Goal: Information Seeking & Learning: Find specific fact

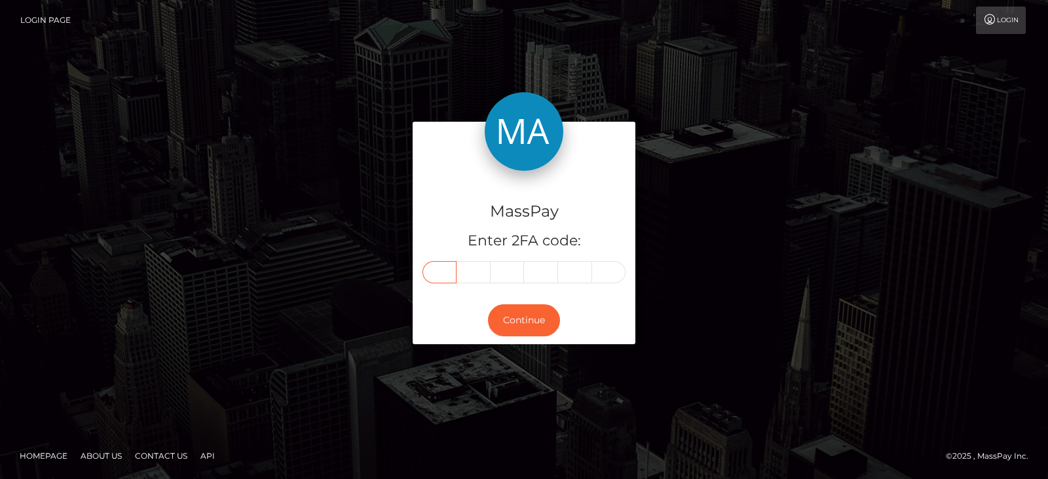
click at [443, 273] on input "text" at bounding box center [439, 272] width 34 height 22
type input "7"
type input "4"
type input "1"
type input "4"
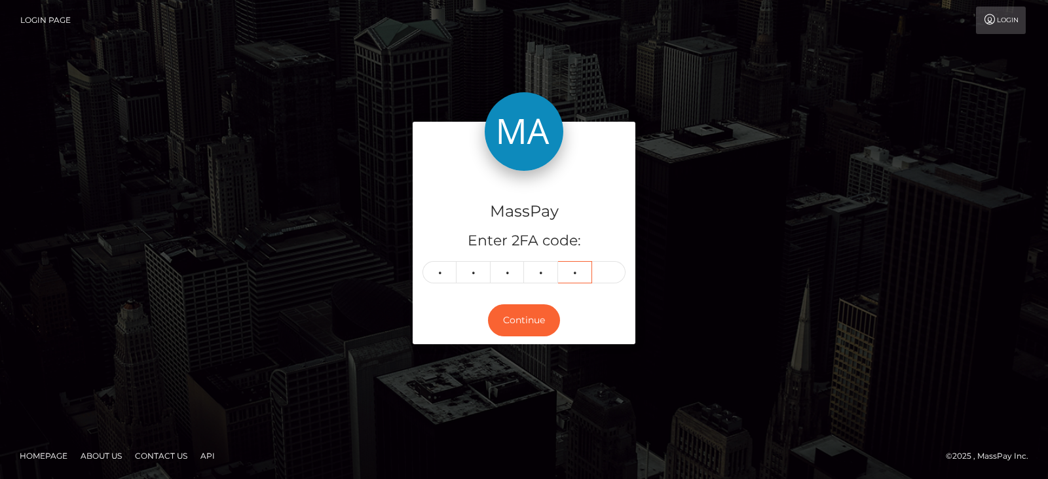
type input "9"
type input "7"
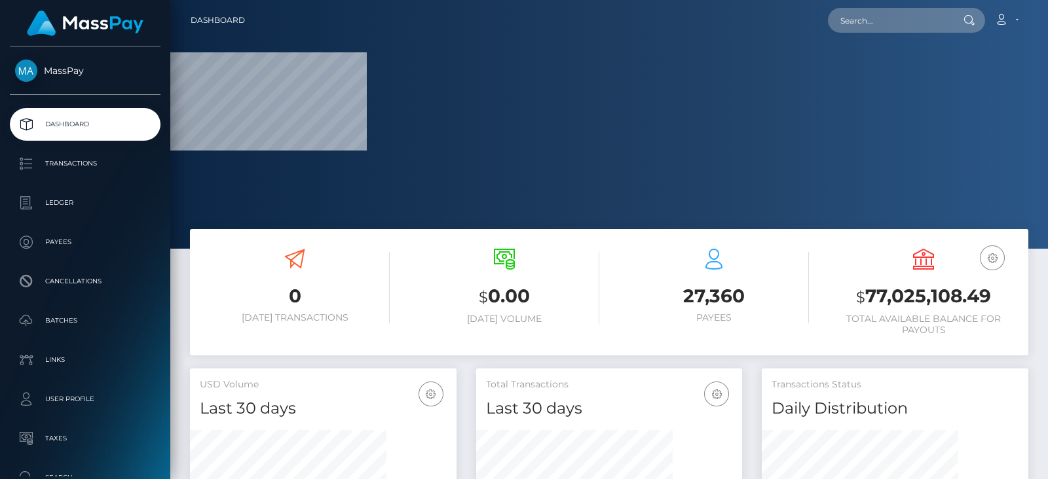
scroll to position [232, 266]
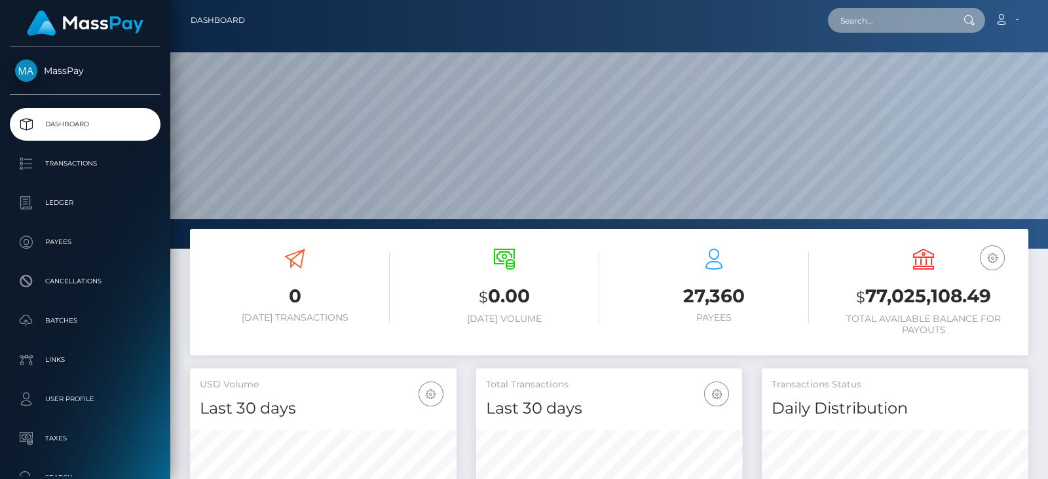
click at [865, 22] on input "text" at bounding box center [889, 20] width 123 height 25
paste input "mistresssalem69@gmail.com"
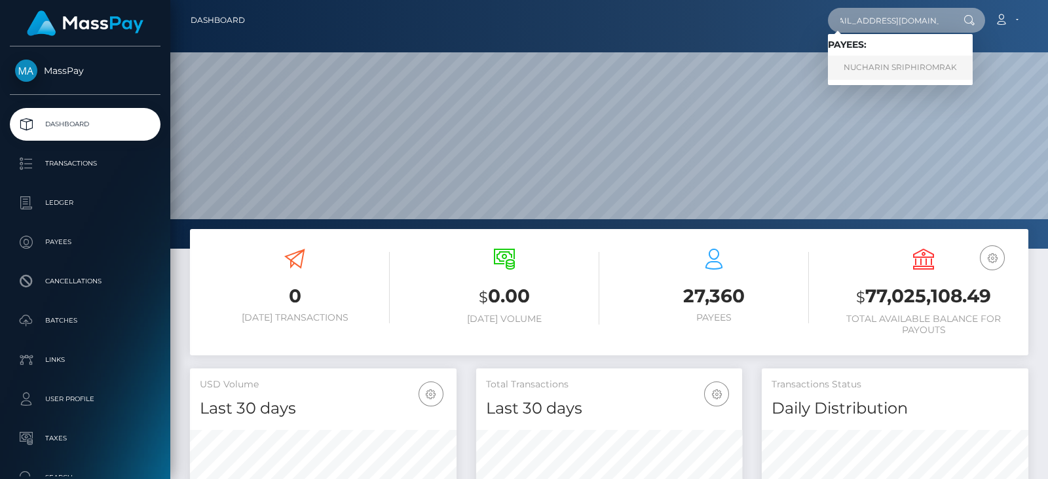
type input "mistresssalem69@gmail.com"
click at [854, 70] on link "NUCHARIN SRIPHIROMRAK" at bounding box center [900, 68] width 145 height 24
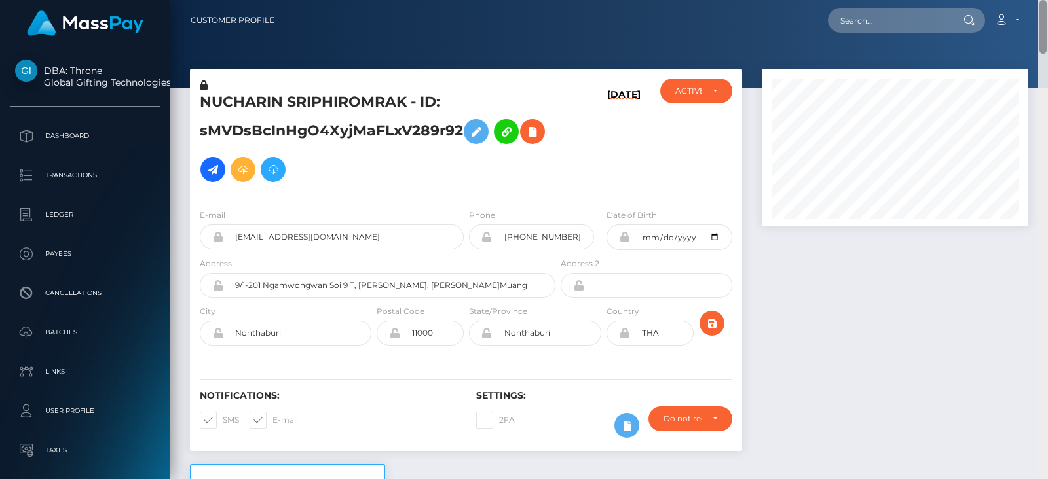
drag, startPoint x: 1042, startPoint y: 309, endPoint x: 1028, endPoint y: 2, distance: 307.4
click at [1028, 2] on div "Customer Profile Loading... Loading..." at bounding box center [608, 239] width 877 height 479
drag, startPoint x: 204, startPoint y: 103, endPoint x: 282, endPoint y: 104, distance: 77.9
click at [282, 104] on h5 "NUCHARIN SRIPHIROMRAK - ID: sMVDsBcInHgO4XyjMaFLxV289r92" at bounding box center [374, 140] width 348 height 96
copy h5 "NUCHARIN"
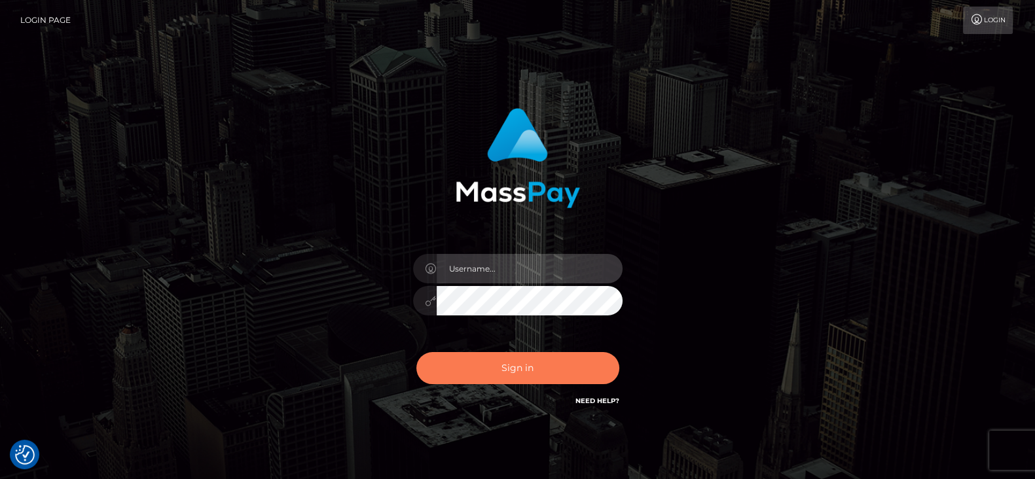
type input "fr.es"
click at [522, 358] on button "Sign in" at bounding box center [517, 368] width 203 height 32
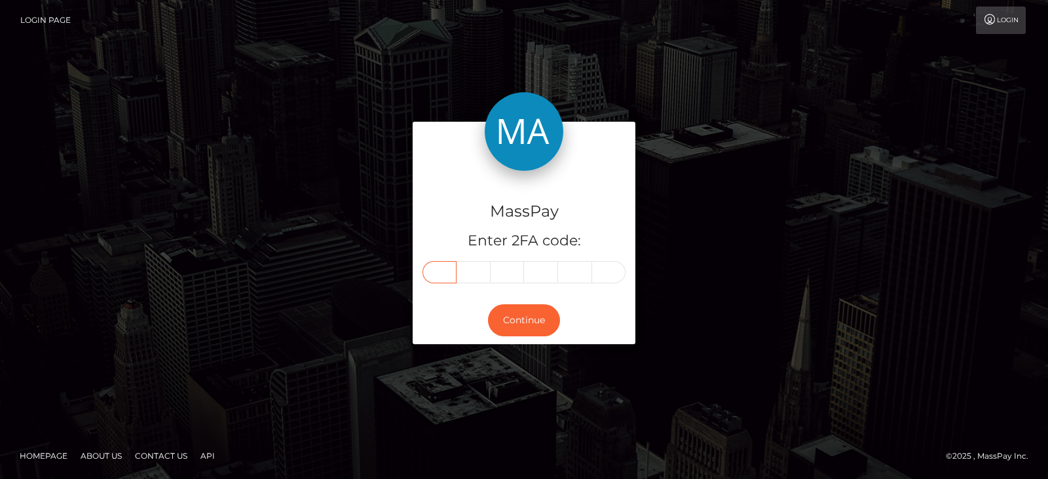
click at [442, 270] on input "text" at bounding box center [439, 272] width 34 height 22
type input "1"
type input "9"
type input "2"
type input "7"
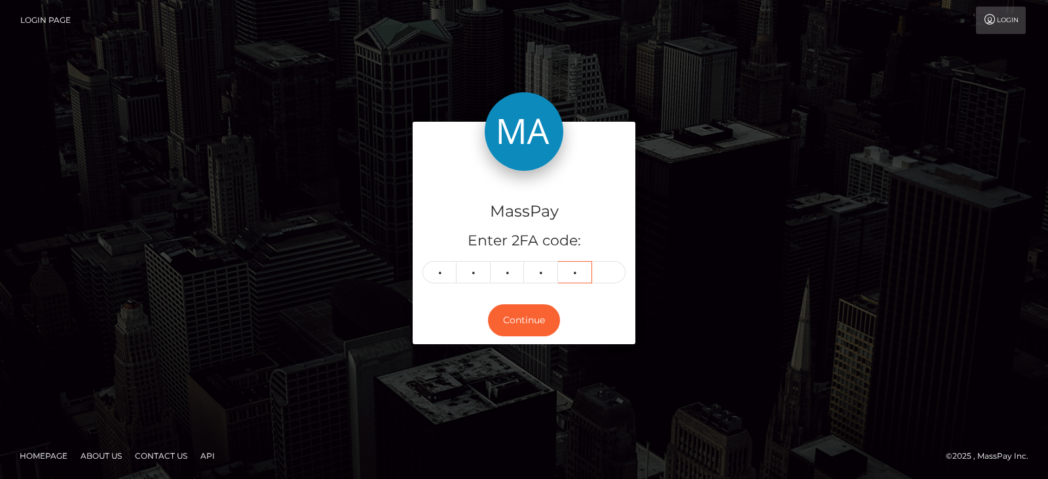
type input "0"
type input "3"
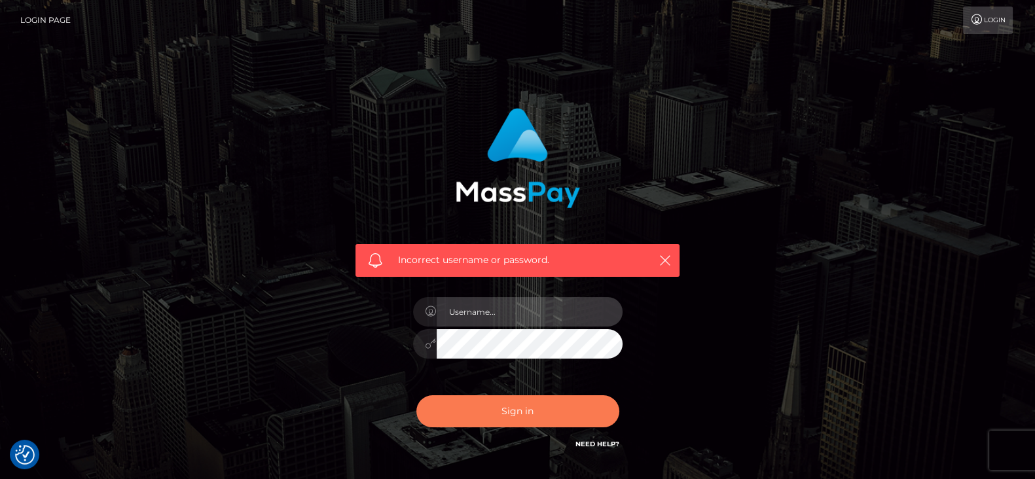
type input "fr.es"
click at [517, 415] on button "Sign in" at bounding box center [517, 411] width 203 height 32
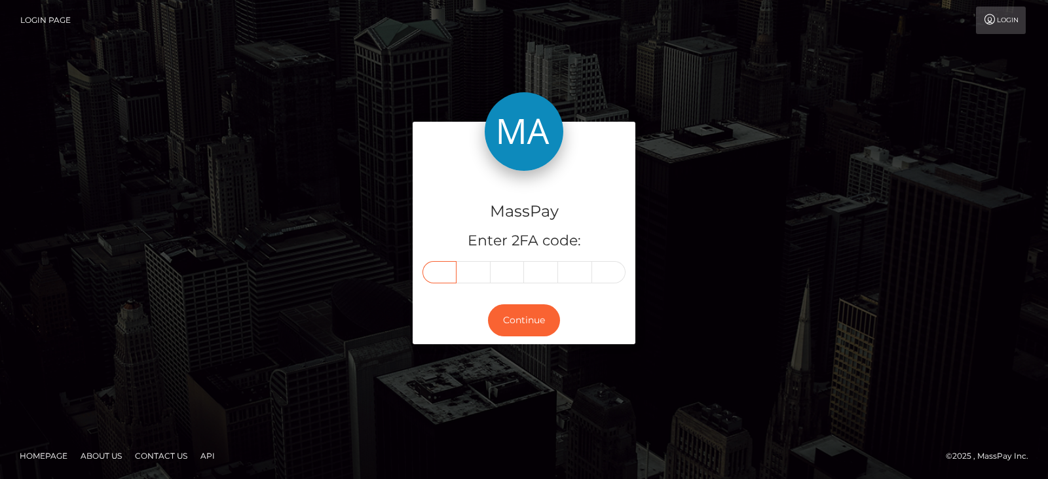
click at [430, 273] on input "text" at bounding box center [439, 272] width 34 height 22
type input "1"
type input "9"
type input "2"
type input "7"
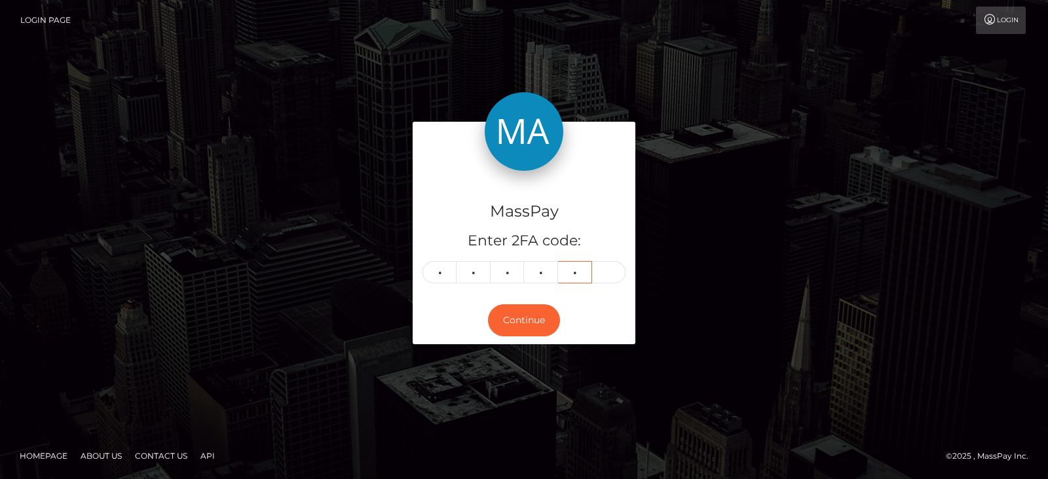
type input "0"
type input "2"
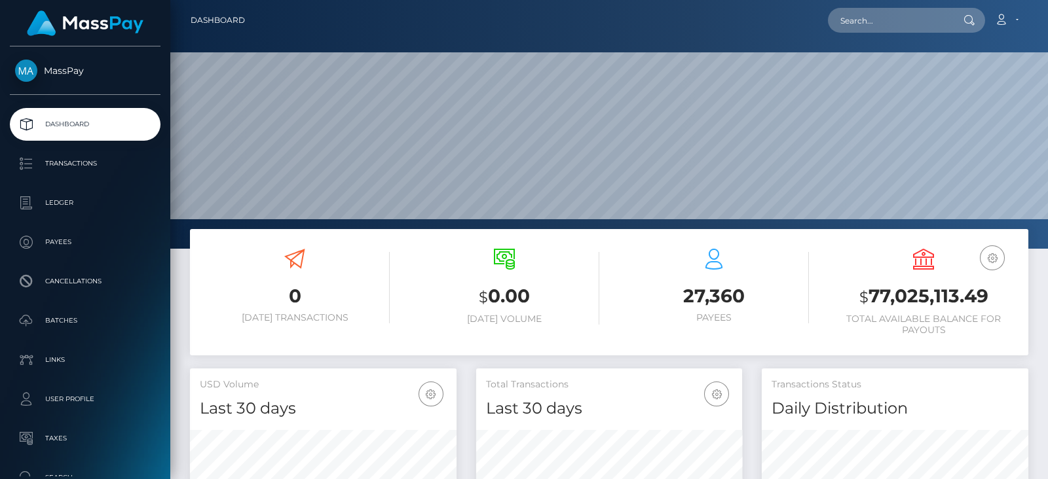
scroll to position [232, 266]
click at [870, 28] on input "text" at bounding box center [889, 20] width 123 height 25
paste input "ladybv11@gmail.com"
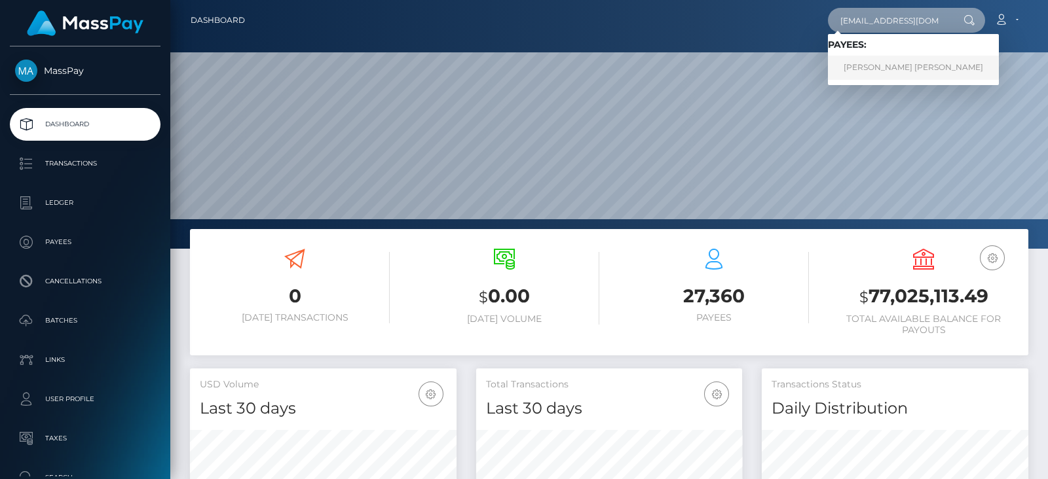
type input "ladybv11@gmail.com"
click at [870, 60] on link "LARISA-TEODORA ADAM" at bounding box center [913, 68] width 171 height 24
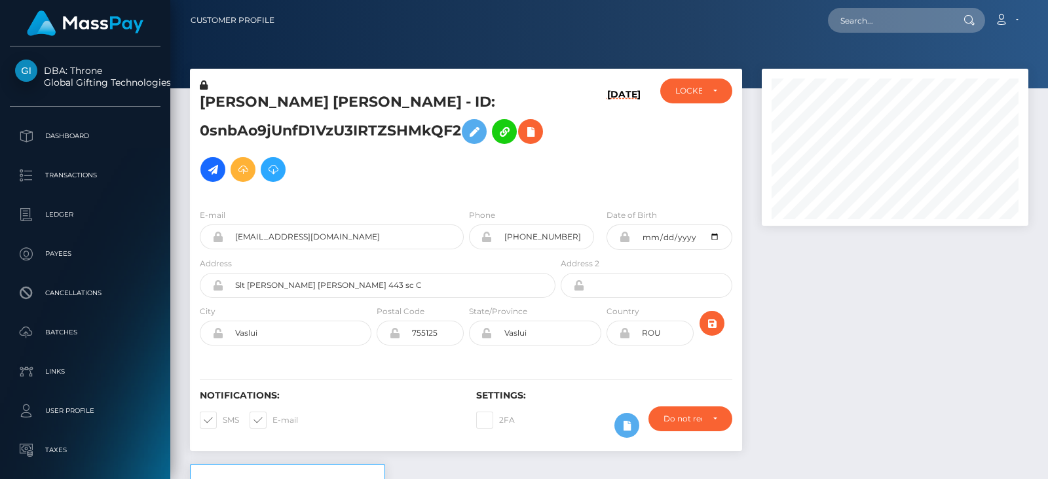
scroll to position [156, 266]
click at [831, 325] on div at bounding box center [895, 266] width 286 height 395
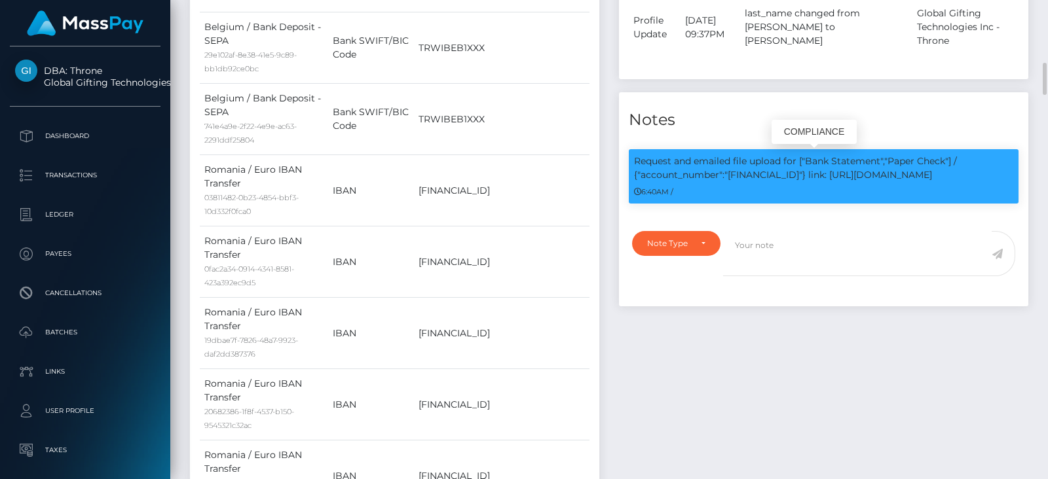
drag, startPoint x: 731, startPoint y: 173, endPoint x: 758, endPoint y: 174, distance: 27.5
click at [758, 174] on p "Request and emailed file upload for ["Bank Statement","Paper Check"] / {"accoun…" at bounding box center [823, 168] width 379 height 27
drag, startPoint x: 727, startPoint y: 173, endPoint x: 876, endPoint y: 173, distance: 148.6
click at [876, 173] on p "Request and emailed file upload for ["Bank Statement","Paper Check"] / {"accoun…" at bounding box center [823, 168] width 379 height 27
copy p "IT04B0366901600551057360095"
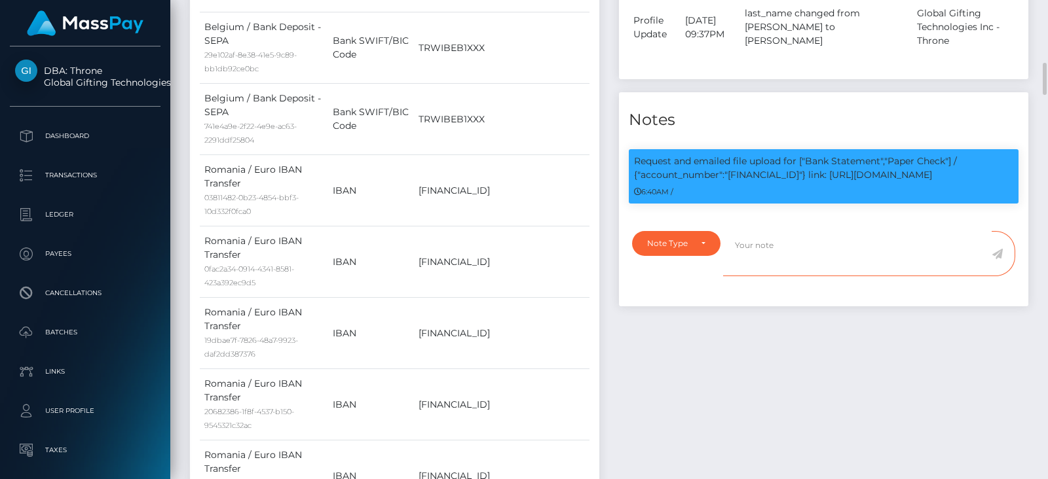
click at [877, 270] on textarea at bounding box center [857, 253] width 268 height 45
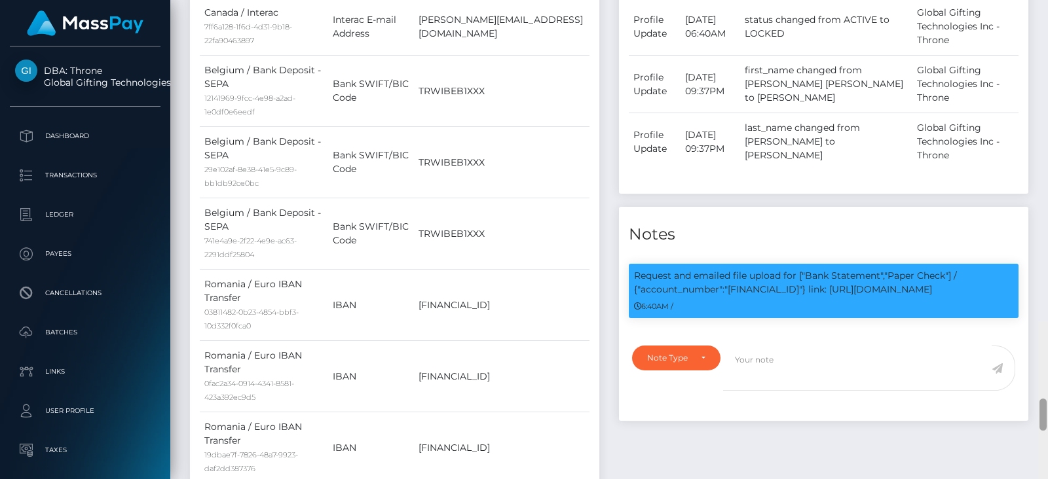
drag, startPoint x: 1042, startPoint y: 350, endPoint x: 1040, endPoint y: 63, distance: 286.8
click at [1040, 399] on div at bounding box center [1042, 415] width 7 height 32
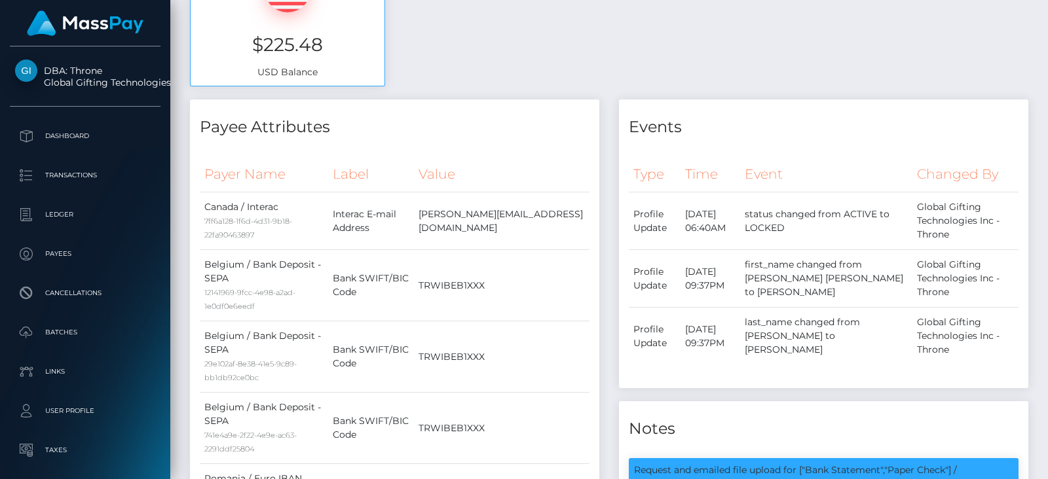
scroll to position [1112, 0]
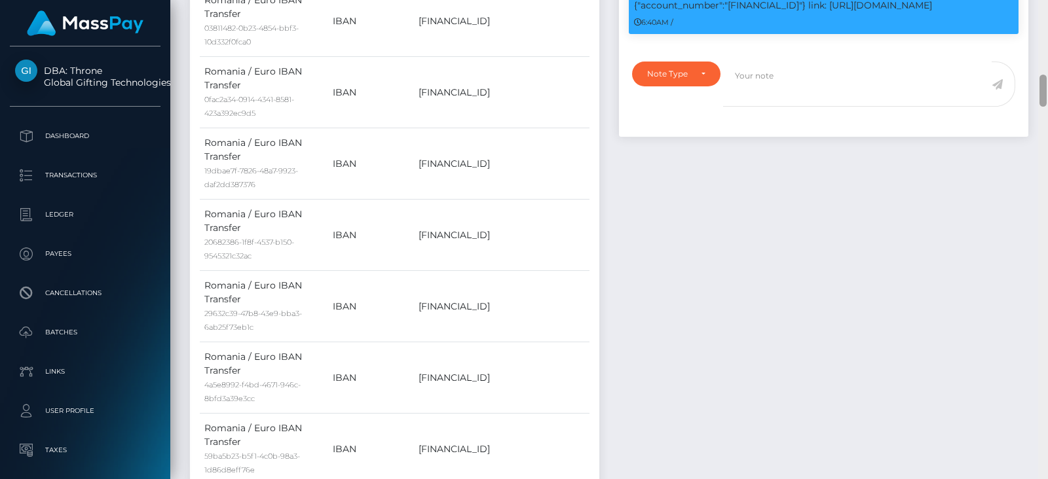
drag, startPoint x: 1047, startPoint y: 49, endPoint x: 1047, endPoint y: 60, distance: 11.1
click at [1047, 60] on div at bounding box center [1043, 239] width 10 height 479
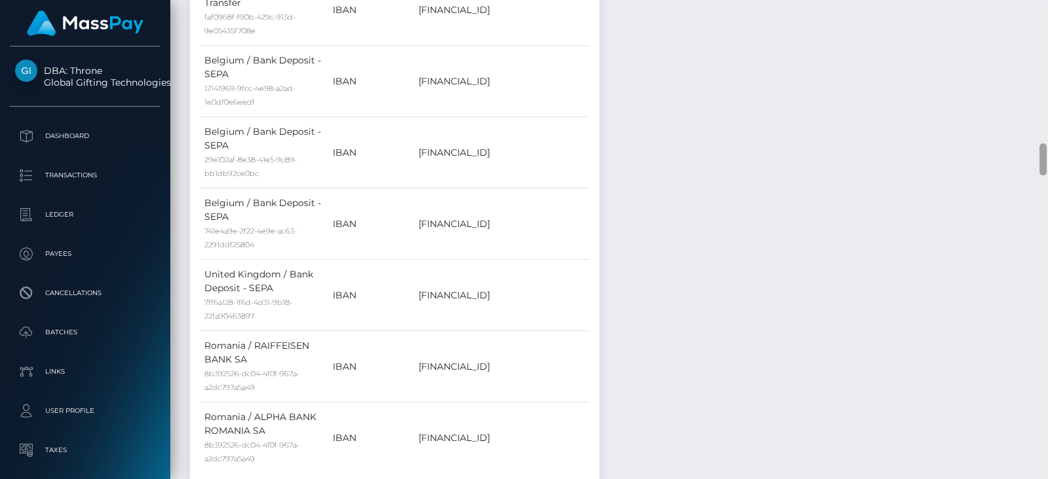
scroll to position [1990, 0]
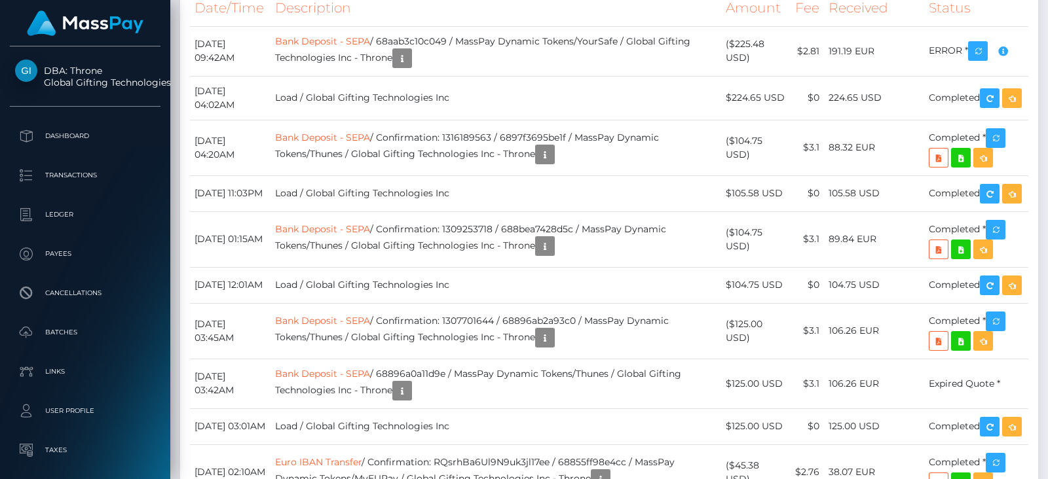
drag, startPoint x: 1041, startPoint y: 94, endPoint x: 1047, endPoint y: 294, distance: 199.8
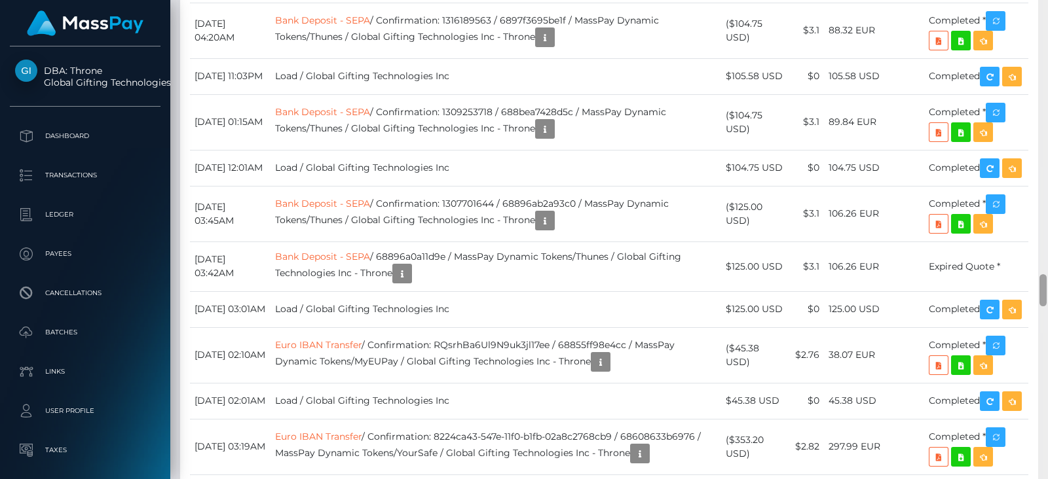
scroll to position [4563, 0]
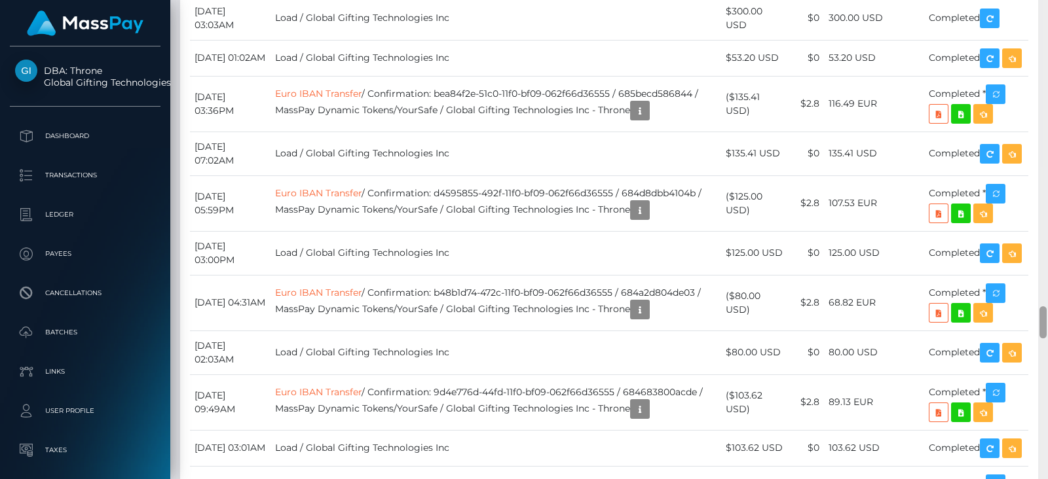
drag, startPoint x: 1047, startPoint y: 293, endPoint x: 1047, endPoint y: 310, distance: 17.0
click at [1047, 310] on div at bounding box center [1043, 239] width 10 height 479
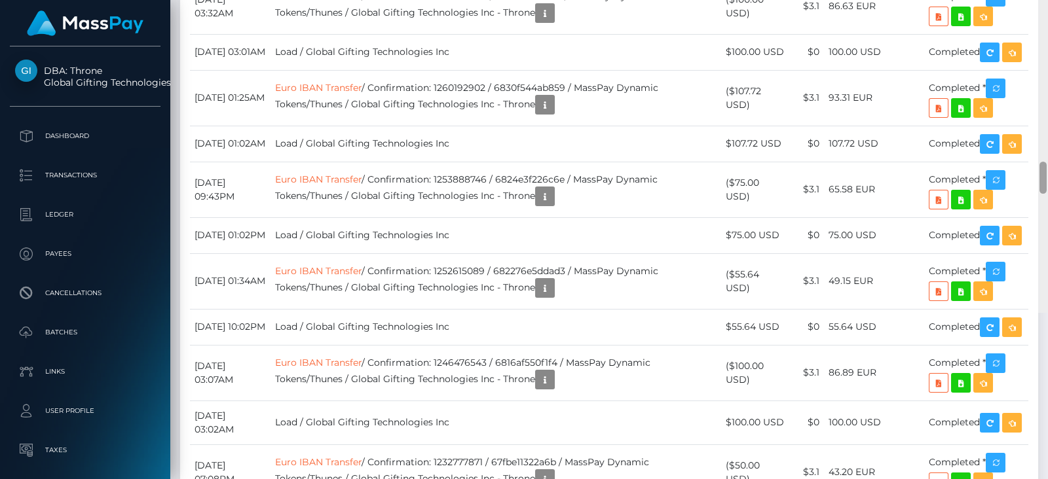
scroll to position [4865, 0]
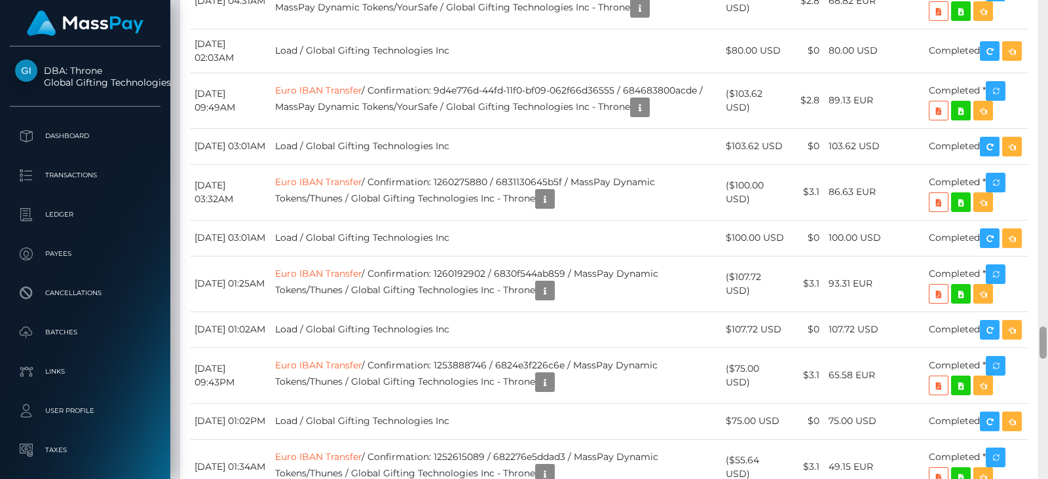
drag, startPoint x: 1046, startPoint y: 312, endPoint x: 1047, endPoint y: 333, distance: 20.3
click at [1047, 333] on div at bounding box center [1043, 239] width 10 height 479
drag, startPoint x: 887, startPoint y: 28, endPoint x: 699, endPoint y: 137, distance: 217.4
click at [699, 137] on div "Transactions History * Transactions date/time are shown in payee's local timezo…" at bounding box center [609, 29] width 858 height 2014
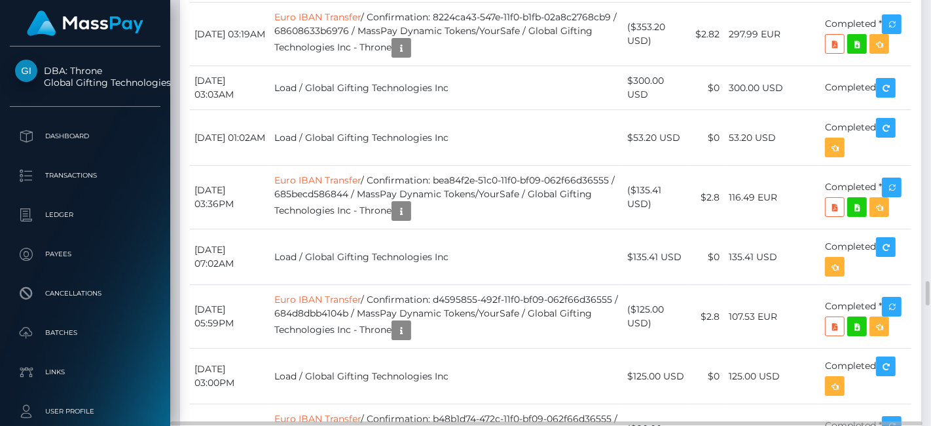
scroll to position [157, 227]
drag, startPoint x: 963, startPoint y: 9, endPoint x: 559, endPoint y: 246, distance: 469.0
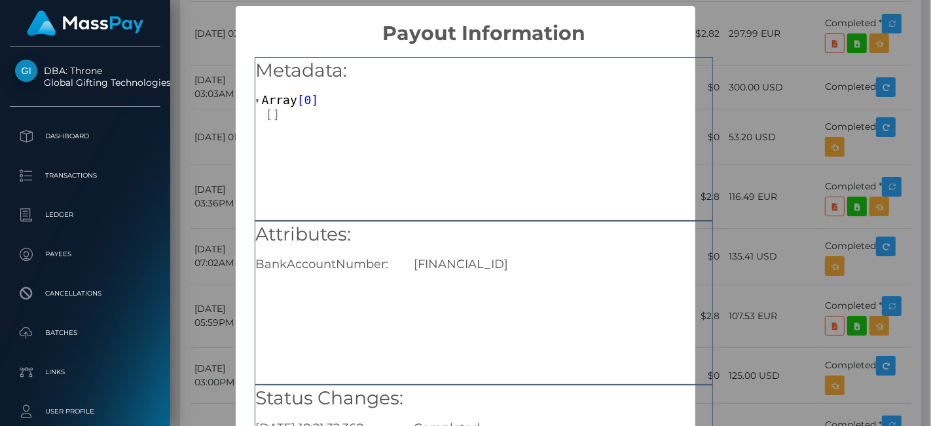
click at [809, 143] on div "× Payout Information Metadata: Array [ 0 ] Attributes: BankAccountNumber: BE969…" at bounding box center [465, 213] width 931 height 426
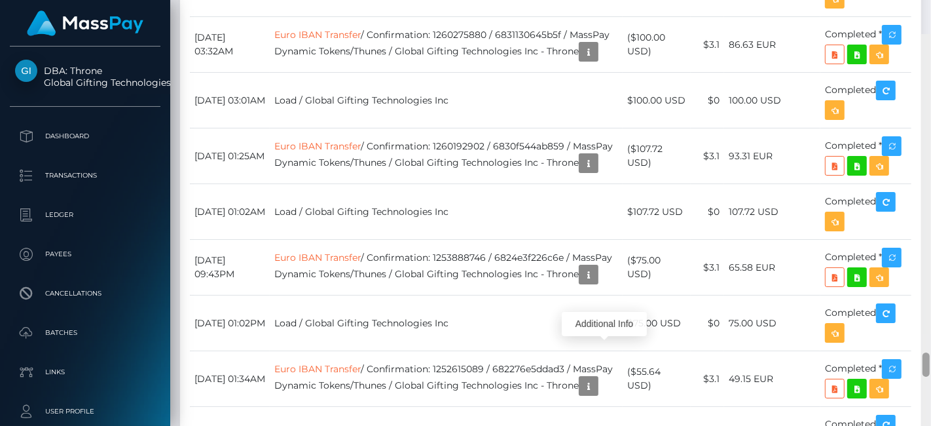
scroll to position [5524, 0]
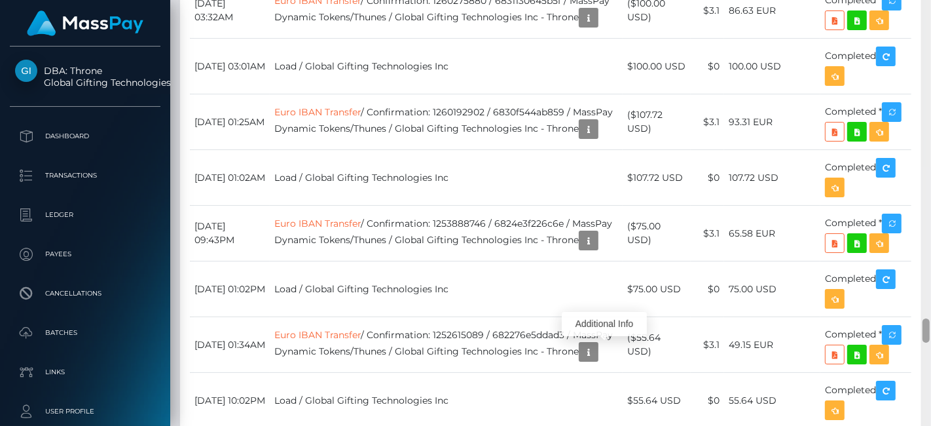
drag, startPoint x: 928, startPoint y: 289, endPoint x: 928, endPoint y: 327, distance: 38.0
click at [928, 327] on div at bounding box center [926, 330] width 7 height 24
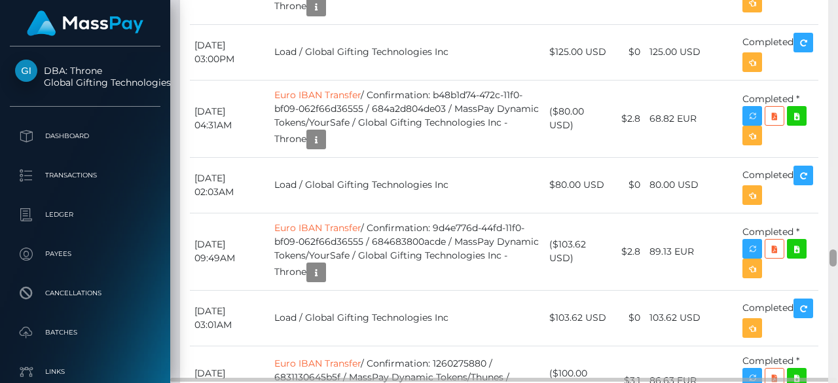
scroll to position [157, 196]
drag, startPoint x: 930, startPoint y: 0, endPoint x: 551, endPoint y: 244, distance: 451.5
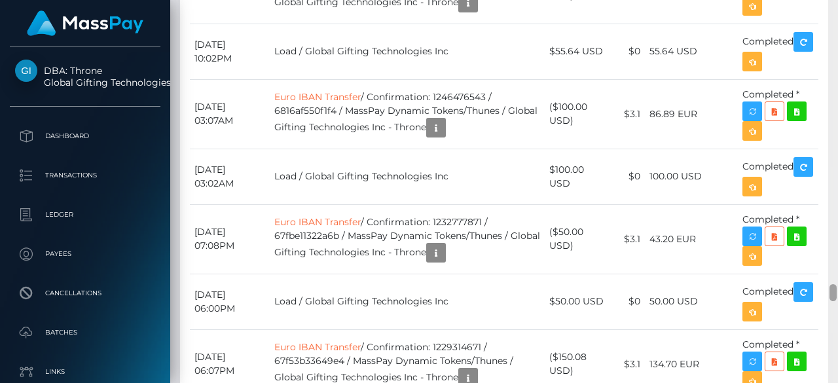
drag, startPoint x: 835, startPoint y: 256, endPoint x: 835, endPoint y: 291, distance: 35.4
click at [835, 291] on div at bounding box center [833, 292] width 7 height 17
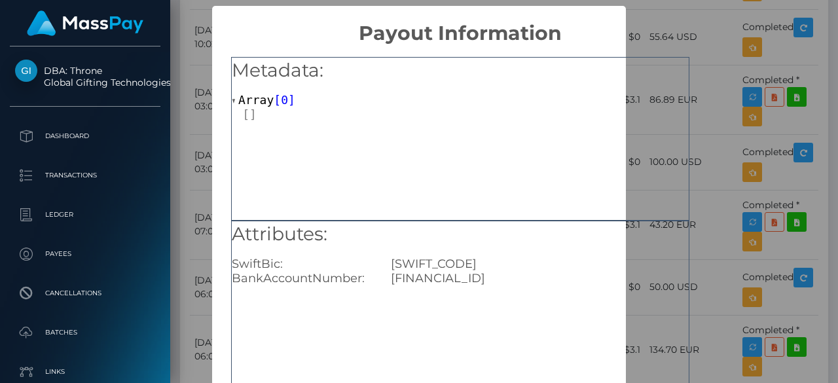
click at [712, 138] on div "× Payout Information Metadata: Array [ 0 ] Attributes: SwiftBic: REVOLT21XXX Ba…" at bounding box center [419, 191] width 838 height 383
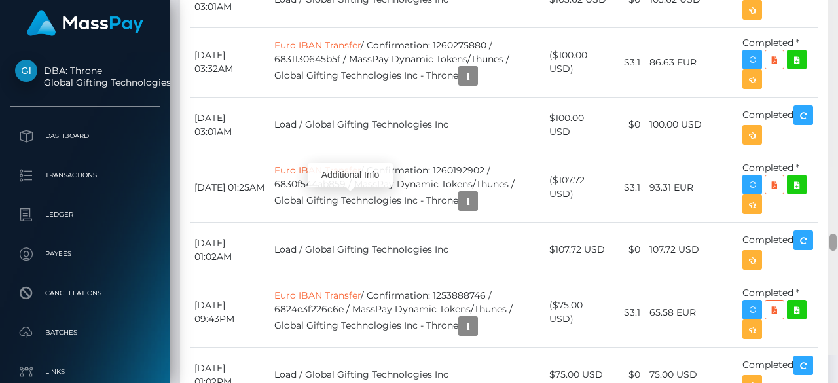
scroll to position [5785, 0]
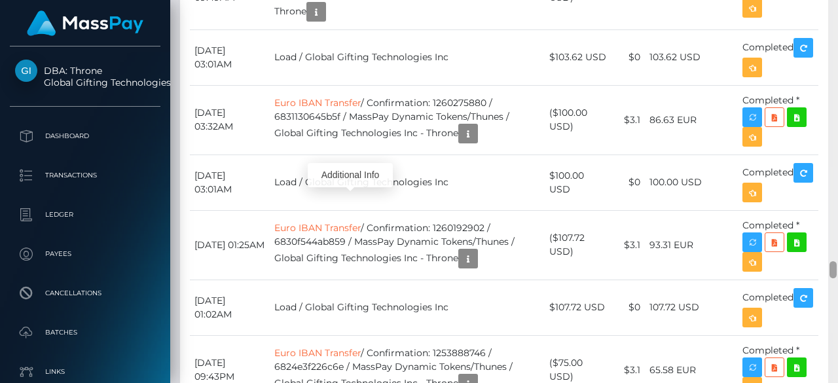
drag, startPoint x: 835, startPoint y: 294, endPoint x: 835, endPoint y: 270, distance: 23.6
click at [835, 270] on div at bounding box center [833, 269] width 7 height 17
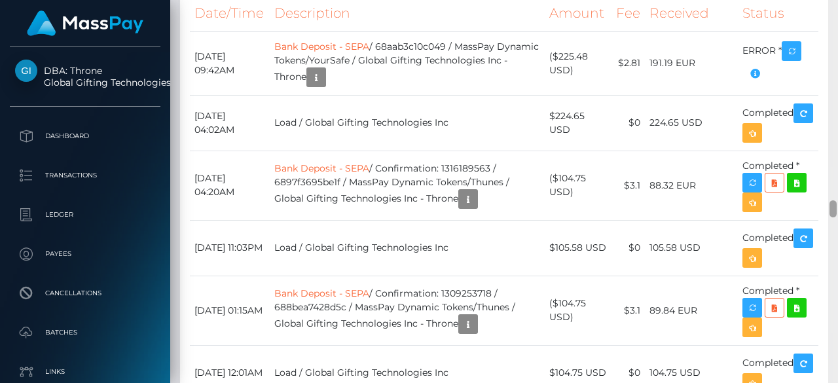
scroll to position [4396, 0]
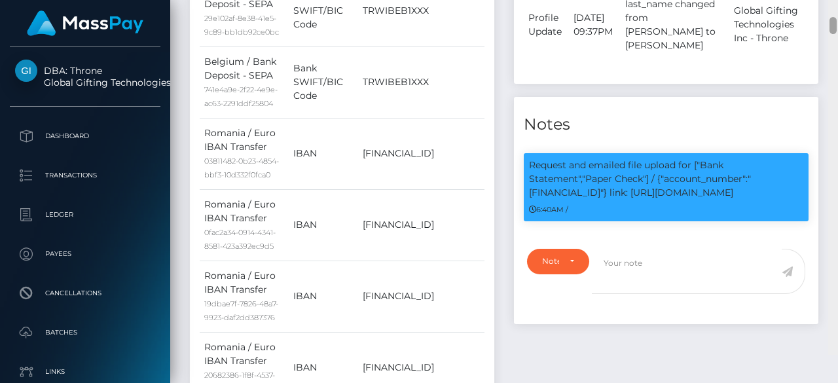
drag, startPoint x: 832, startPoint y: 263, endPoint x: 837, endPoint y: 37, distance: 226.0
click at [837, 37] on div at bounding box center [833, 163] width 10 height 384
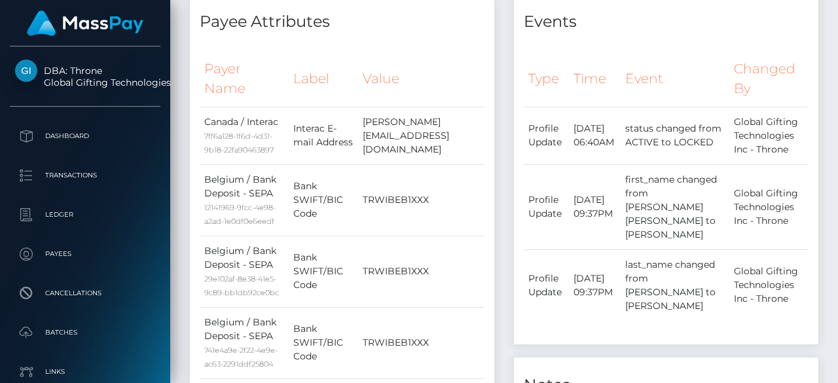
scroll to position [1177, 0]
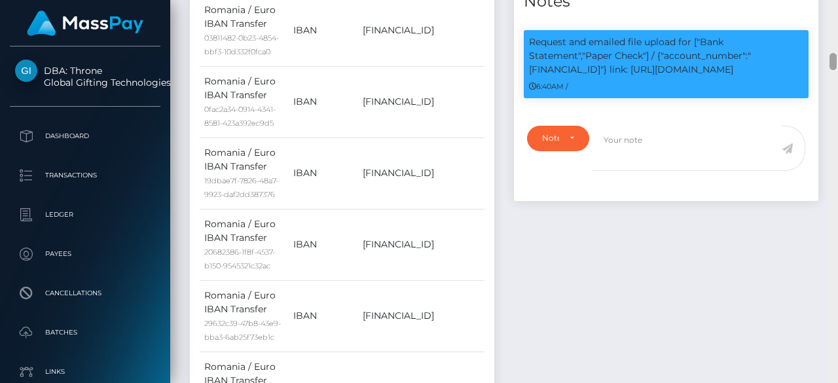
drag, startPoint x: 837, startPoint y: 44, endPoint x: 832, endPoint y: 57, distance: 13.9
click at [832, 57] on div at bounding box center [833, 192] width 10 height 384
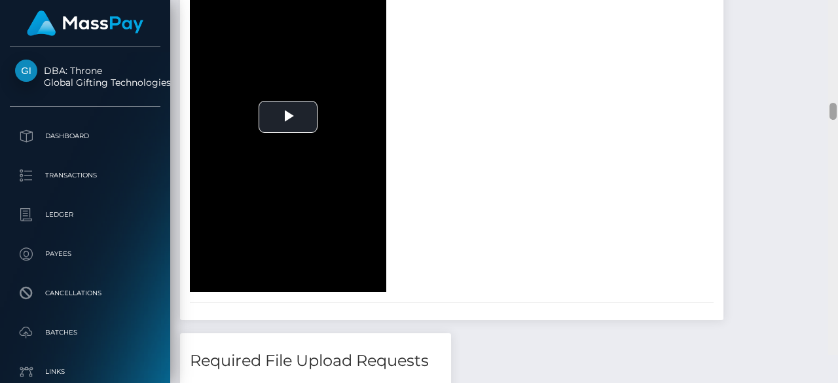
scroll to position [2840, 0]
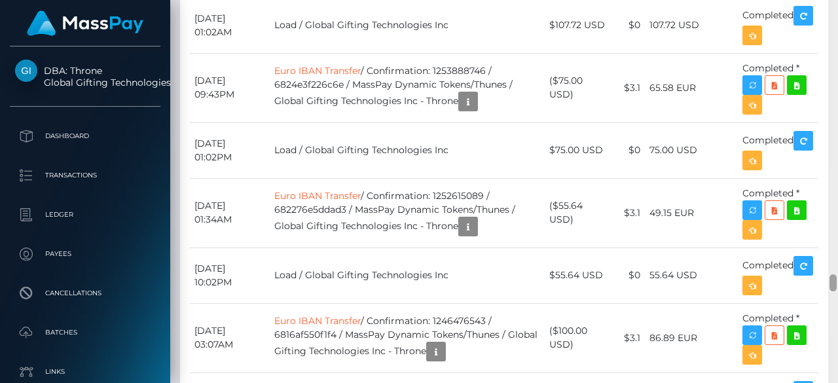
drag, startPoint x: 832, startPoint y: 57, endPoint x: 837, endPoint y: 288, distance: 231.2
click at [837, 288] on div at bounding box center [833, 192] width 10 height 384
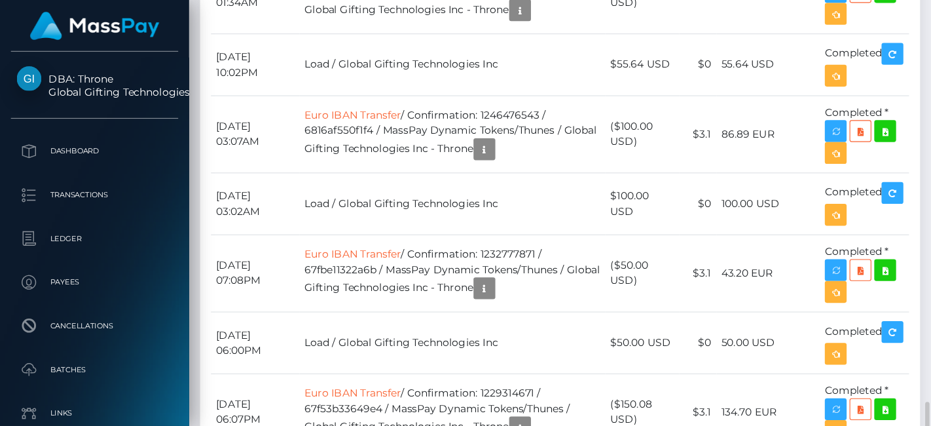
scroll to position [157, 227]
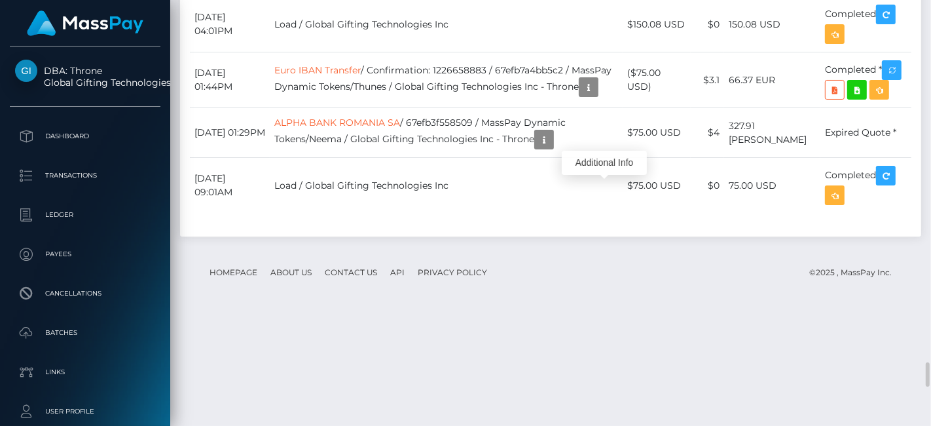
click at [610, 165] on body "DBA: Throne Global Gifting Technologies Inc Dashboard Transactions Ledger Payees" at bounding box center [465, 213] width 931 height 426
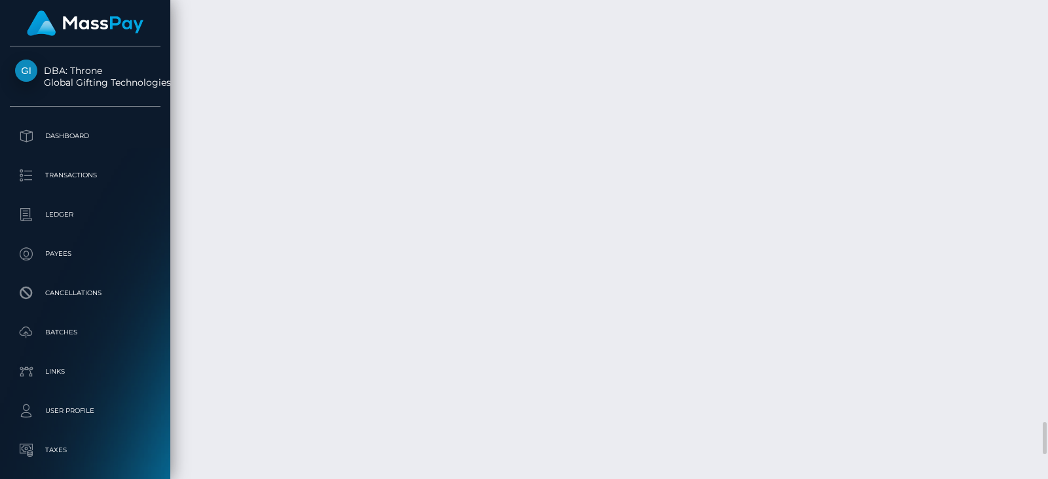
scroll to position [156, 266]
drag, startPoint x: 886, startPoint y: 7, endPoint x: 566, endPoint y: 188, distance: 368.0
click at [566, 188] on body "DBA: Throne Global Gifting Technologies Inc Dashboard Transactions Ledger Payees" at bounding box center [524, 239] width 1048 height 479
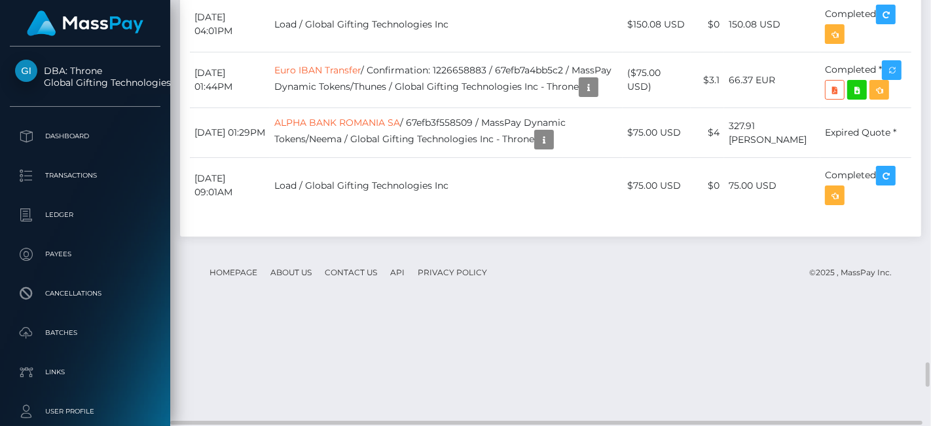
scroll to position [157, 227]
click at [602, 168] on body "DBA: Throne Global Gifting Technologies Inc Dashboard Transactions Ledger Payees" at bounding box center [465, 213] width 931 height 426
drag, startPoint x: 609, startPoint y: 281, endPoint x: 602, endPoint y: 383, distance: 102.4
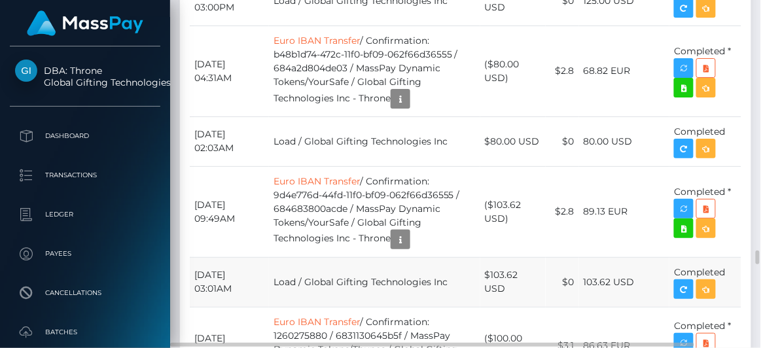
scroll to position [156, 171]
click at [408, 148] on body "DBA: Throne Global Gifting Technologies Inc Dashboard Transactions Ledger Payees" at bounding box center [380, 174] width 761 height 348
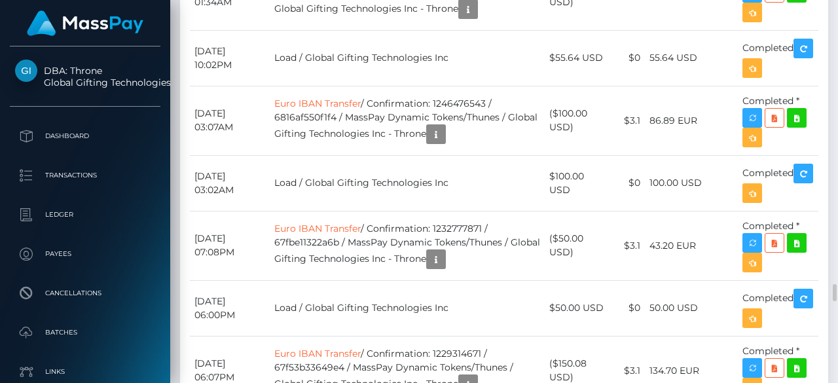
scroll to position [654603, 654563]
drag, startPoint x: 707, startPoint y: 3, endPoint x: 517, endPoint y: 225, distance: 291.6
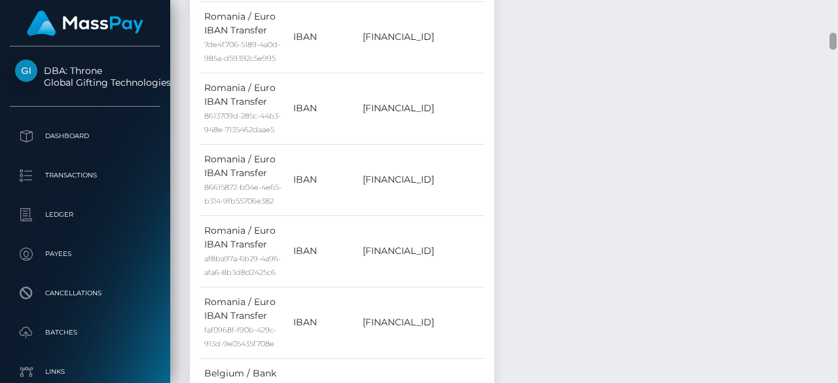
drag, startPoint x: 836, startPoint y: 292, endPoint x: 834, endPoint y: 84, distance: 208.2
click at [834, 50] on div at bounding box center [833, 41] width 7 height 17
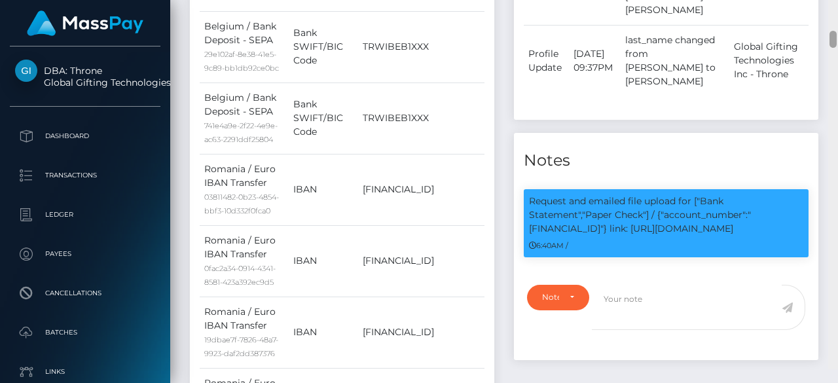
scroll to position [974, 0]
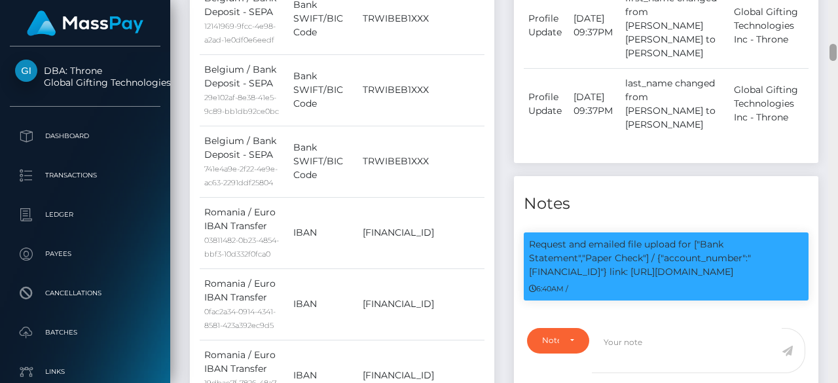
drag, startPoint x: 834, startPoint y: 84, endPoint x: 834, endPoint y: 52, distance: 32.1
click at [834, 52] on div at bounding box center [833, 52] width 7 height 17
click at [759, 107] on div "Type Time Event Changed By Profile Update" at bounding box center [666, 13] width 285 height 287
drag, startPoint x: 529, startPoint y: 252, endPoint x: 665, endPoint y: 251, distance: 136.2
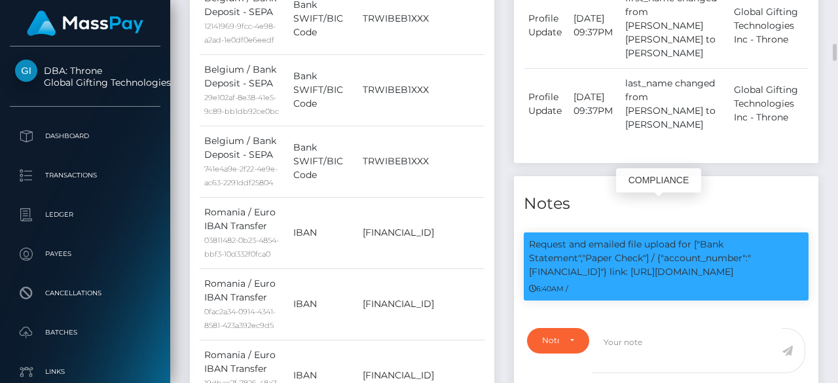
click at [665, 251] on p "Request and emailed file upload for ["Bank Statement","Paper Check"] / {"accoun…" at bounding box center [666, 258] width 274 height 41
copy p "https://l.maspay.io/0heEW"
click at [665, 251] on p "Request and emailed file upload for ["Bank Statement","Paper Check"] / {"accoun…" at bounding box center [666, 258] width 274 height 41
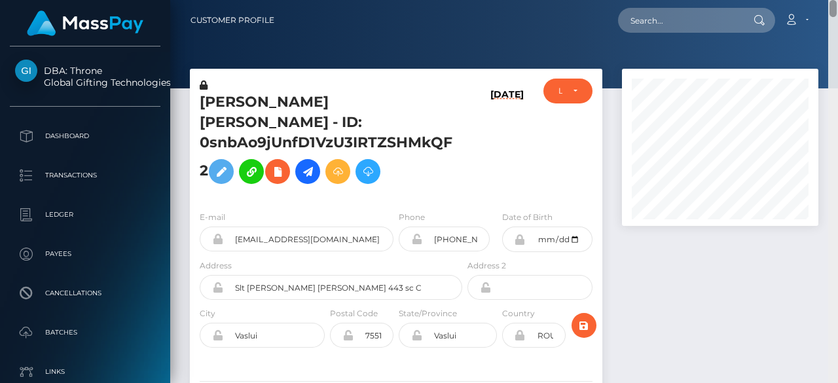
drag, startPoint x: 832, startPoint y: 55, endPoint x: 831, endPoint y: -41, distance: 96.3
click at [831, 0] on html "DBA: Throne Global Gifting Technologies Inc Dashboard Transactions Ledger Payee…" at bounding box center [419, 191] width 838 height 383
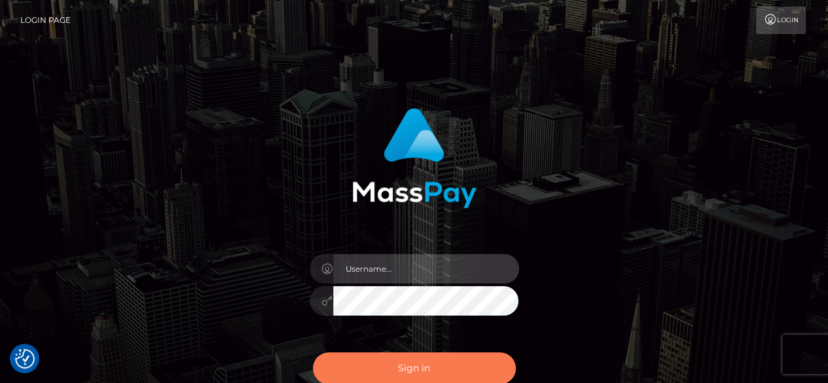
type input "fr.es"
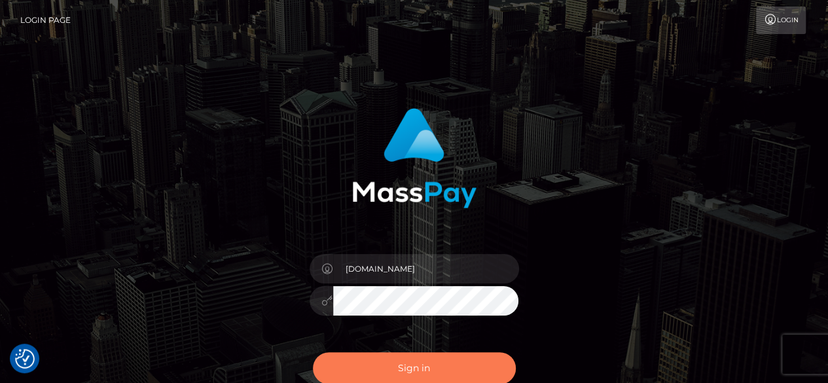
click at [459, 361] on button "Sign in" at bounding box center [414, 368] width 203 height 32
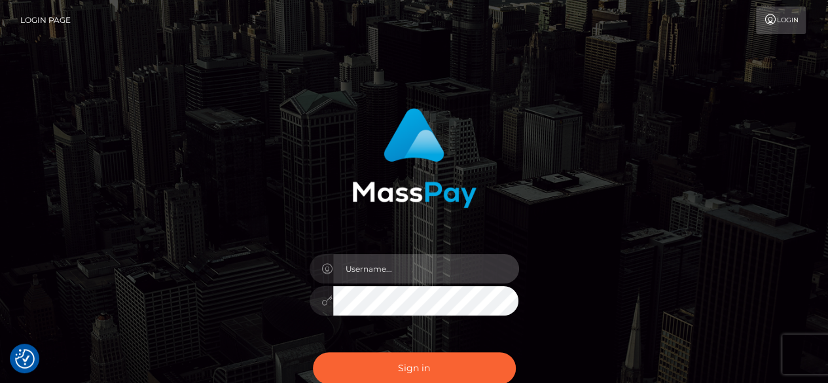
type input "[DOMAIN_NAME]"
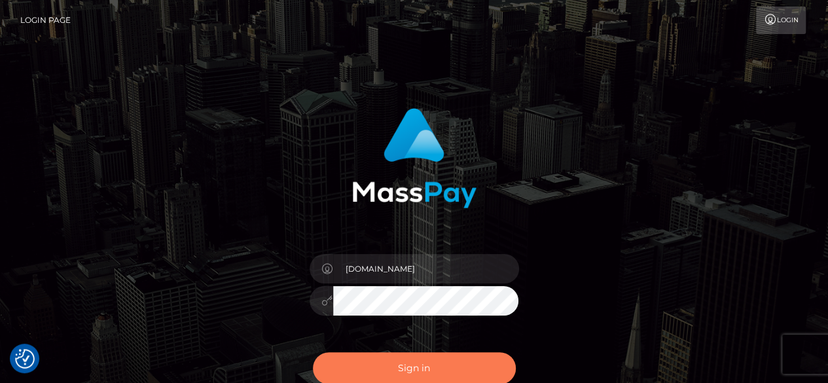
click at [458, 364] on button "Sign in" at bounding box center [414, 368] width 203 height 32
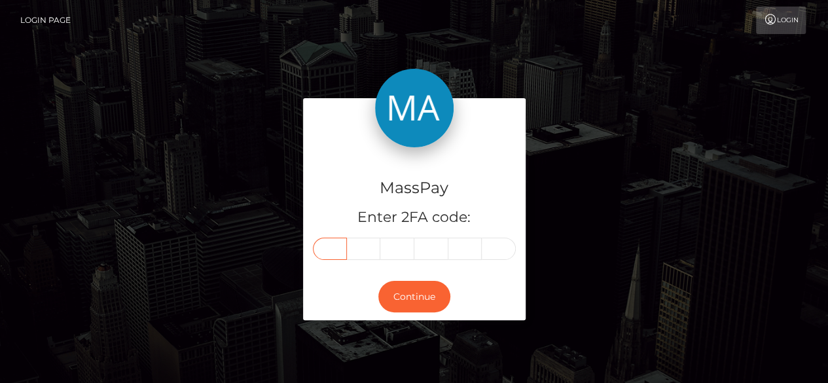
click at [328, 252] on input "text" at bounding box center [330, 249] width 34 height 22
type input "0"
type input "2"
type input "8"
type input "0"
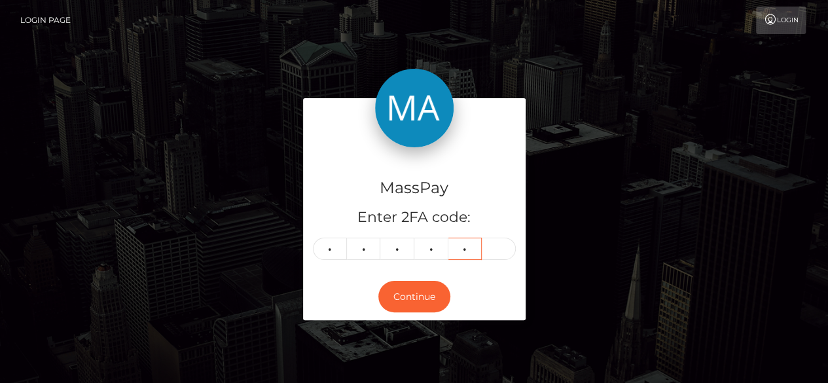
type input "3"
type input "6"
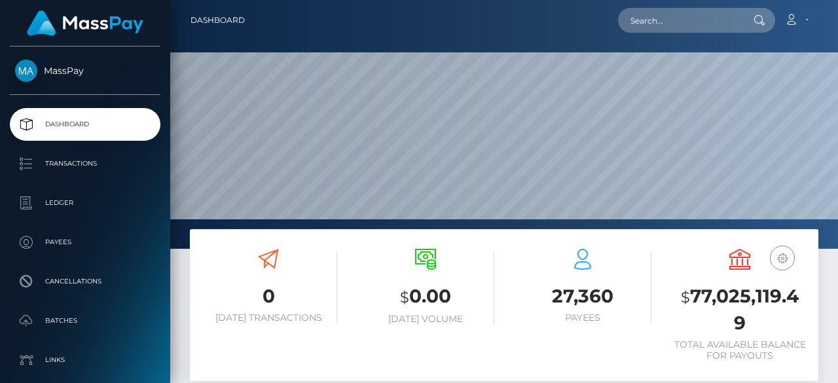
scroll to position [232, 196]
click at [654, 17] on input "text" at bounding box center [679, 20] width 123 height 25
paste input "adreena@hotmail.co.uk"
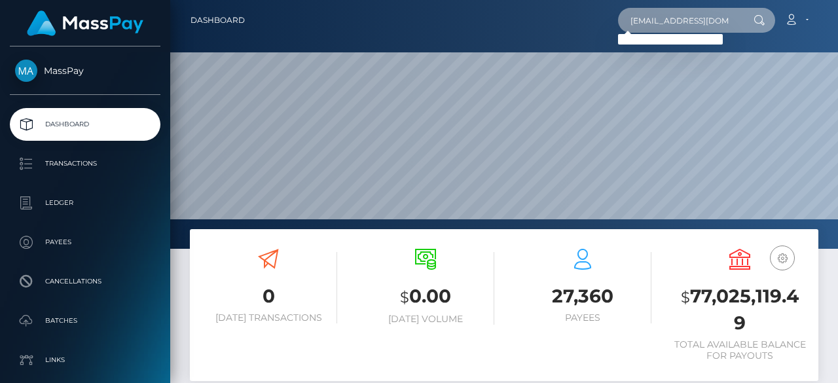
type input "adreena@hotmail.co.uk"
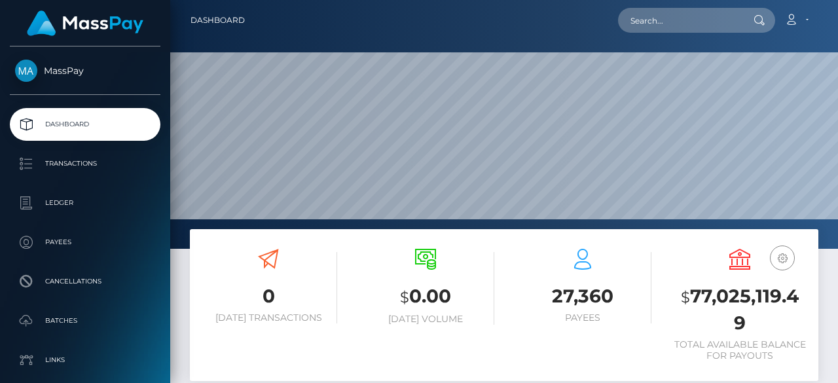
scroll to position [232, 196]
click at [681, 18] on input "text" at bounding box center [679, 20] width 123 height 25
paste input "adreena@adreenaangela.com"
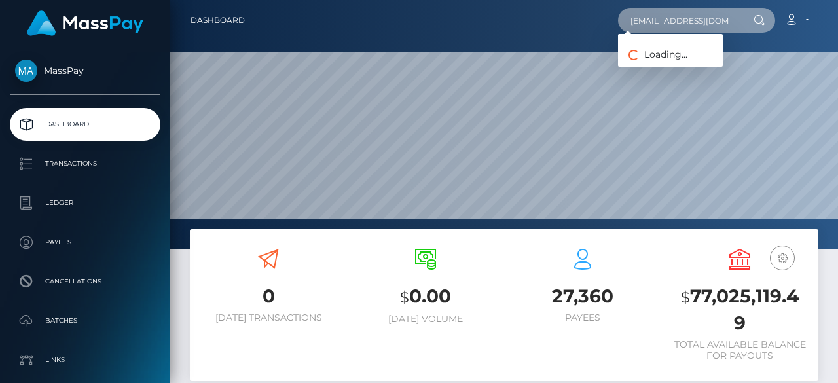
scroll to position [0, 20]
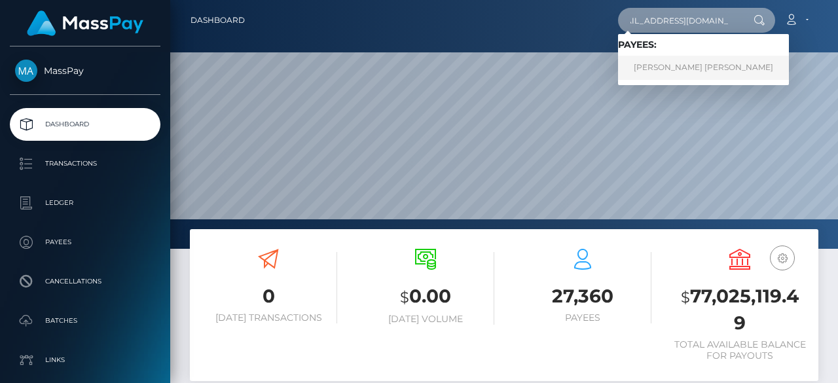
type input "adreena@adreenaangela.com"
click at [672, 69] on link "LOUISE ANGELA ELLIS" at bounding box center [703, 68] width 171 height 24
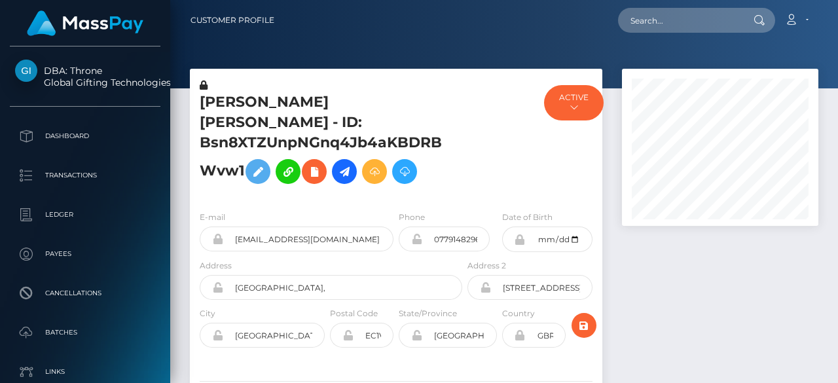
scroll to position [157, 196]
click at [667, 266] on div at bounding box center [720, 267] width 216 height 397
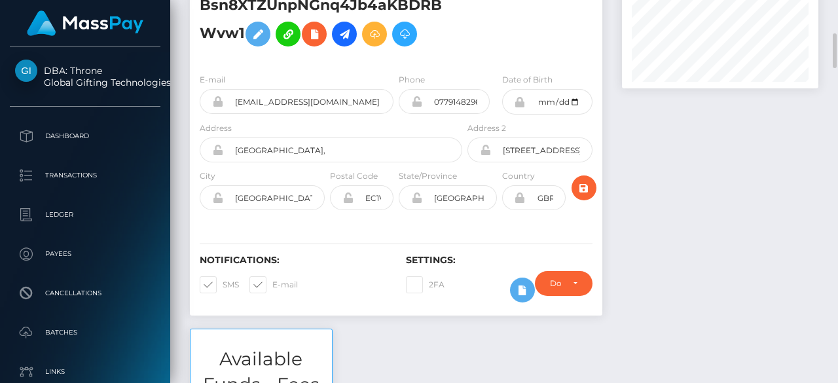
scroll to position [236, 0]
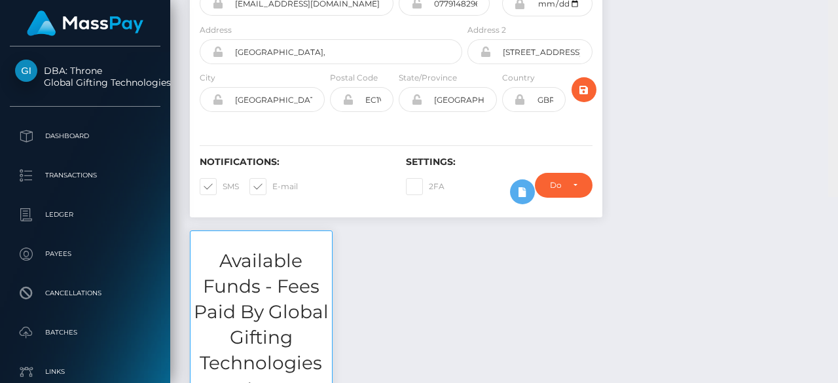
drag, startPoint x: 833, startPoint y: 48, endPoint x: 833, endPoint y: 23, distance: 24.9
click at [833, 23] on div "Customer Profile Loading... Loading..." at bounding box center [504, 191] width 668 height 383
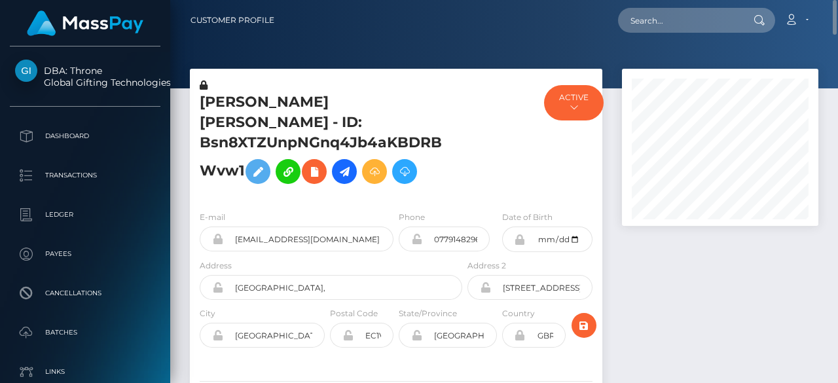
click at [650, 270] on div at bounding box center [720, 267] width 216 height 397
click at [667, 279] on div at bounding box center [720, 267] width 216 height 397
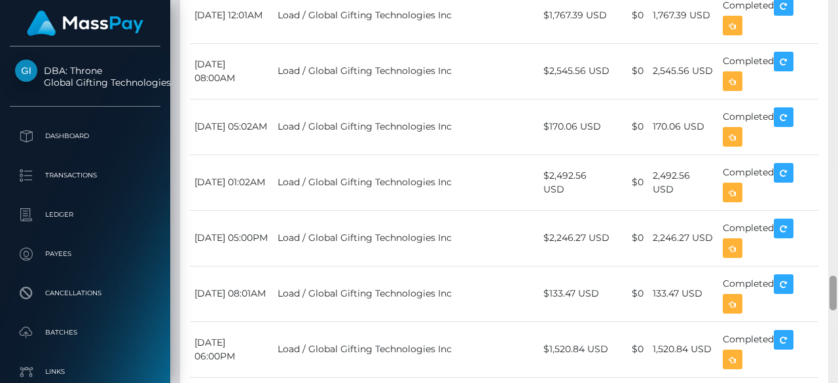
scroll to position [3409, 0]
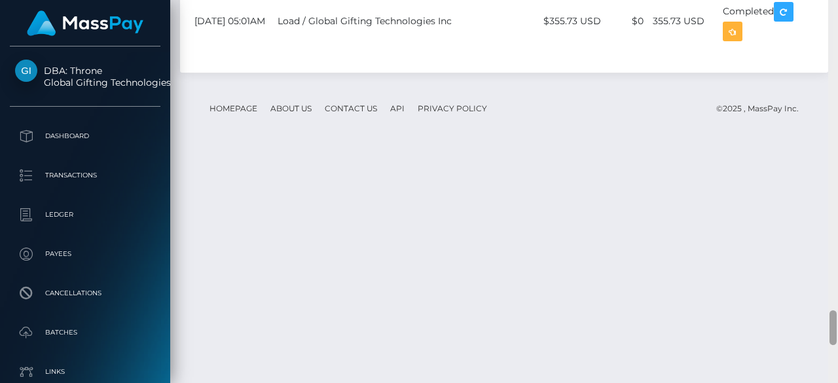
drag, startPoint x: 837, startPoint y: 287, endPoint x: 832, endPoint y: 318, distance: 30.7
click at [832, 318] on div at bounding box center [833, 192] width 10 height 384
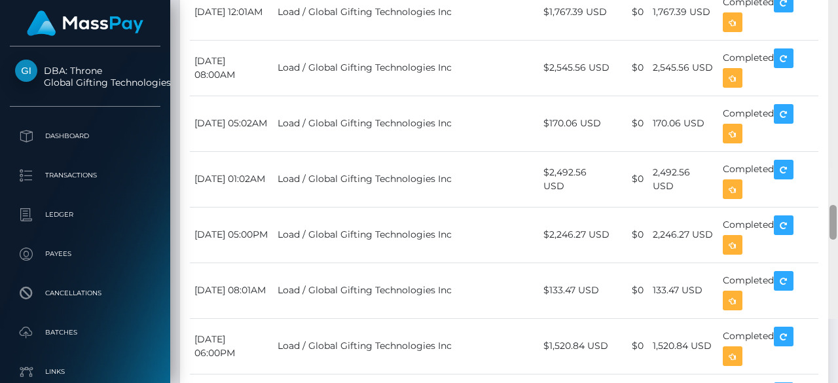
scroll to position [2963, 0]
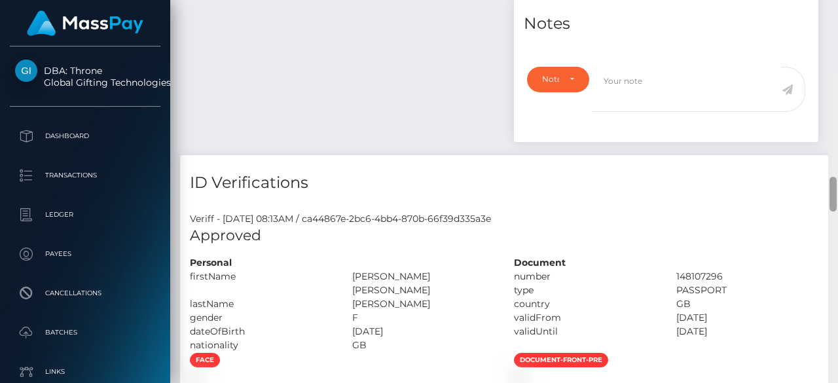
drag, startPoint x: 832, startPoint y: 318, endPoint x: 813, endPoint y: 82, distance: 236.4
click at [813, 82] on div "Customer Profile Loading... Loading..." at bounding box center [504, 191] width 668 height 383
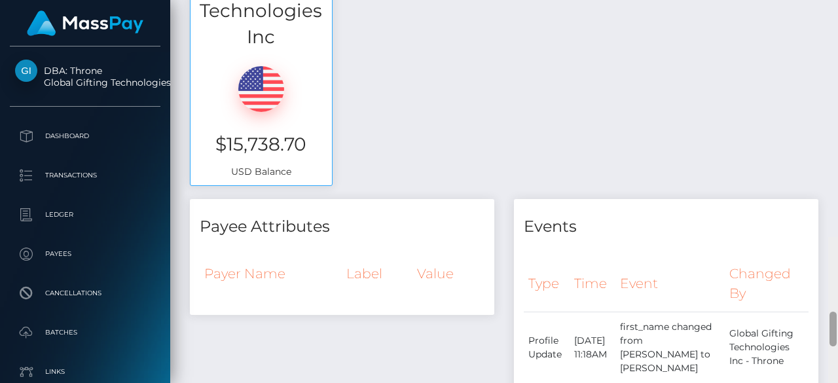
scroll to position [574, 0]
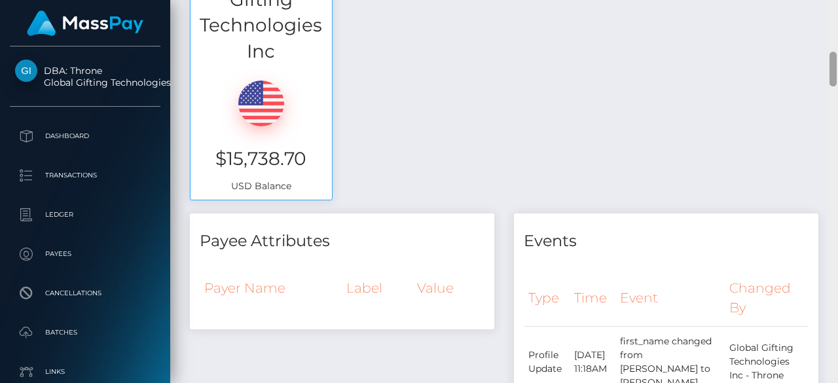
drag, startPoint x: 832, startPoint y: 91, endPoint x: 833, endPoint y: 68, distance: 23.0
click at [833, 68] on div at bounding box center [833, 69] width 7 height 35
drag, startPoint x: 215, startPoint y: 134, endPoint x: 302, endPoint y: 139, distance: 87.9
click at [302, 146] on h3 "$15,738.70" at bounding box center [261, 159] width 122 height 26
copy h3 "$15,738.70"
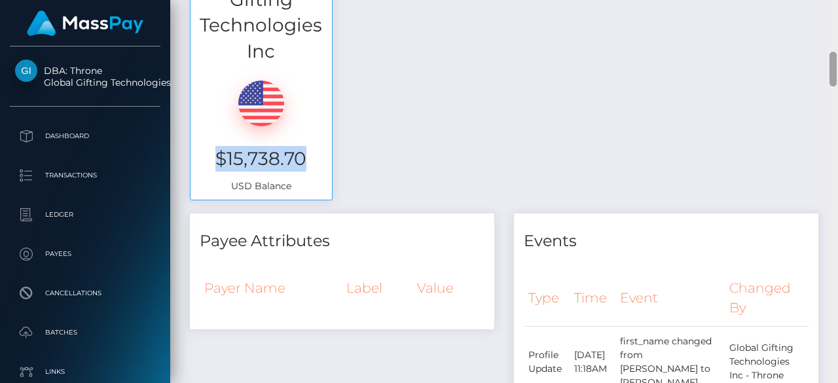
drag, startPoint x: 805, startPoint y: 78, endPoint x: 837, endPoint y: 68, distance: 32.9
click at [837, 68] on div "Customer Profile Loading... Loading..." at bounding box center [504, 191] width 668 height 383
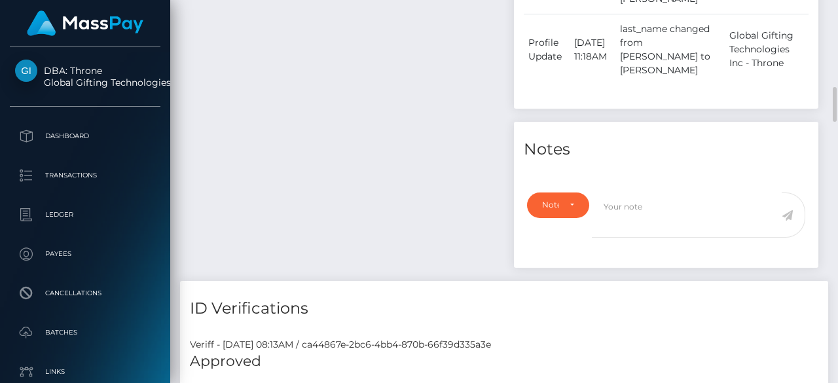
click at [826, 177] on div "Events Type Time Event Changed By" at bounding box center [666, 55] width 324 height 451
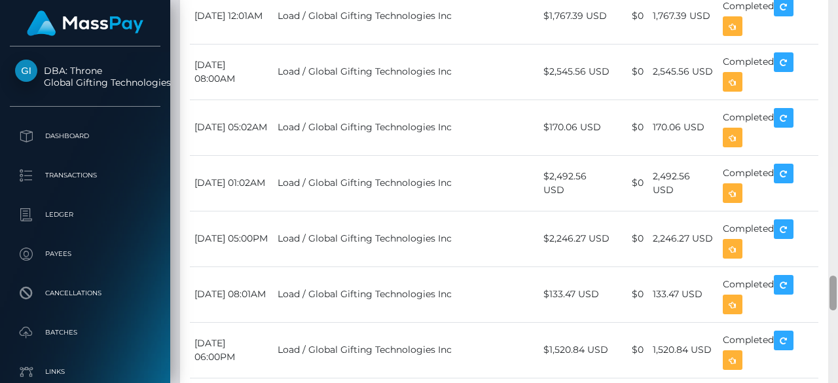
drag, startPoint x: 832, startPoint y: 98, endPoint x: 833, endPoint y: 285, distance: 187.9
click at [833, 285] on div at bounding box center [833, 293] width 7 height 35
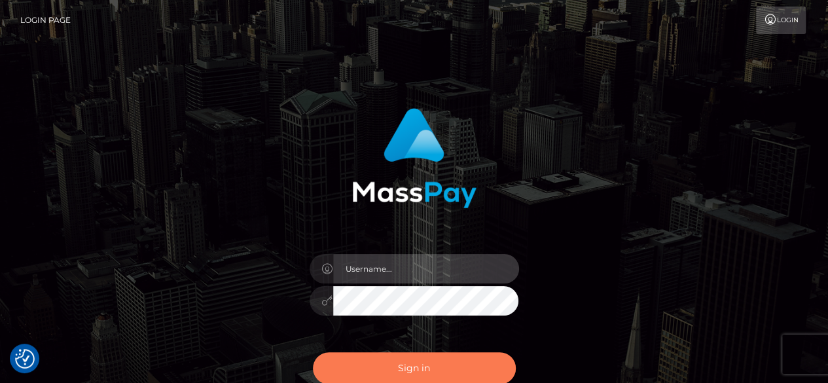
type input "[DOMAIN_NAME]"
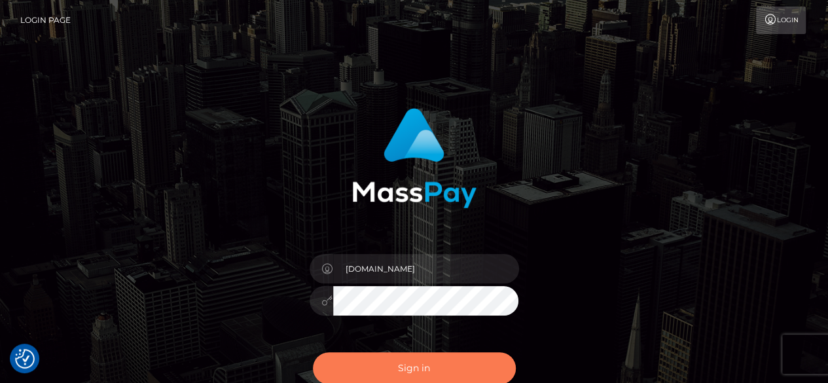
click at [483, 357] on button "Sign in" at bounding box center [414, 368] width 203 height 32
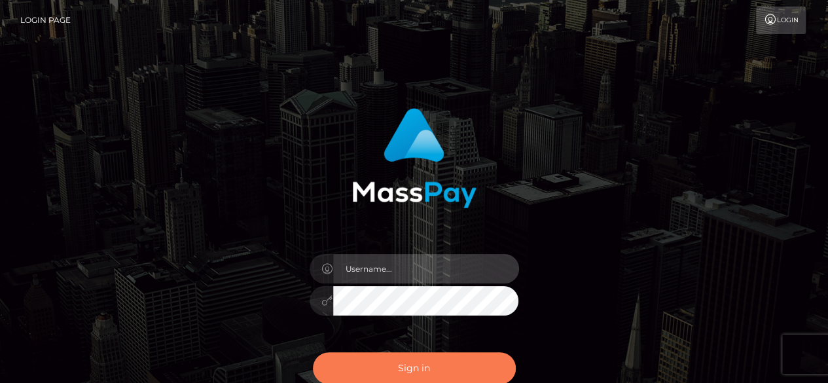
type input "[DOMAIN_NAME]"
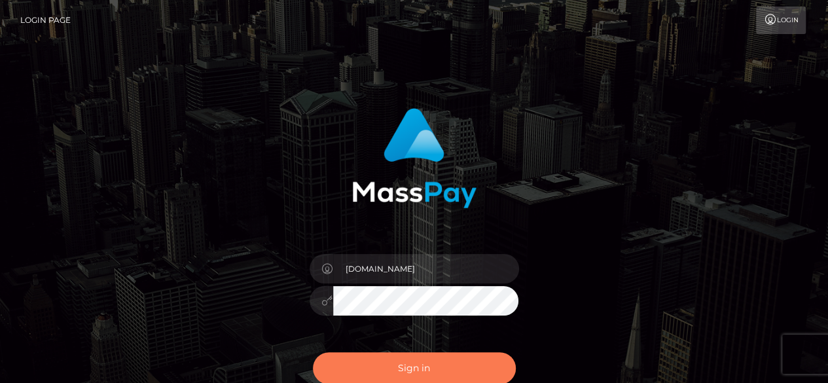
click at [428, 361] on button "Sign in" at bounding box center [414, 368] width 203 height 32
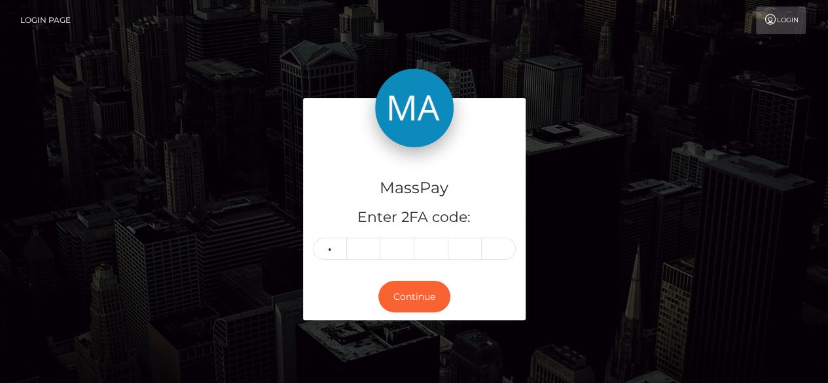
type input "4"
type input "2"
type input "0"
type input "3"
type input "0"
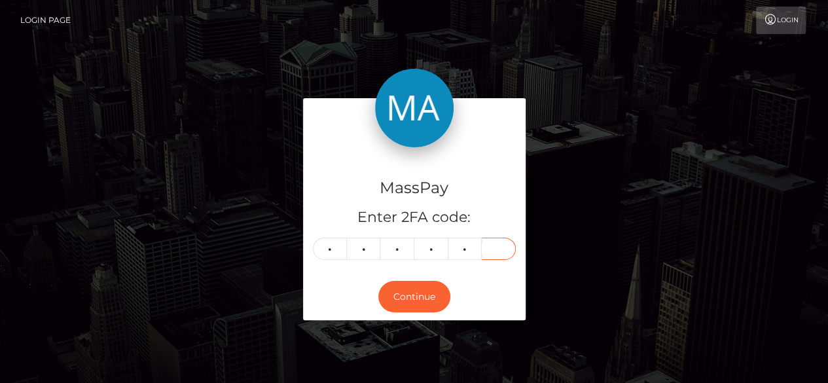
type input "9"
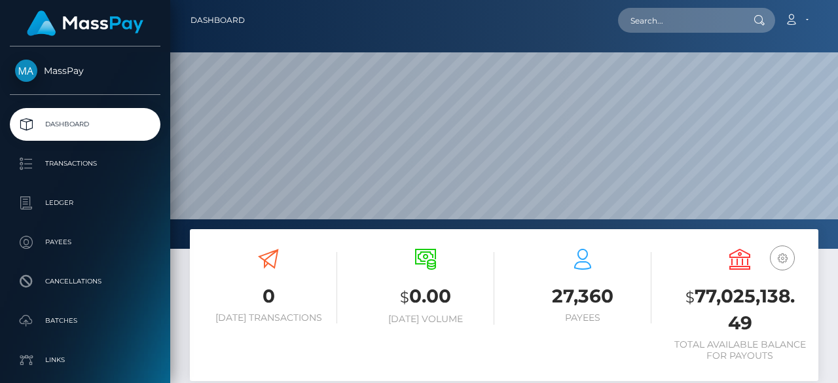
scroll to position [232, 196]
click at [636, 16] on input "text" at bounding box center [679, 20] width 123 height 25
click at [664, 22] on input "text" at bounding box center [679, 20] width 123 height 25
click at [646, 21] on input "text" at bounding box center [679, 20] width 123 height 25
paste input "tasha_tara@yahoo.com"
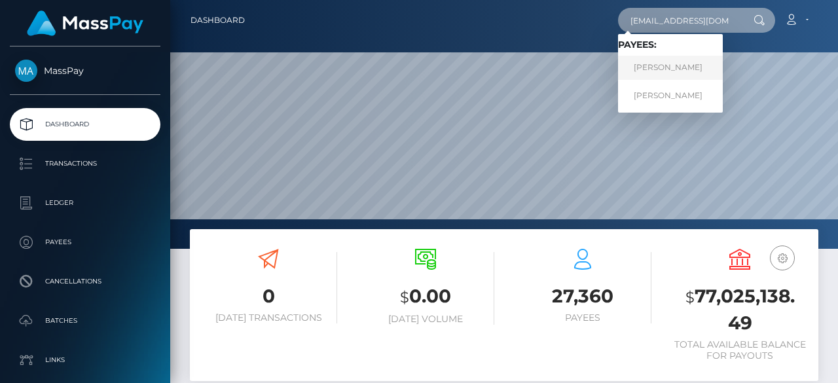
type input "tasha_tara@yahoo.com"
click at [661, 64] on link "MARIANA VATAVU" at bounding box center [670, 68] width 105 height 24
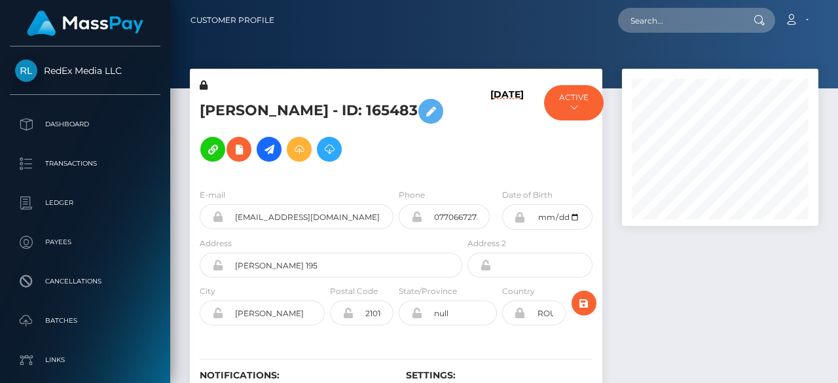
scroll to position [157, 196]
click at [693, 281] on div at bounding box center [720, 256] width 216 height 375
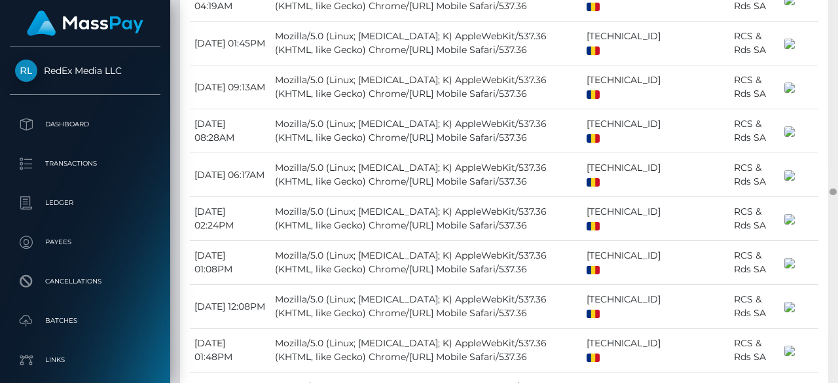
scroll to position [10239, 0]
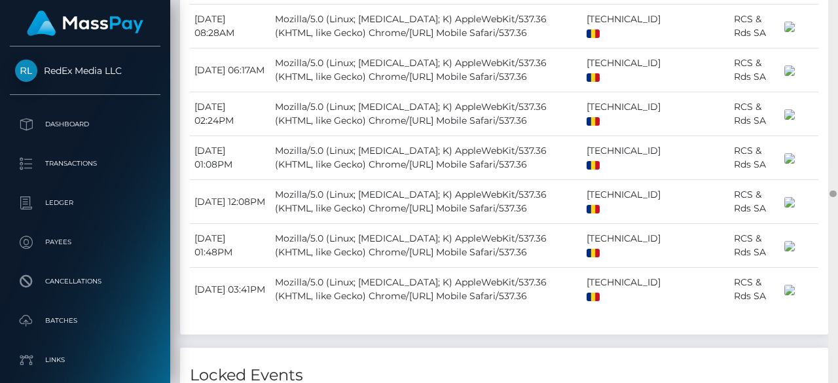
drag, startPoint x: 833, startPoint y: 82, endPoint x: 828, endPoint y: 194, distance: 112.7
click at [828, 194] on div at bounding box center [833, 192] width 10 height 384
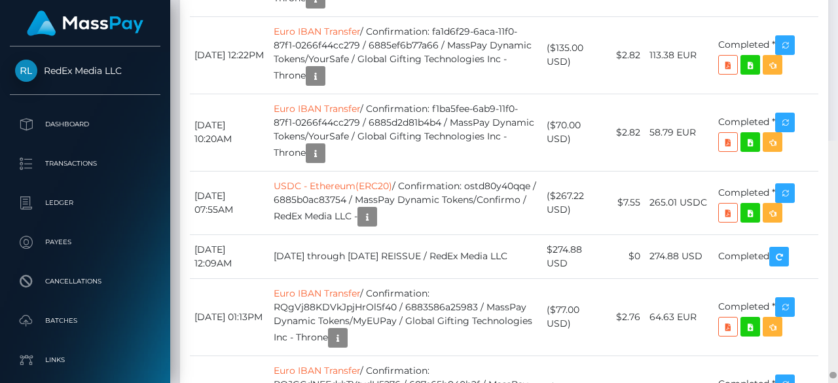
scroll to position [12416, 0]
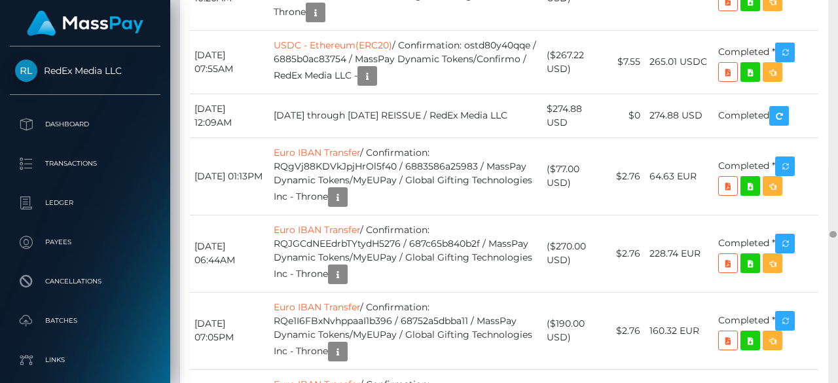
drag, startPoint x: 835, startPoint y: 194, endPoint x: 832, endPoint y: 235, distance: 40.8
click at [832, 235] on div at bounding box center [833, 234] width 7 height 7
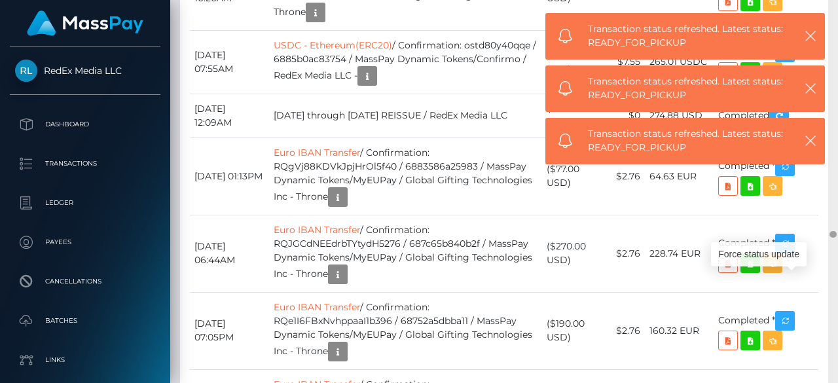
scroll to position [2730, 0]
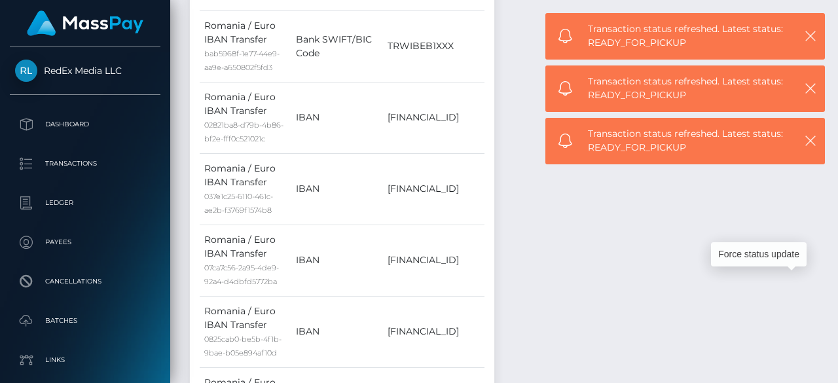
drag, startPoint x: 834, startPoint y: 234, endPoint x: 834, endPoint y: -32, distance: 265.8
click at [834, 0] on html "RedEx Media LLC Dashboard Transactions Ledger Payees Batches" at bounding box center [419, 191] width 838 height 383
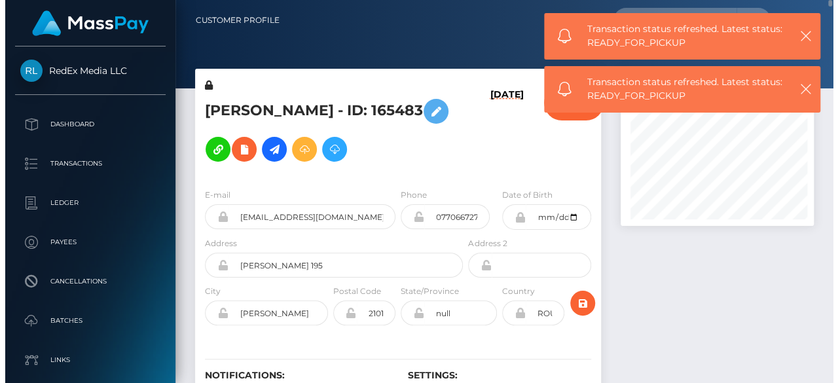
scroll to position [157, 196]
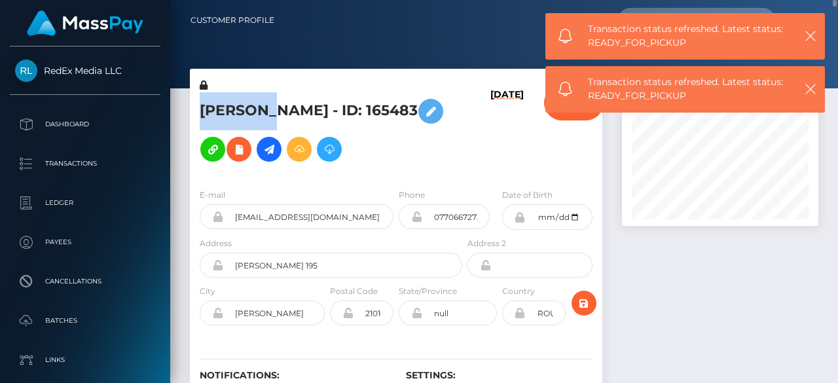
drag, startPoint x: 198, startPoint y: 98, endPoint x: 278, endPoint y: 105, distance: 80.9
click at [278, 105] on div "MARIANA VATAVU - ID: 165483" at bounding box center [327, 129] width 275 height 100
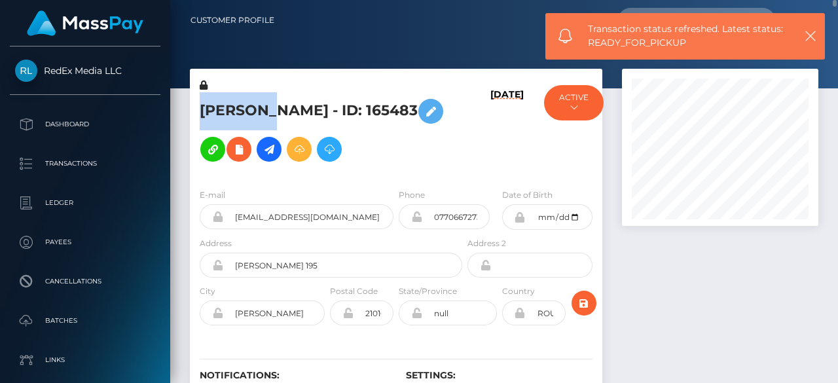
copy h5 "MARIANA"
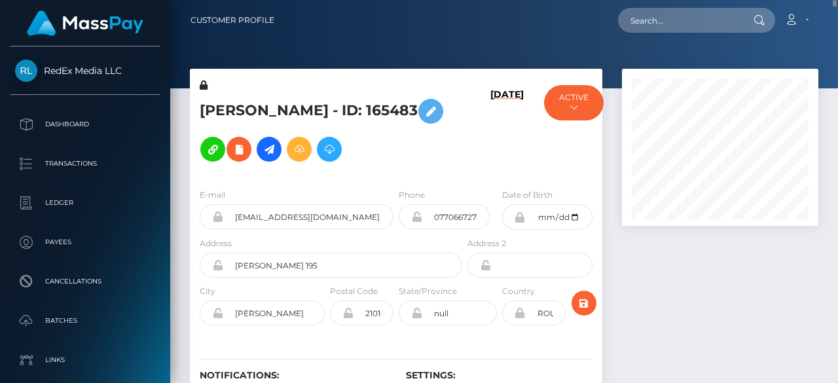
click at [831, 15] on nav "Customer Profile Loading... Loading... Account" at bounding box center [504, 20] width 668 height 41
click at [833, 3] on nav "Customer Profile Loading... Loading... Account" at bounding box center [504, 20] width 668 height 41
click at [835, 3] on nav "Customer Profile Loading... Loading... Account" at bounding box center [504, 20] width 668 height 41
drag, startPoint x: 835, startPoint y: 3, endPoint x: 834, endPoint y: 18, distance: 15.8
click at [834, 18] on nav "Customer Profile Loading... Loading... Account" at bounding box center [504, 20] width 668 height 41
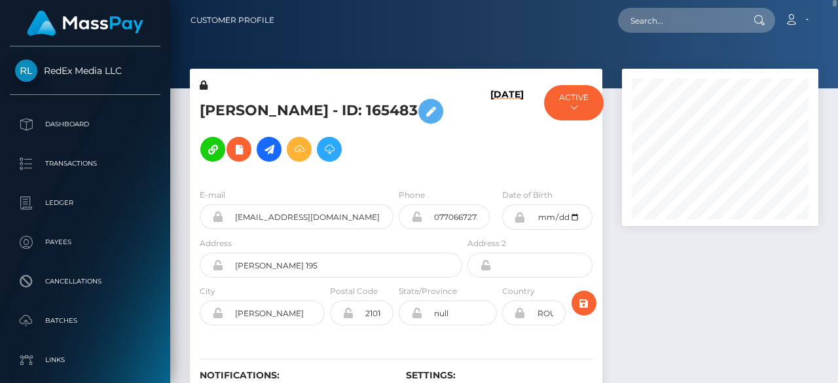
click at [826, 27] on div "Customer Profile Loading... Loading..." at bounding box center [504, 20] width 647 height 27
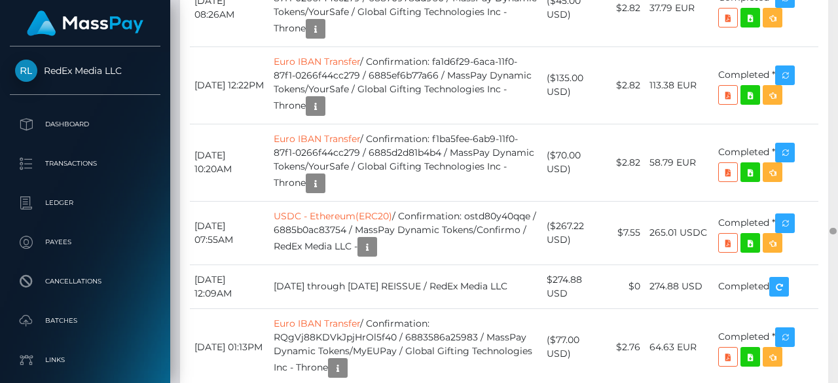
scroll to position [12385, 0]
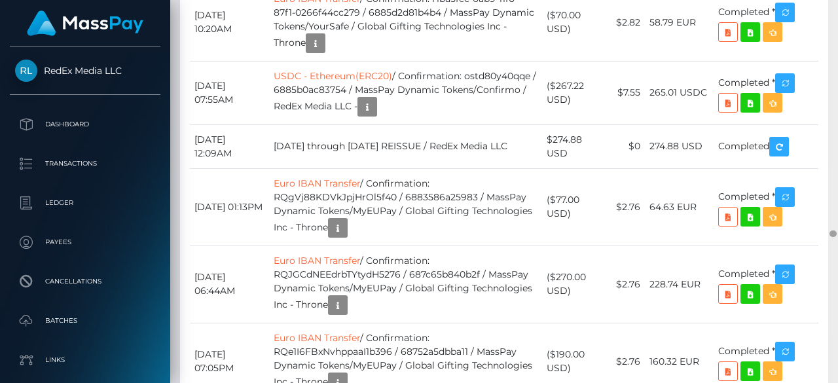
drag, startPoint x: 836, startPoint y: 5, endPoint x: 837, endPoint y: 234, distance: 228.5
click at [837, 234] on div at bounding box center [833, 192] width 10 height 384
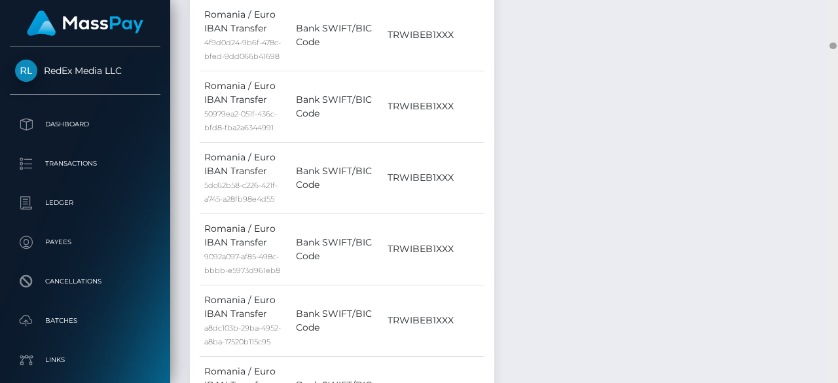
drag, startPoint x: 832, startPoint y: 232, endPoint x: 837, endPoint y: 6, distance: 226.0
click at [837, 6] on div at bounding box center [833, 192] width 10 height 384
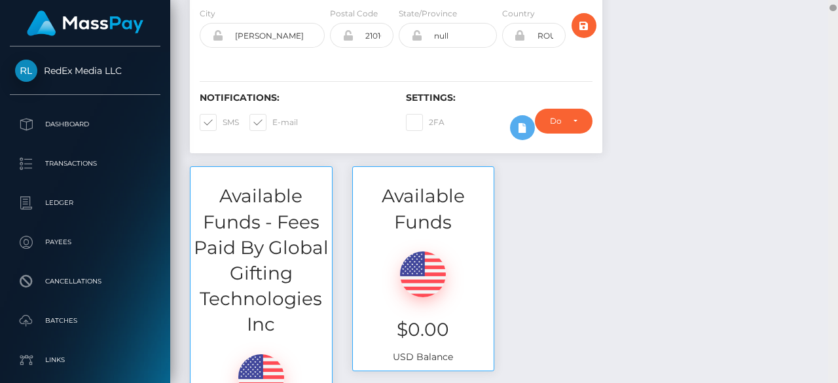
scroll to position [661, 0]
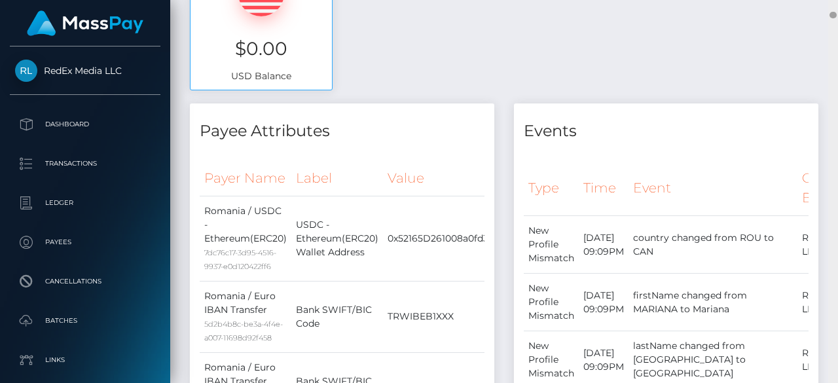
drag, startPoint x: 836, startPoint y: 6, endPoint x: 832, endPoint y: 15, distance: 10.2
click at [832, 15] on div at bounding box center [833, 192] width 10 height 384
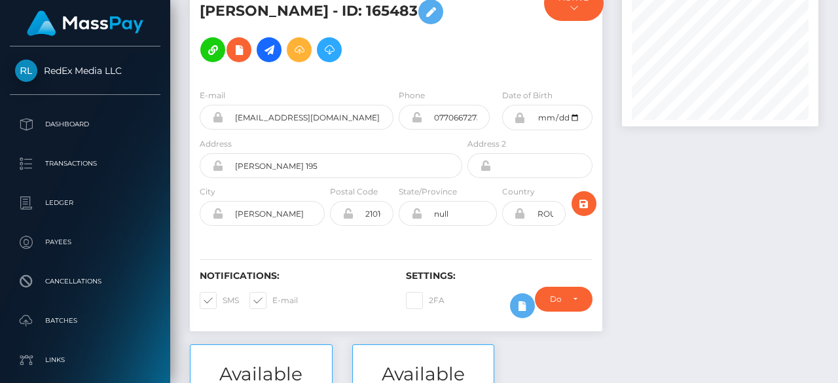
scroll to position [64, 0]
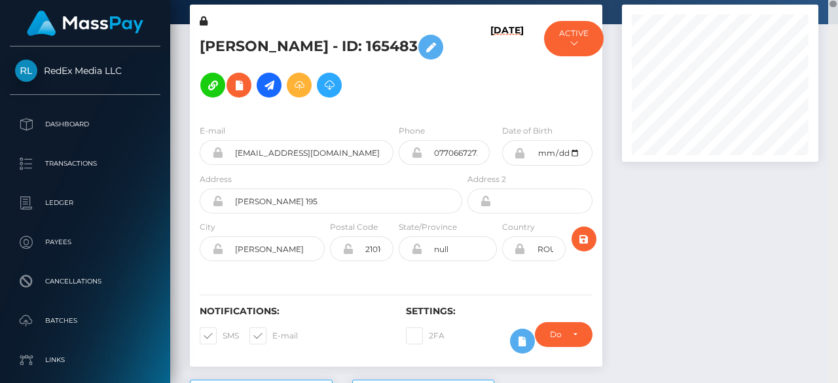
drag, startPoint x: 832, startPoint y: 15, endPoint x: 831, endPoint y: 4, distance: 11.2
click at [831, 4] on div at bounding box center [833, 4] width 7 height 7
click at [828, 39] on div at bounding box center [720, 192] width 216 height 375
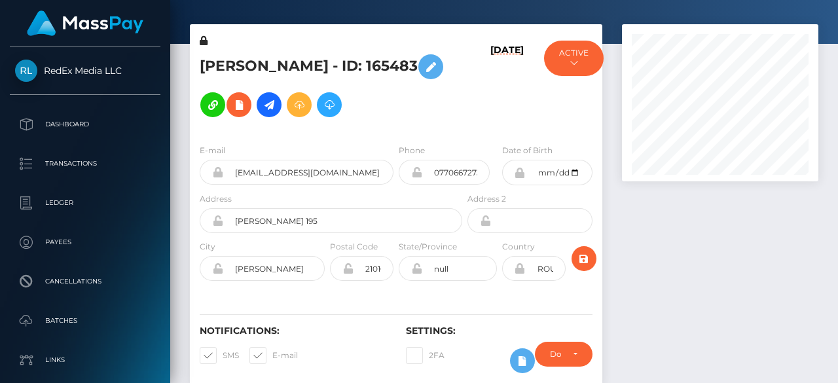
scroll to position [0, 0]
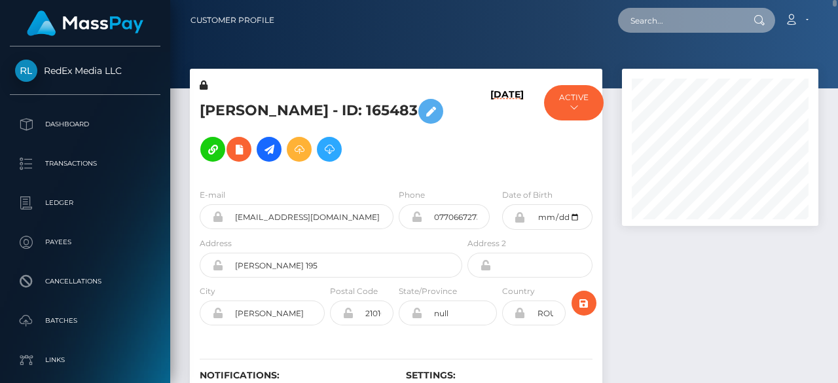
click at [693, 19] on input "text" at bounding box center [679, 20] width 123 height 25
paste input "janiearlert@gmail.com"
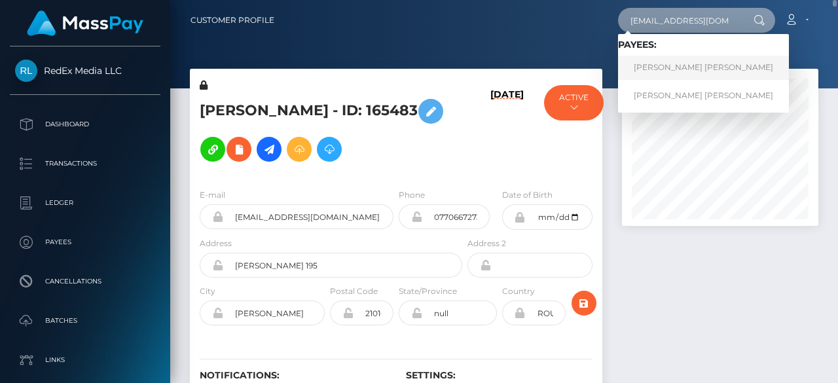
type input "janiearlert@gmail.com"
click at [670, 69] on link "JANE MORGAN MALONE" at bounding box center [703, 68] width 171 height 24
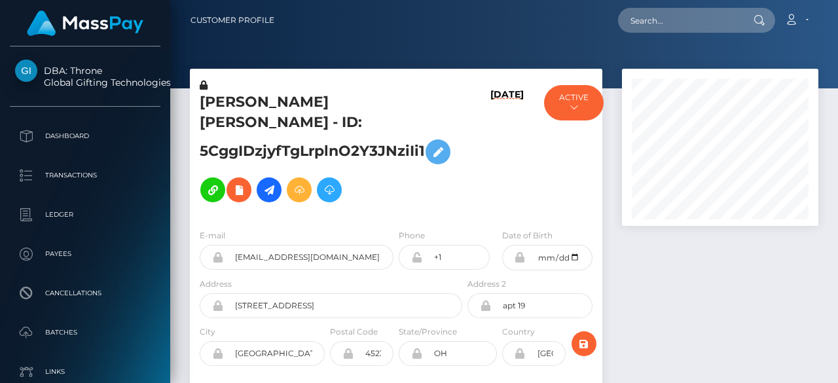
click at [710, 374] on div at bounding box center [720, 276] width 216 height 415
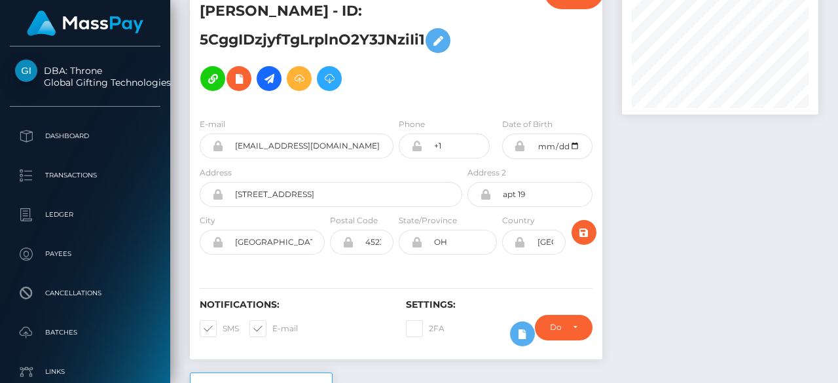
drag, startPoint x: 834, startPoint y: 215, endPoint x: 827, endPoint y: 5, distance: 209.6
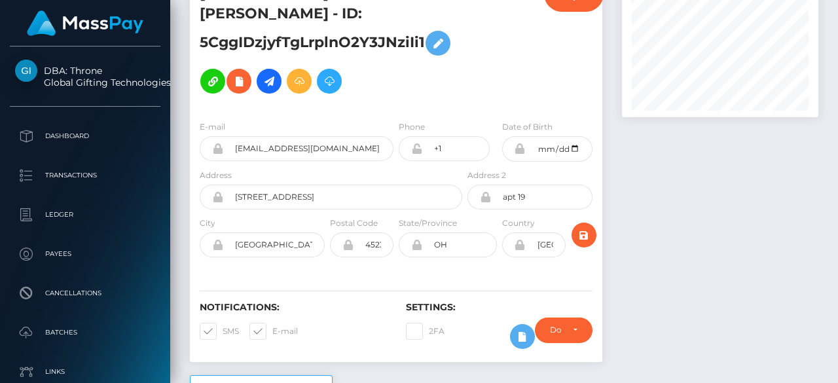
click at [827, 5] on div "Customer Profile Loading... Loading..." at bounding box center [504, 191] width 668 height 383
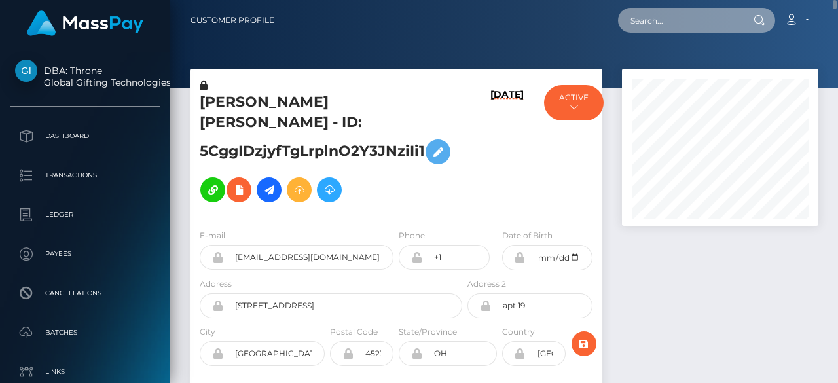
click at [708, 26] on input "text" at bounding box center [679, 20] width 123 height 25
paste input "[EMAIL_ADDRESS][DOMAIN_NAME]"
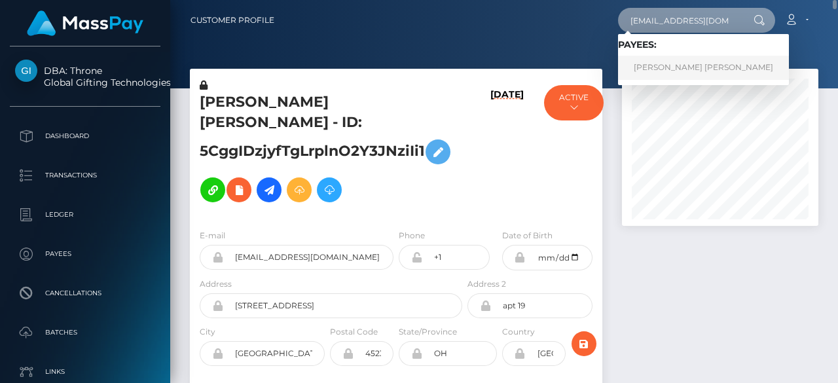
type input "[EMAIL_ADDRESS][DOMAIN_NAME]"
click at [674, 74] on link "[PERSON_NAME] [PERSON_NAME]" at bounding box center [703, 68] width 171 height 24
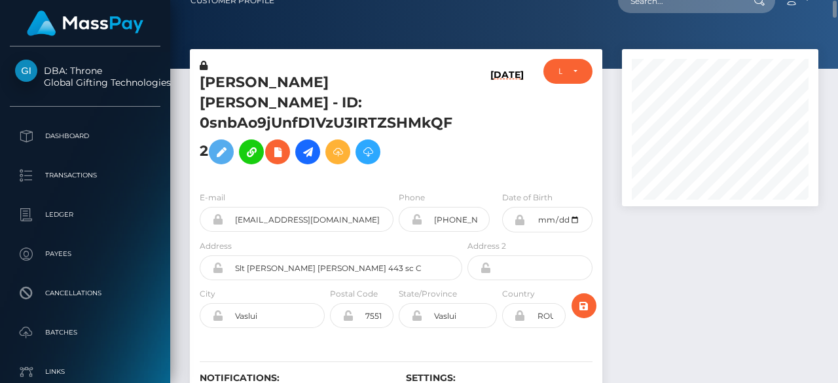
scroll to position [79, 0]
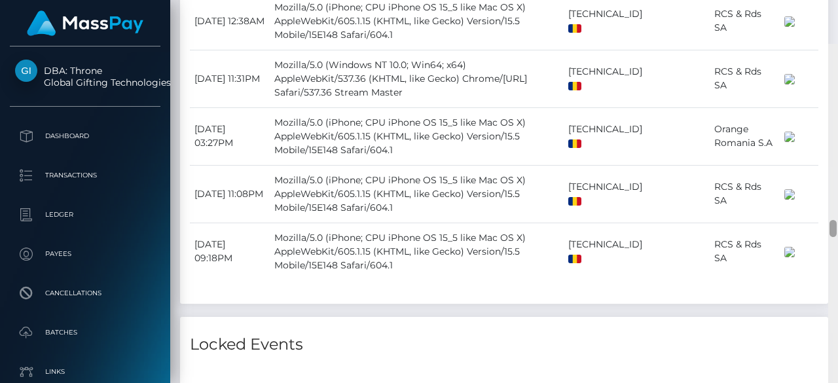
drag, startPoint x: 835, startPoint y: 15, endPoint x: 837, endPoint y: 185, distance: 170.2
click at [837, 185] on div at bounding box center [833, 236] width 10 height 384
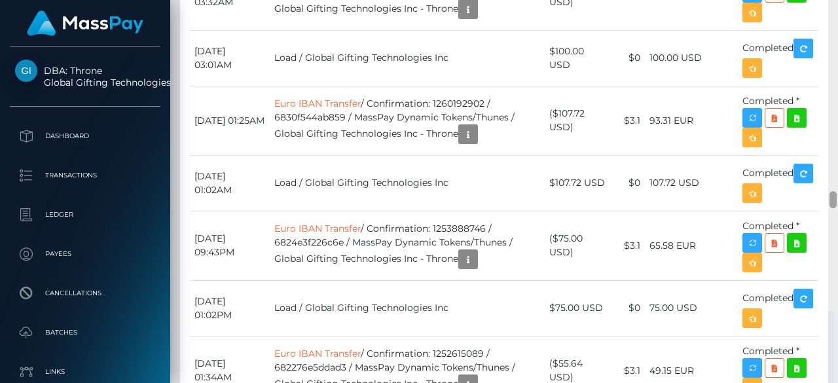
scroll to position [5822, 0]
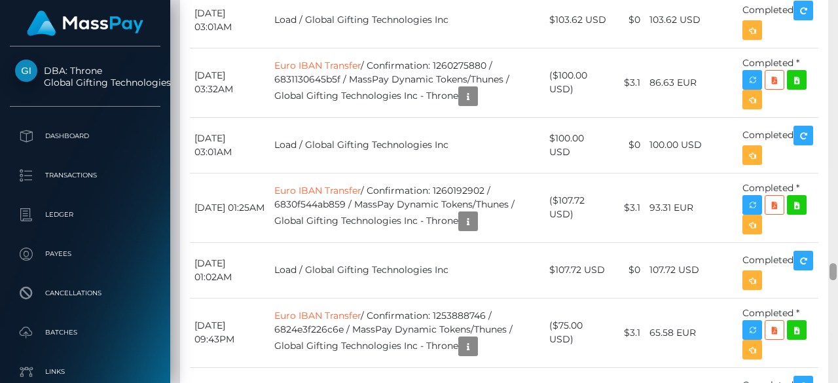
drag, startPoint x: 834, startPoint y: 179, endPoint x: 837, endPoint y: 269, distance: 89.8
click at [837, 269] on div at bounding box center [833, 192] width 10 height 384
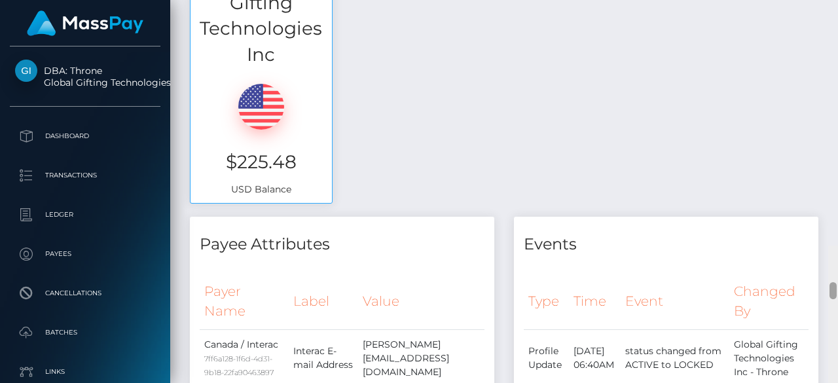
drag, startPoint x: 834, startPoint y: 270, endPoint x: 837, endPoint y: 24, distance: 246.2
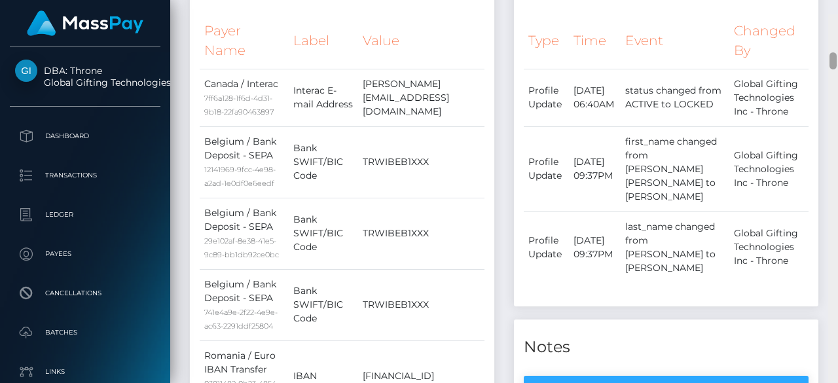
scroll to position [932, 0]
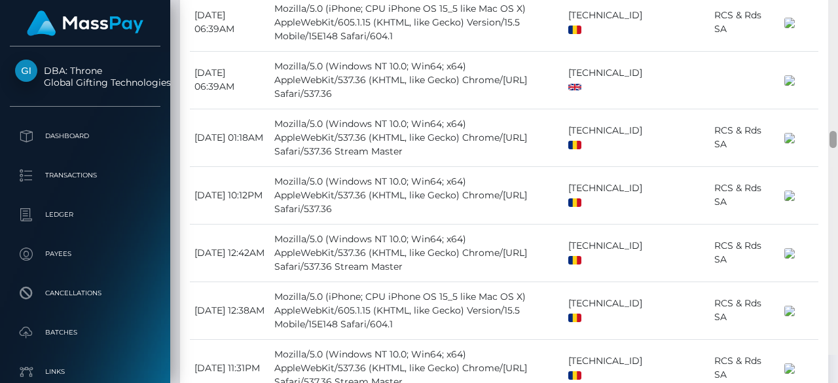
drag, startPoint x: 832, startPoint y: 23, endPoint x: 832, endPoint y: 167, distance: 144.0
click at [832, 148] on div at bounding box center [833, 139] width 7 height 17
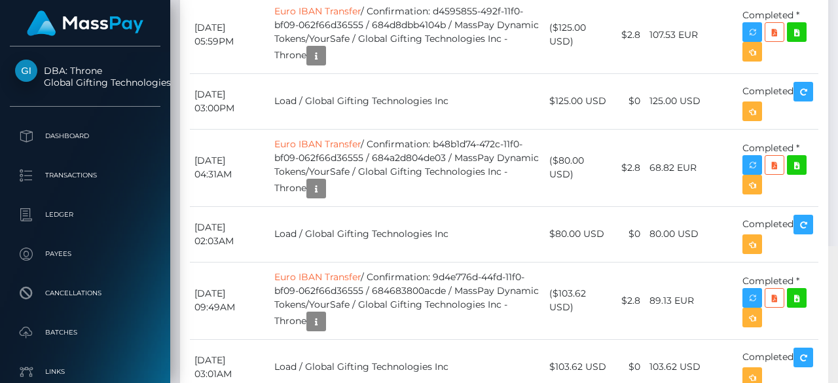
scroll to position [5736, 0]
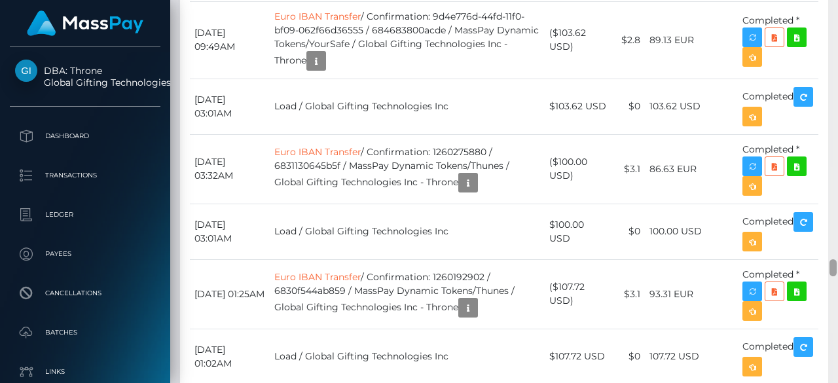
drag, startPoint x: 832, startPoint y: 167, endPoint x: 837, endPoint y: 265, distance: 98.4
click at [837, 265] on div at bounding box center [833, 192] width 10 height 384
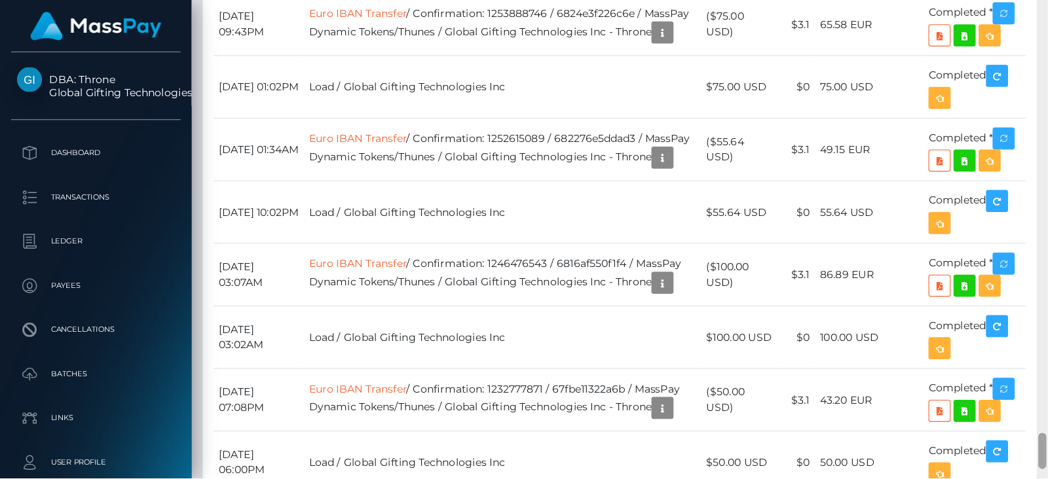
scroll to position [156, 266]
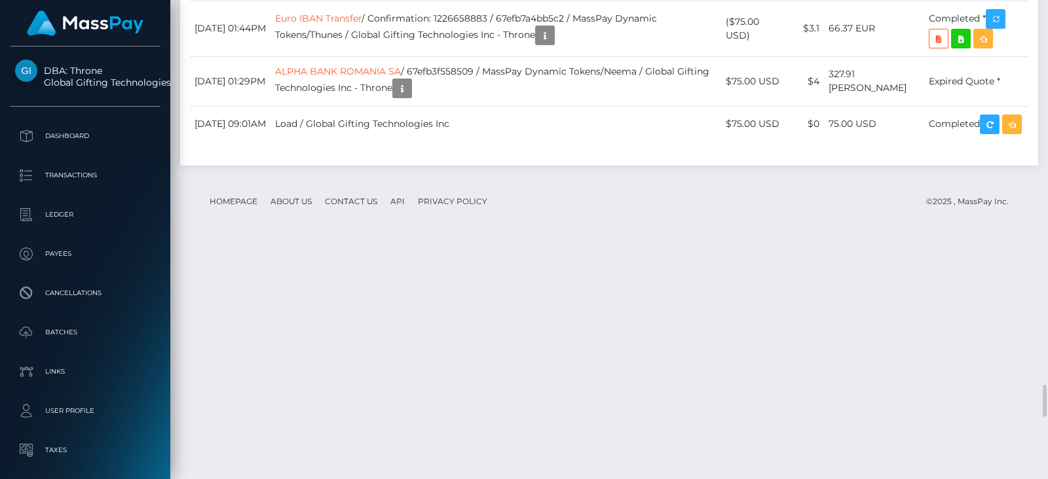
drag, startPoint x: 830, startPoint y: 1, endPoint x: 714, endPoint y: 281, distance: 302.7
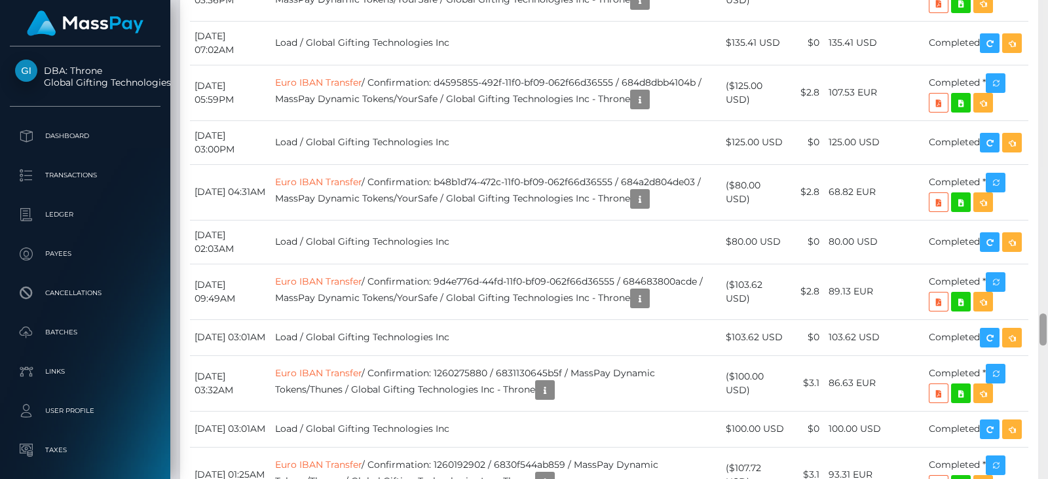
scroll to position [4702, 0]
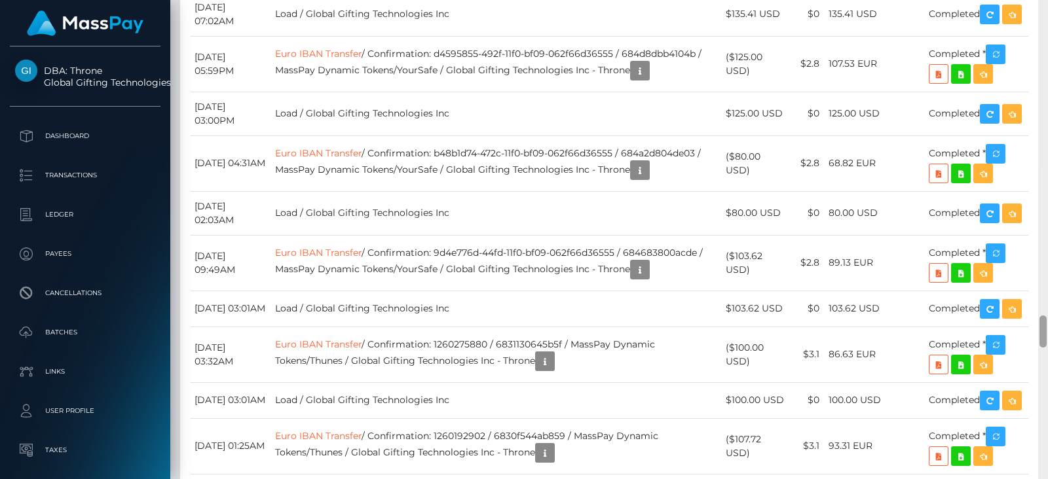
drag, startPoint x: 1041, startPoint y: 401, endPoint x: 1046, endPoint y: 332, distance: 69.6
click at [837, 332] on div at bounding box center [1042, 332] width 7 height 32
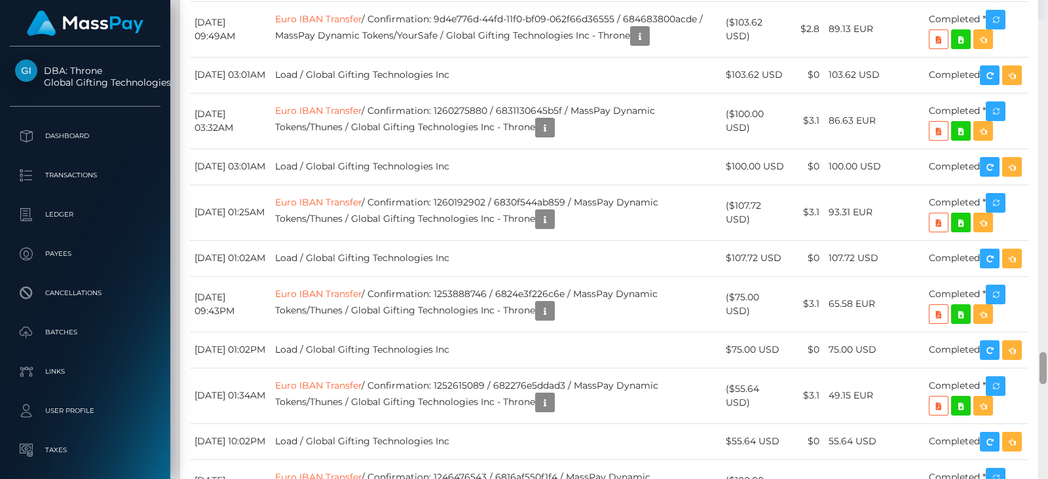
scroll to position [4966, 0]
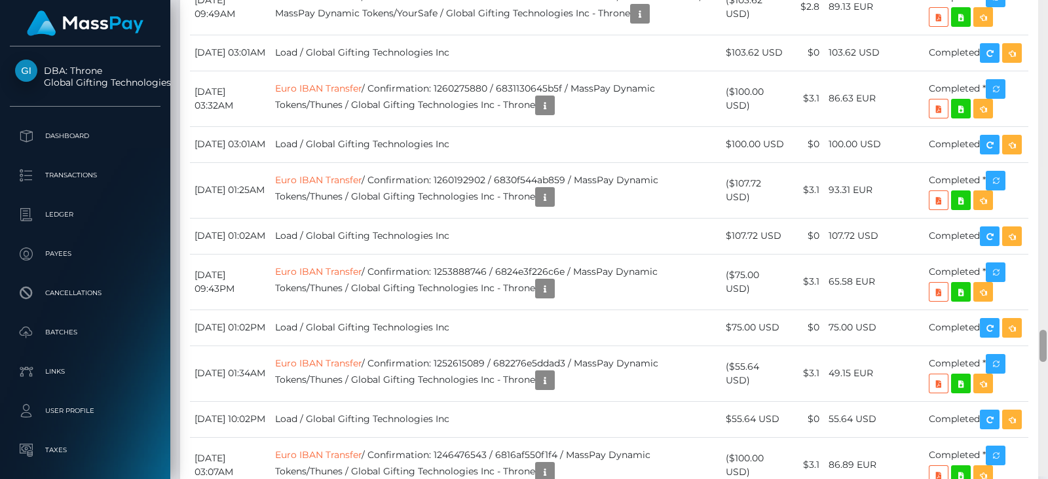
drag, startPoint x: 1043, startPoint y: 327, endPoint x: 1043, endPoint y: 345, distance: 17.7
click at [837, 345] on div at bounding box center [1042, 346] width 7 height 32
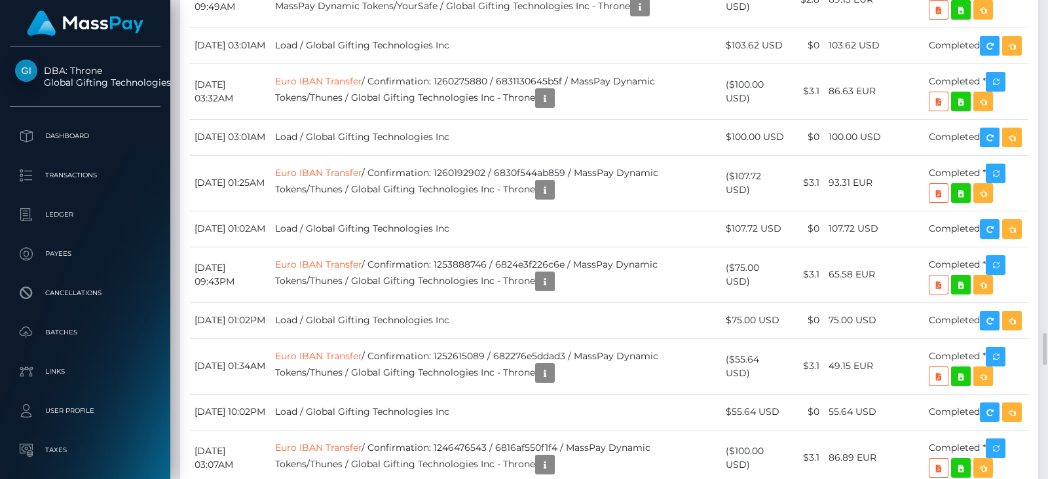
scroll to position [156, 266]
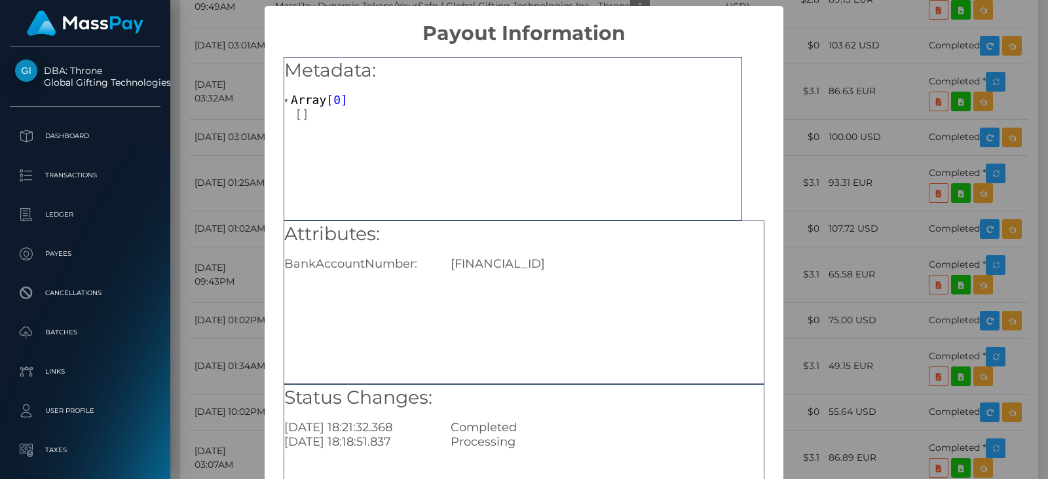
click at [837, 143] on div "× Payout Information Metadata: Array [ 0 ] Attributes: BankAccountNumber: [FINA…" at bounding box center [524, 239] width 1048 height 479
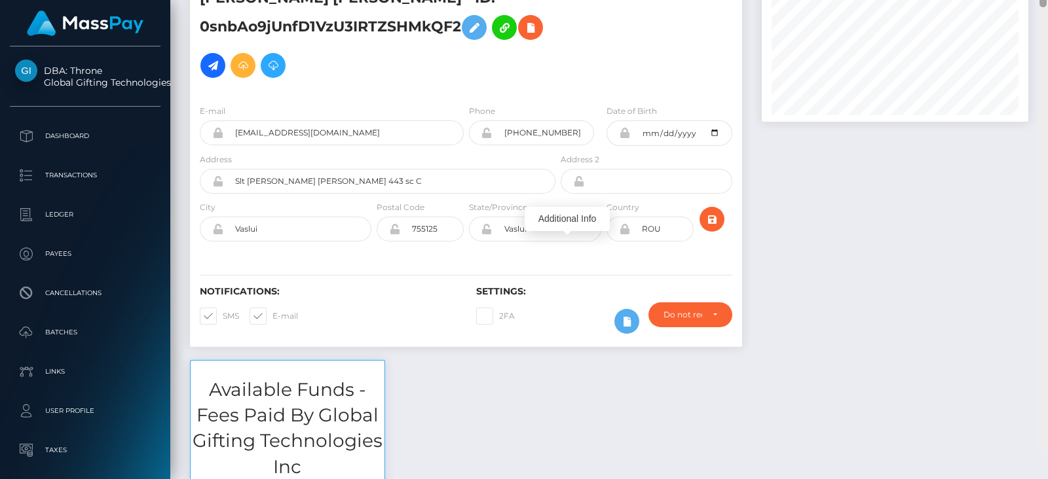
scroll to position [0, 0]
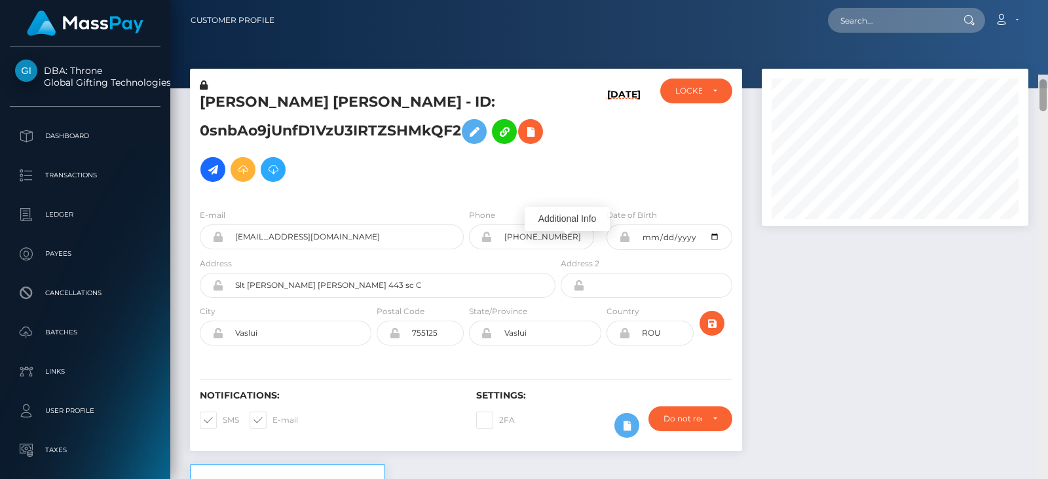
drag, startPoint x: 1045, startPoint y: 350, endPoint x: 1040, endPoint y: 10, distance: 339.9
click at [837, 10] on div "Customer Profile Loading... Loading..." at bounding box center [608, 239] width 877 height 479
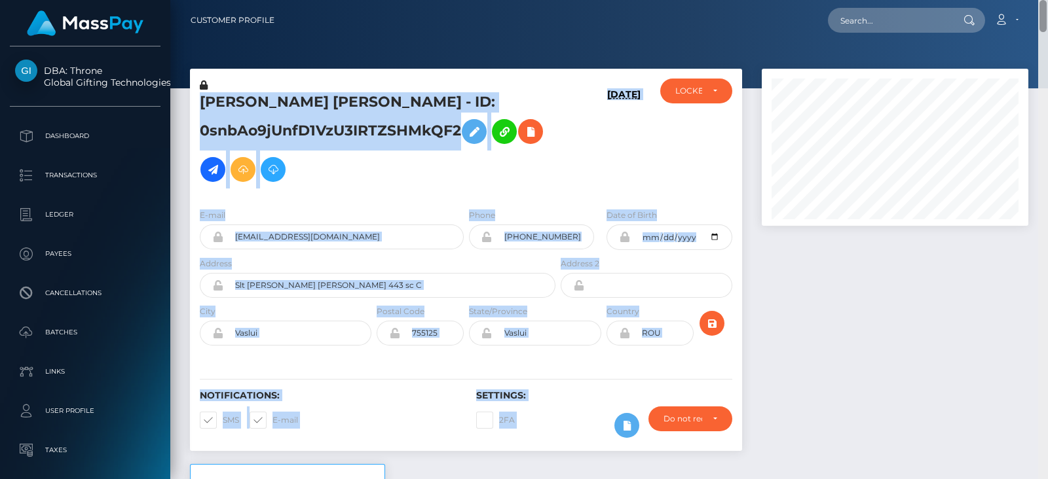
drag, startPoint x: 1042, startPoint y: 18, endPoint x: 1038, endPoint y: 90, distance: 72.8
click at [837, 90] on div "Customer Profile Loading... Loading..." at bounding box center [608, 239] width 877 height 479
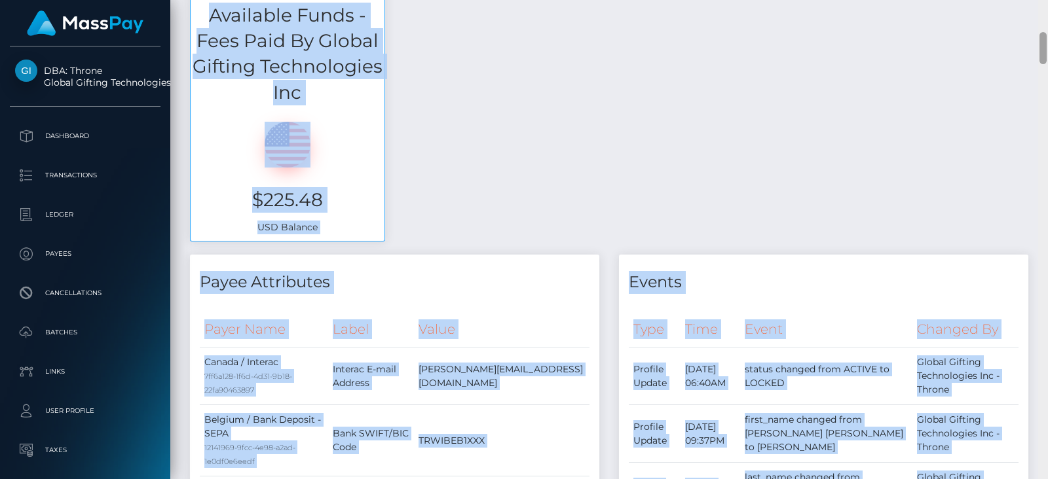
click at [837, 90] on div at bounding box center [1043, 239] width 10 height 479
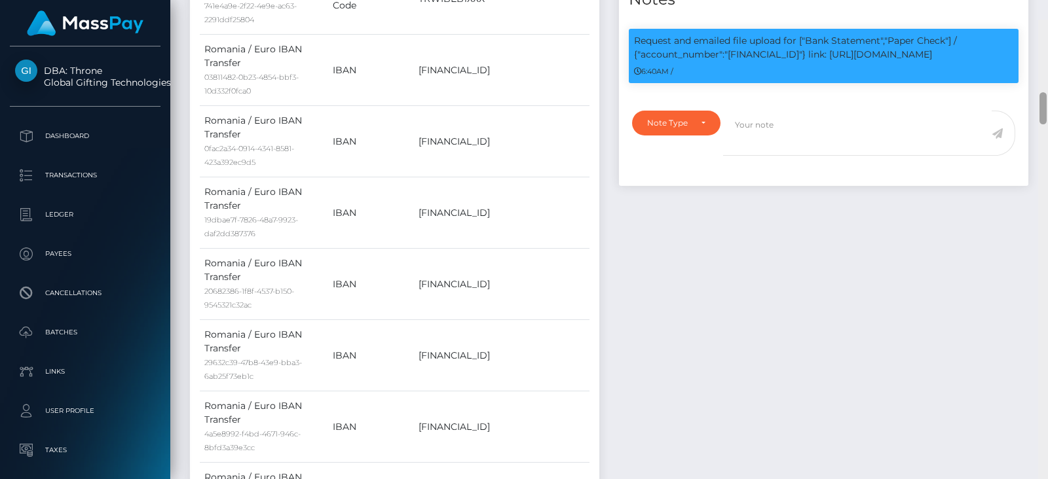
scroll to position [1054, 0]
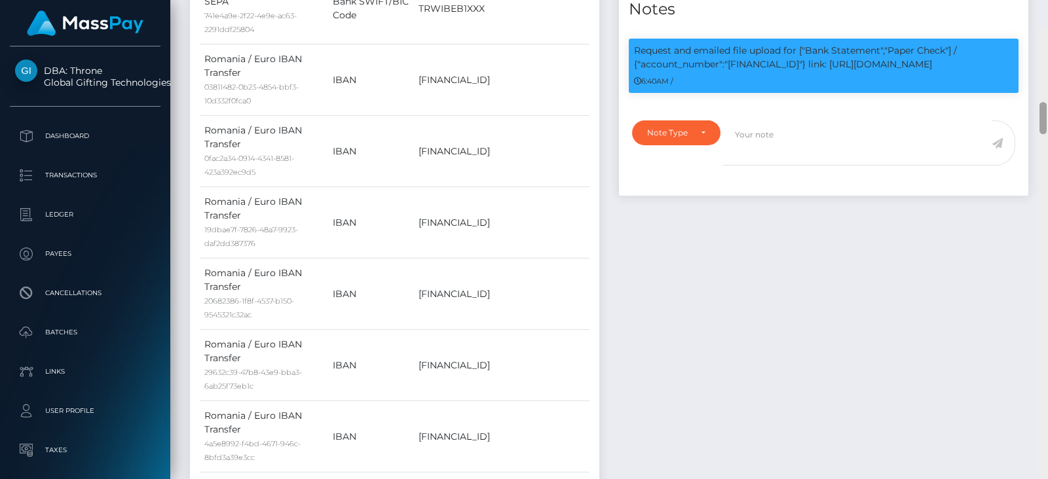
drag, startPoint x: 1041, startPoint y: 47, endPoint x: 1041, endPoint y: 86, distance: 38.6
click at [837, 102] on div at bounding box center [1042, 118] width 7 height 32
drag, startPoint x: 750, startPoint y: 60, endPoint x: 871, endPoint y: 67, distance: 121.3
click at [837, 67] on p "Request and emailed file upload for ["Bank Statement","Paper Check"] / {"accoun…" at bounding box center [823, 57] width 379 height 27
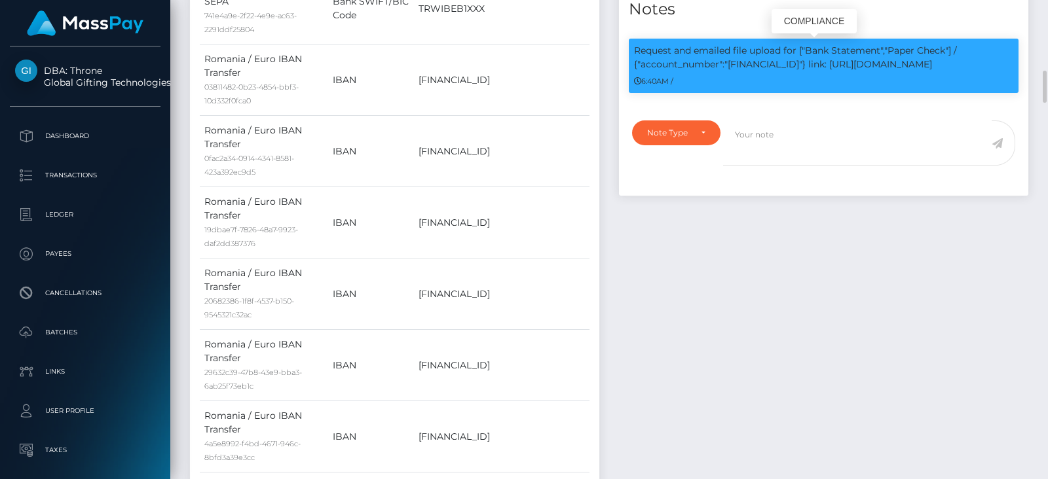
drag, startPoint x: 732, startPoint y: 64, endPoint x: 873, endPoint y: 64, distance: 140.8
click at [837, 64] on p "Request and emailed file upload for ["Bank Statement","Paper Check"] / {"accoun…" at bounding box center [823, 57] width 379 height 27
copy p "T04B0366901600551057360095"
click at [837, 150] on textarea at bounding box center [857, 142] width 268 height 45
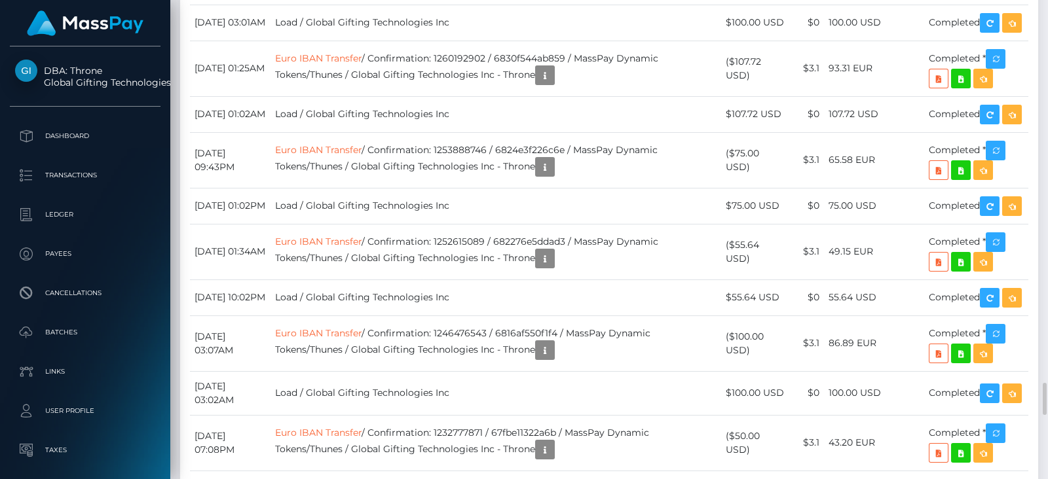
scroll to position [5159, 0]
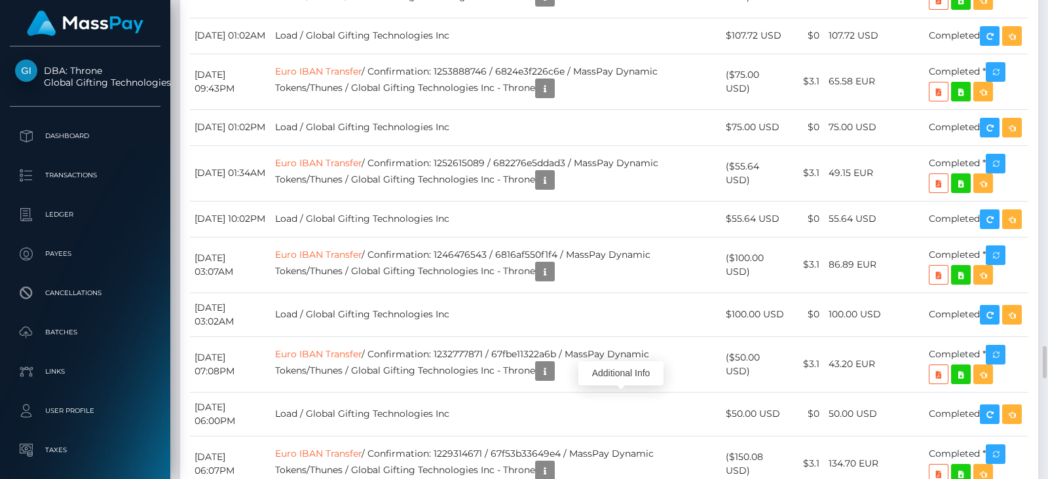
click at [579, 376] on body "DBA: Throne Global Gifting Technologies Inc Dashboard Transactions Ledger Payees" at bounding box center [524, 239] width 1048 height 479
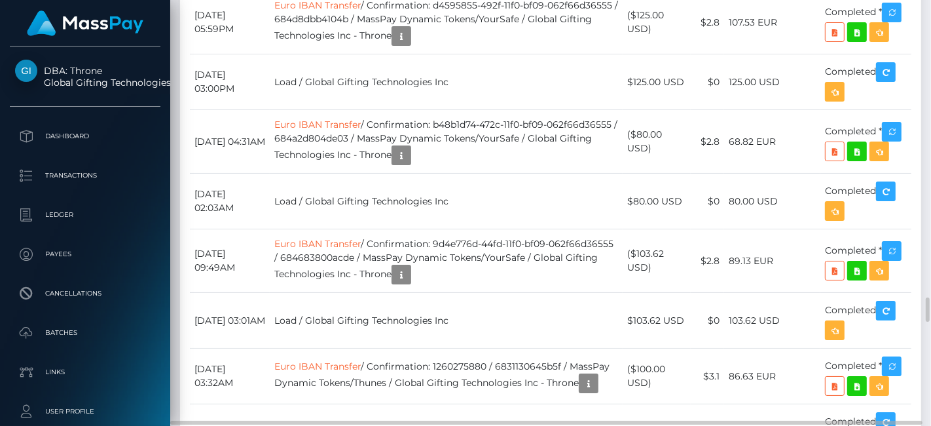
scroll to position [157, 227]
drag, startPoint x: 864, startPoint y: 14, endPoint x: 570, endPoint y: 229, distance: 364.6
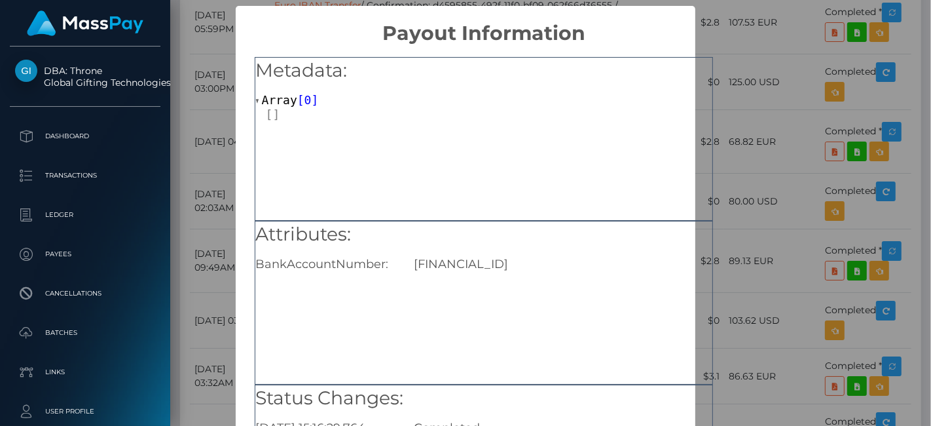
click at [761, 215] on div "× Payout Information Metadata: Array [ 0 ] Attributes: BankAccountNumber: [FINA…" at bounding box center [465, 213] width 931 height 426
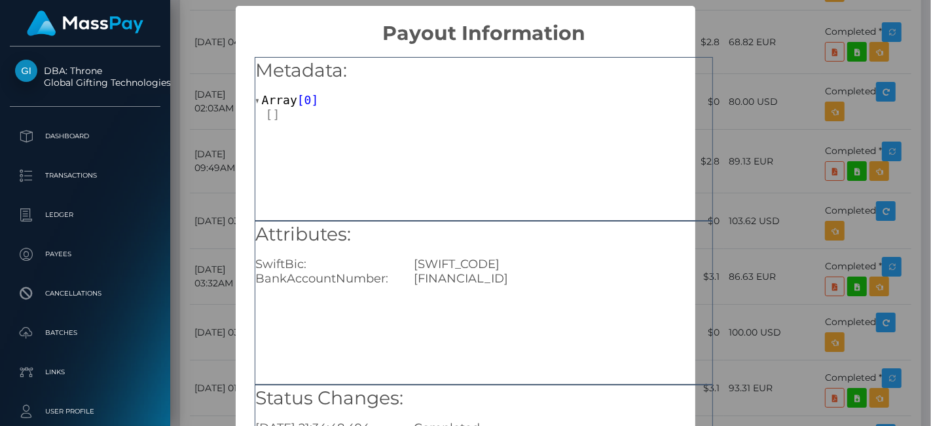
click at [746, 287] on div "× Payout Information Metadata: Array [ 0 ] Attributes: SwiftBic: [SWIFT_CODE] B…" at bounding box center [465, 213] width 931 height 426
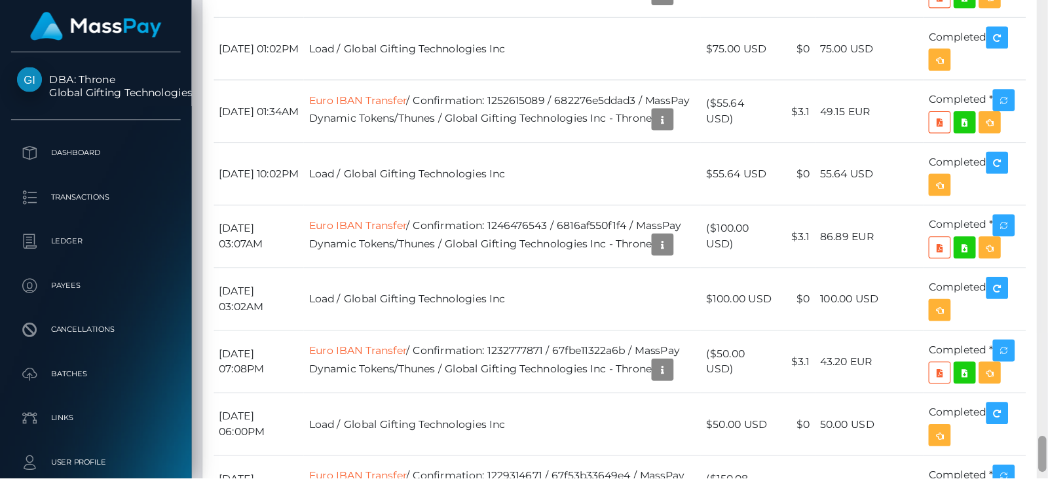
scroll to position [156, 266]
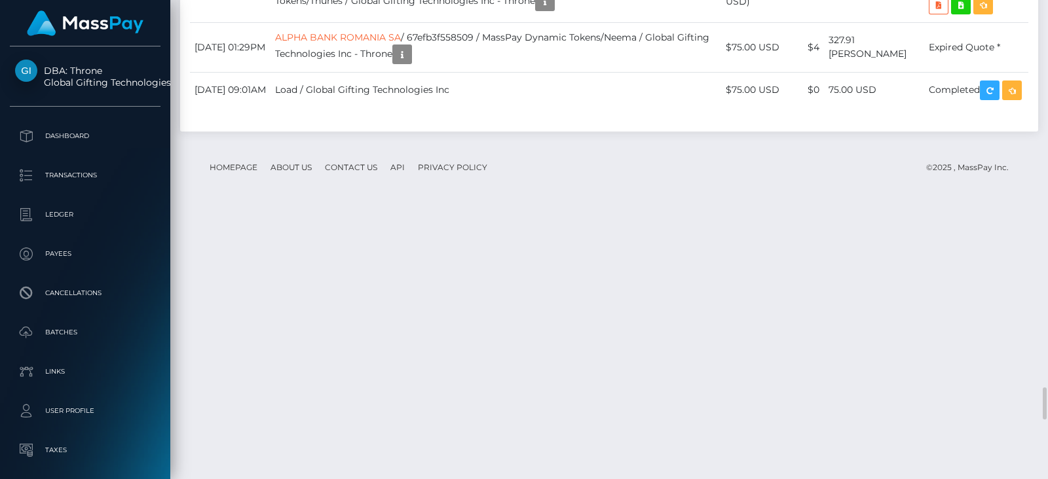
drag, startPoint x: 930, startPoint y: 0, endPoint x: 564, endPoint y: 430, distance: 564.7
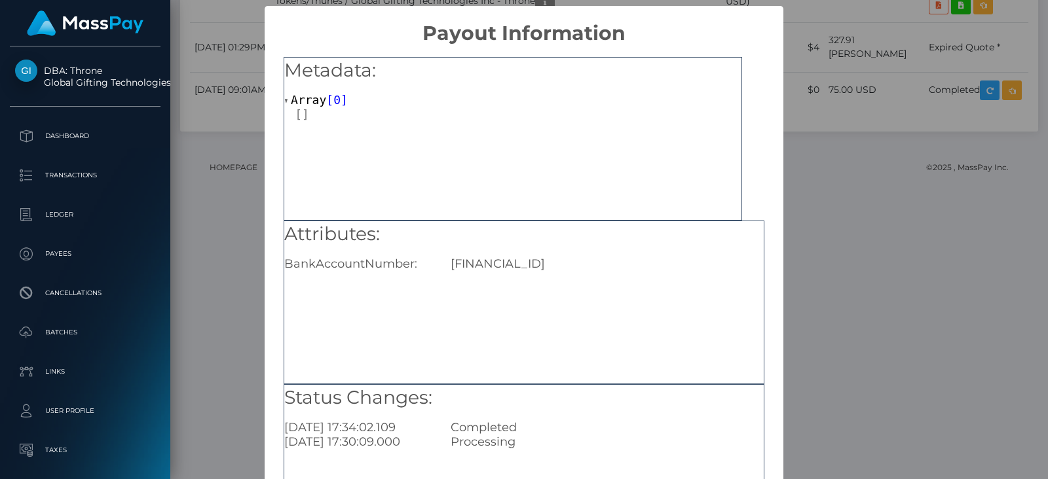
click at [827, 339] on div "× Payout Information Metadata: Array [ 0 ] Attributes: BankAccountNumber: [FINA…" at bounding box center [524, 239] width 1048 height 479
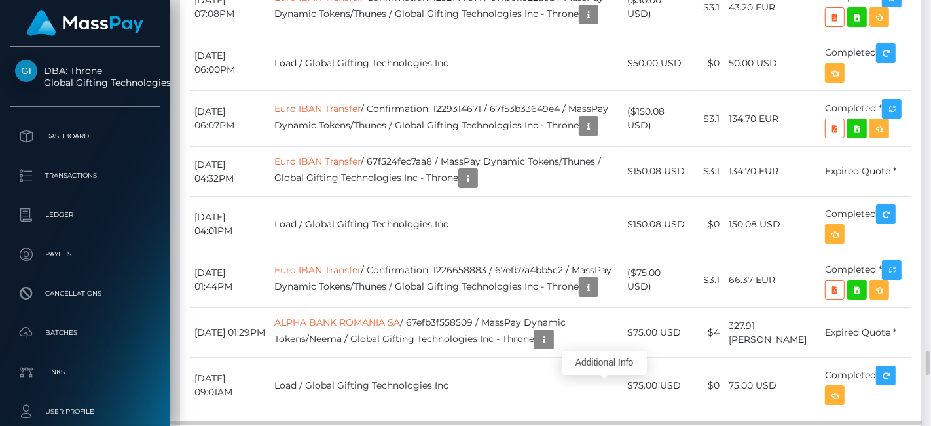
scroll to position [157, 227]
click at [606, 370] on body "DBA: Throne Global Gifting Technologies Inc Dashboard Transactions Ledger Payees" at bounding box center [465, 213] width 931 height 426
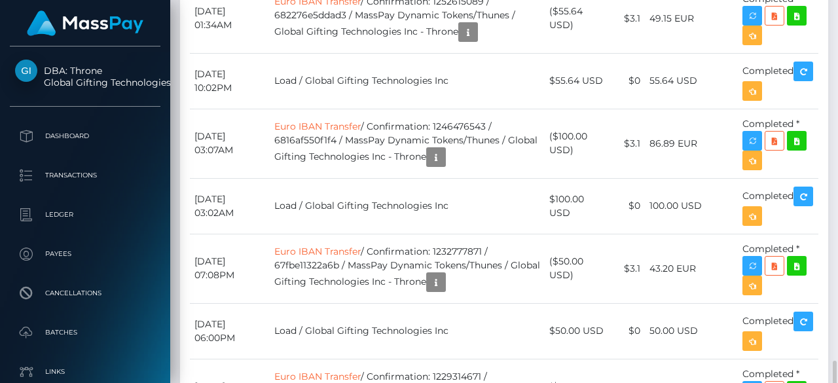
scroll to position [157, 196]
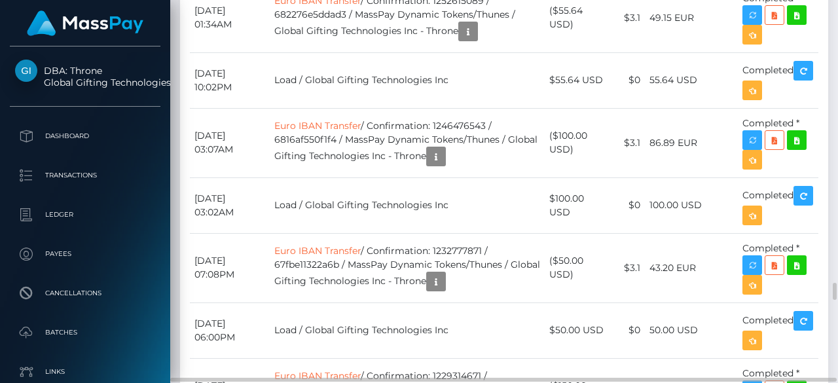
drag, startPoint x: 902, startPoint y: 18, endPoint x: 551, endPoint y: 278, distance: 436.7
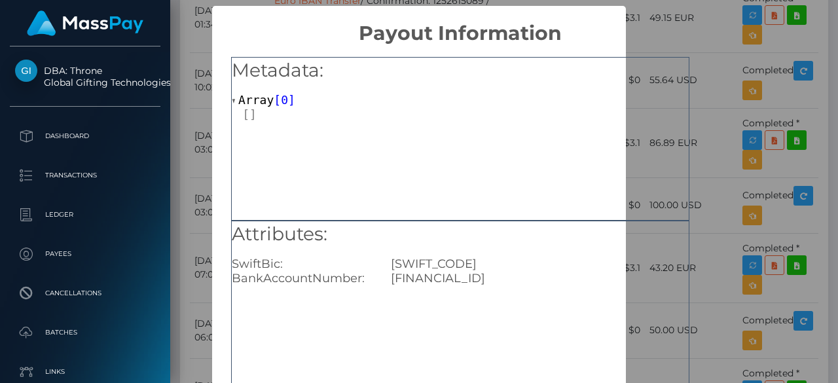
click at [716, 133] on div "× Payout Information Metadata: Array [ 0 ] Attributes: SwiftBic: REVOLT21XXX Ba…" at bounding box center [419, 191] width 838 height 383
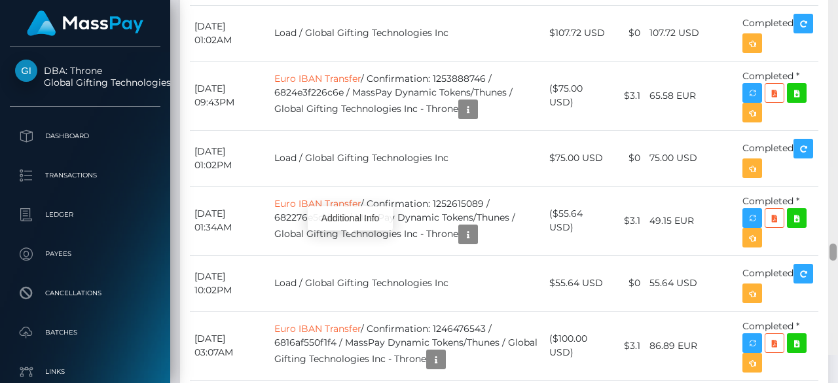
scroll to position [6016, 0]
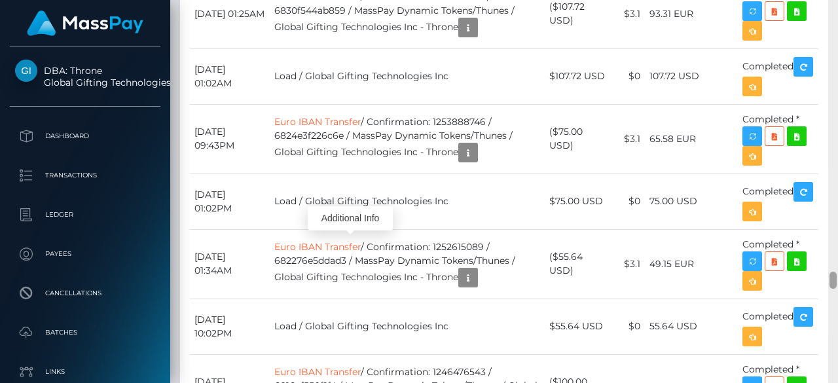
drag, startPoint x: 835, startPoint y: 290, endPoint x: 824, endPoint y: 279, distance: 16.2
click at [824, 279] on div "Customer Profile Loading... Loading..." at bounding box center [504, 191] width 668 height 383
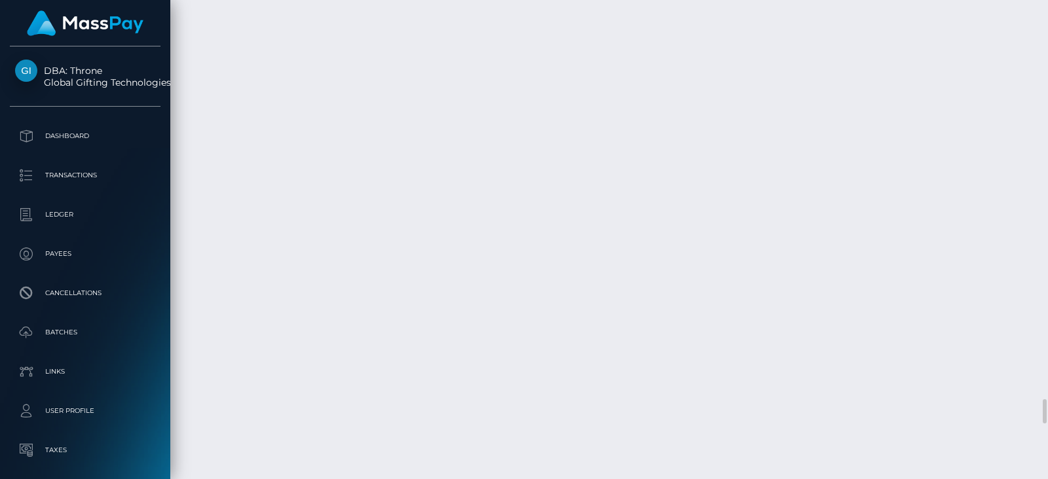
scroll to position [156, 266]
drag, startPoint x: 815, startPoint y: 1, endPoint x: 673, endPoint y: 287, distance: 319.8
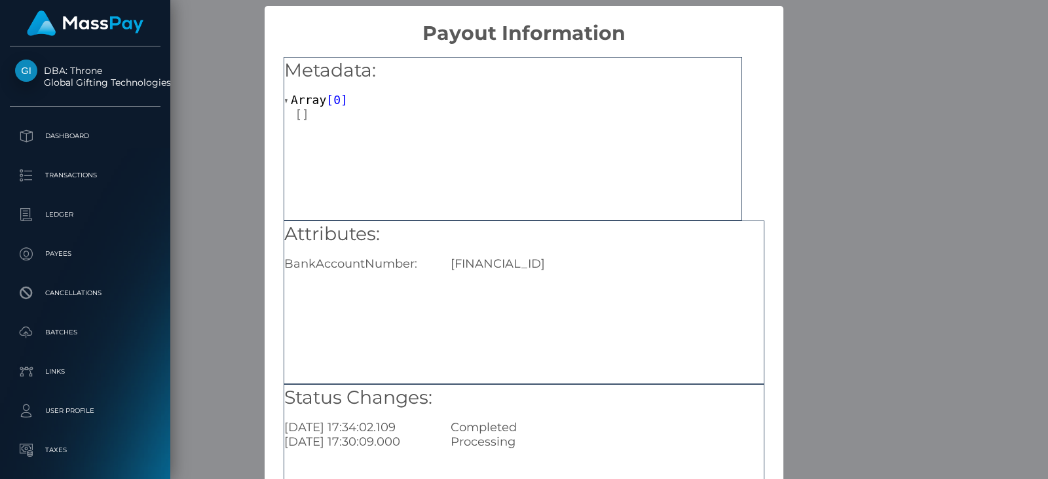
click at [812, 191] on div "× Payout Information Metadata: Array [ 0 ] Attributes: BankAccountNumber: LT583…" at bounding box center [524, 239] width 1048 height 479
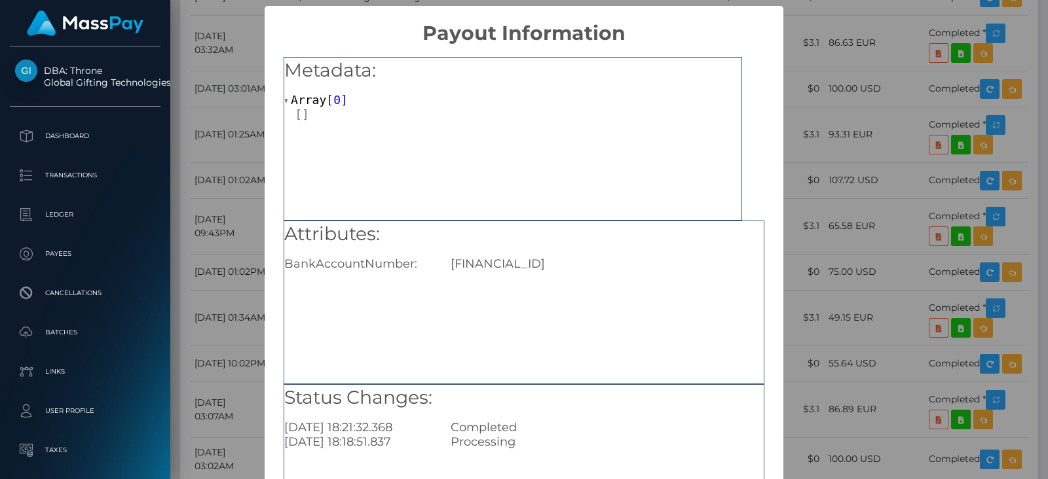
click at [837, 96] on div "× Payout Information Metadata: Array [ 0 ] Attributes: BankAccountNumber: BE969…" at bounding box center [524, 239] width 1048 height 479
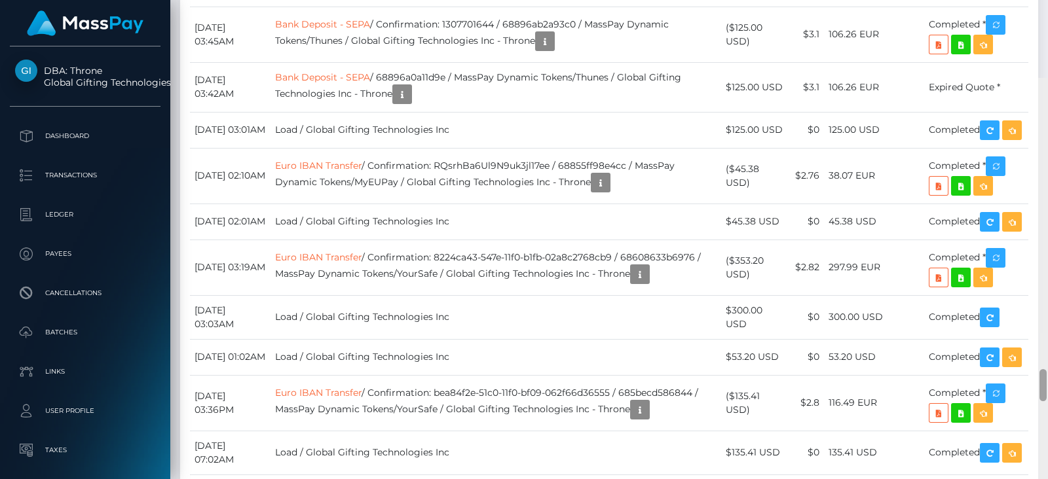
scroll to position [4352, 0]
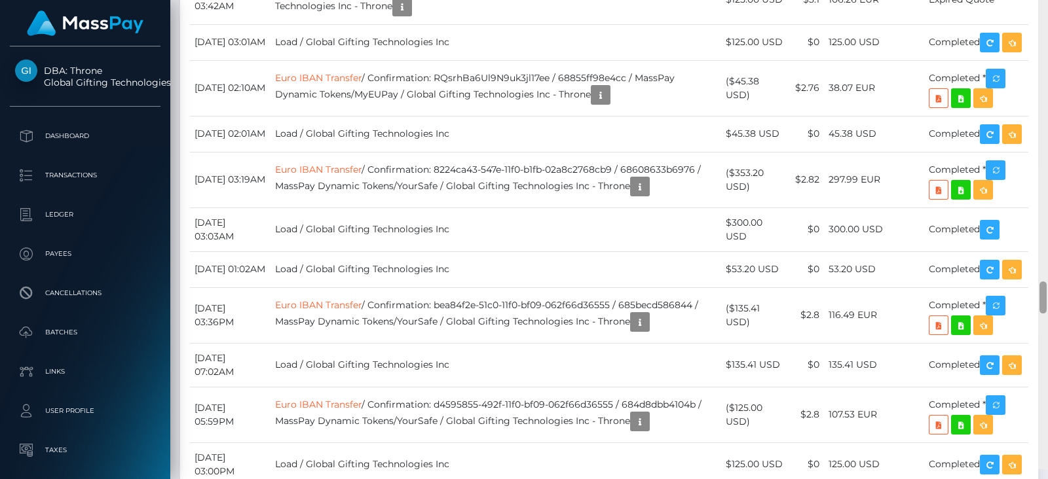
drag, startPoint x: 1044, startPoint y: 356, endPoint x: 1010, endPoint y: 312, distance: 55.1
click at [837, 312] on div "Customer Profile Loading... Loading..." at bounding box center [608, 239] width 877 height 479
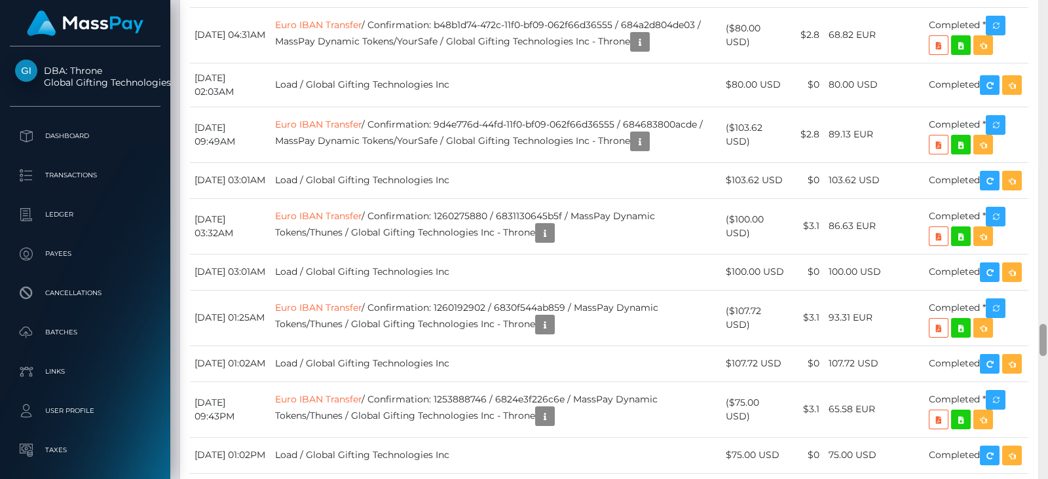
drag, startPoint x: 1047, startPoint y: 312, endPoint x: 1047, endPoint y: 304, distance: 7.2
click at [837, 304] on div at bounding box center [1043, 239] width 10 height 479
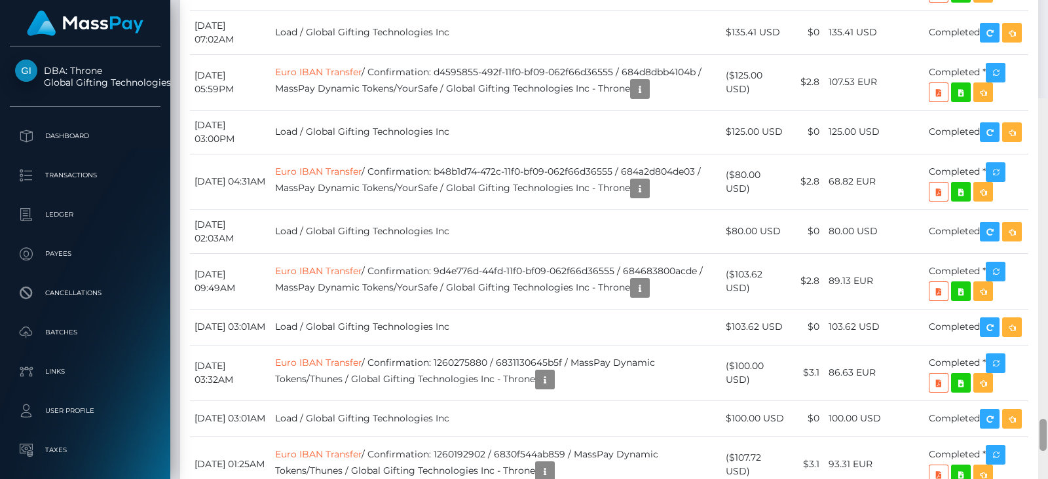
scroll to position [4782, 0]
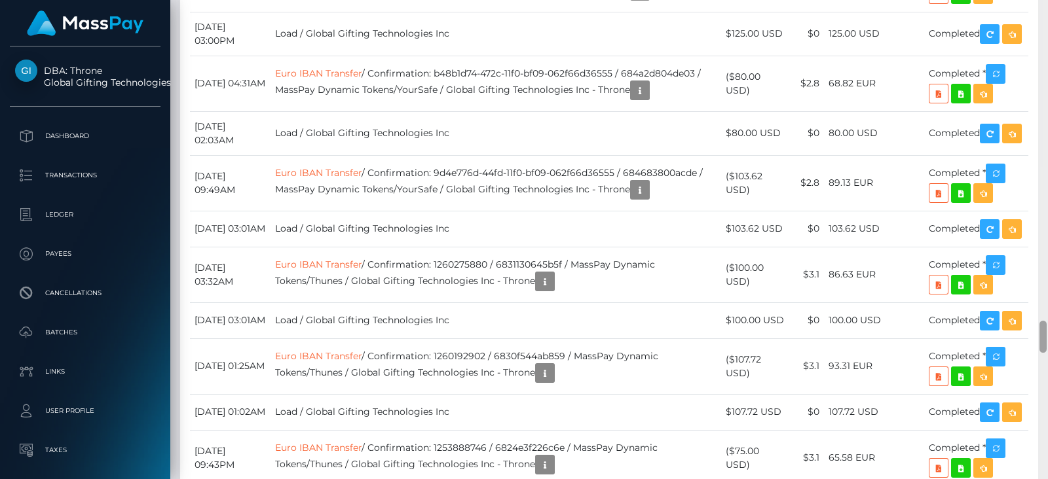
click at [837, 342] on div at bounding box center [1042, 337] width 7 height 32
click at [429, 310] on body "DBA: Throne Global Gifting Technologies Inc Dashboard Transactions Ledger Payees" at bounding box center [524, 239] width 1048 height 479
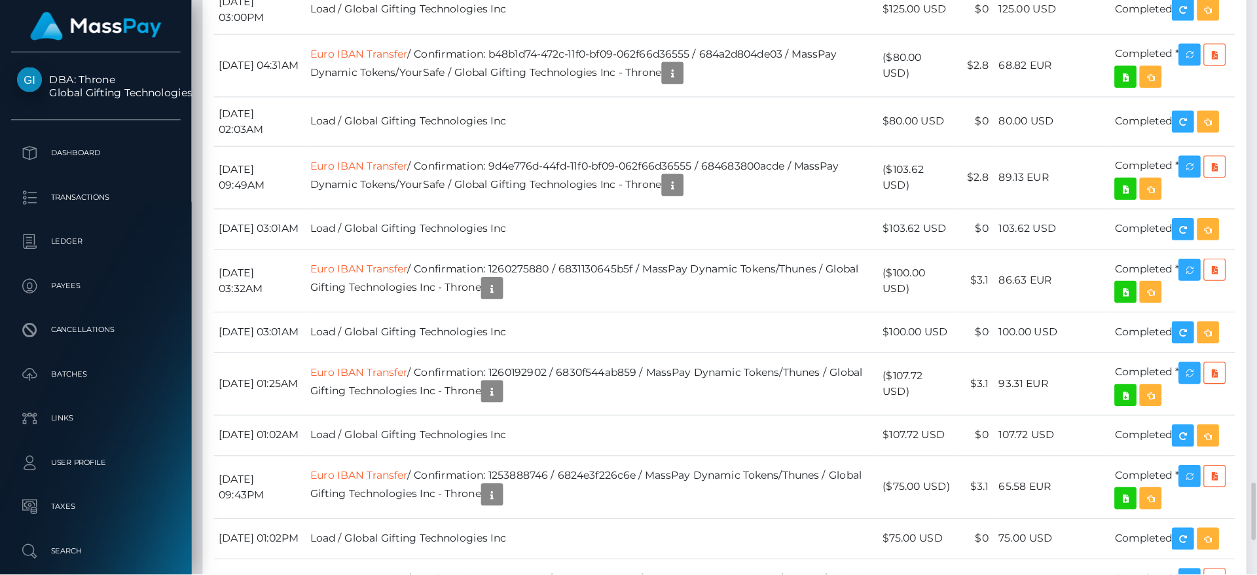
scroll to position [157, 337]
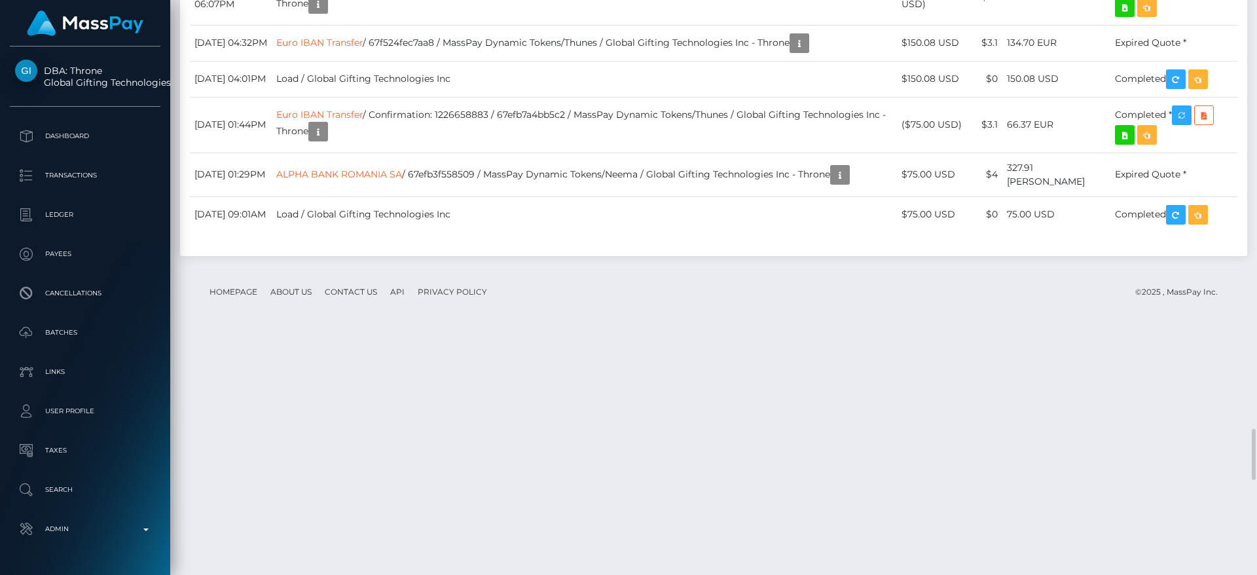
drag, startPoint x: 1021, startPoint y: 1, endPoint x: 859, endPoint y: 327, distance: 364.9
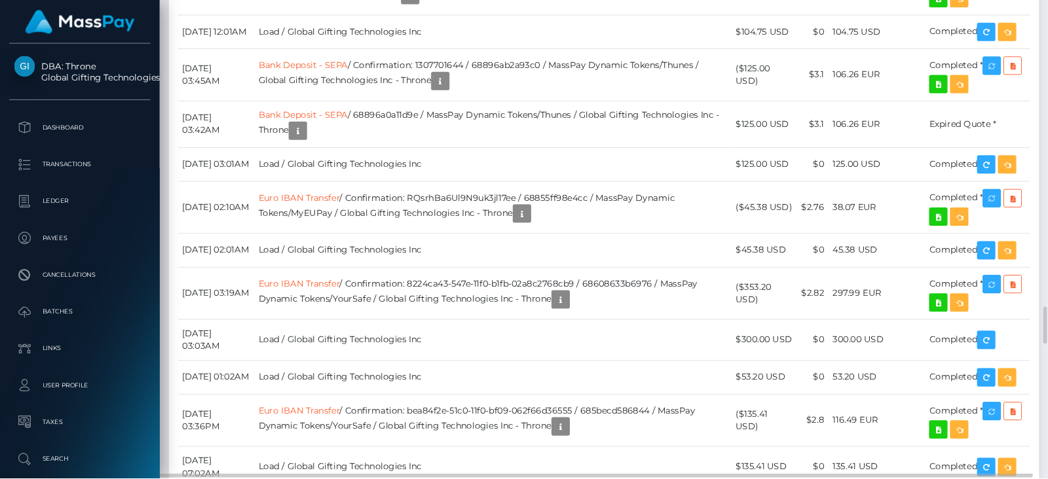
scroll to position [156, 266]
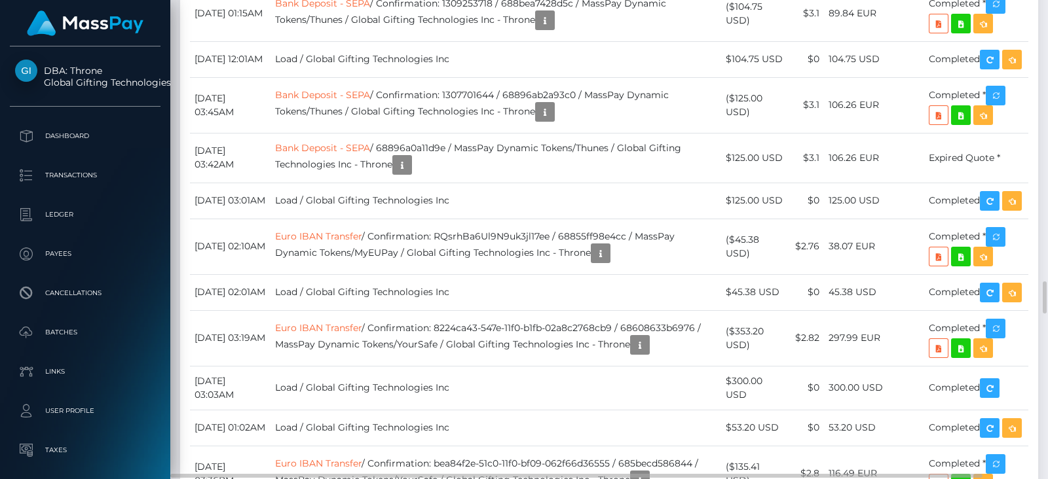
drag, startPoint x: 1240, startPoint y: 16, endPoint x: 687, endPoint y: 185, distance: 578.5
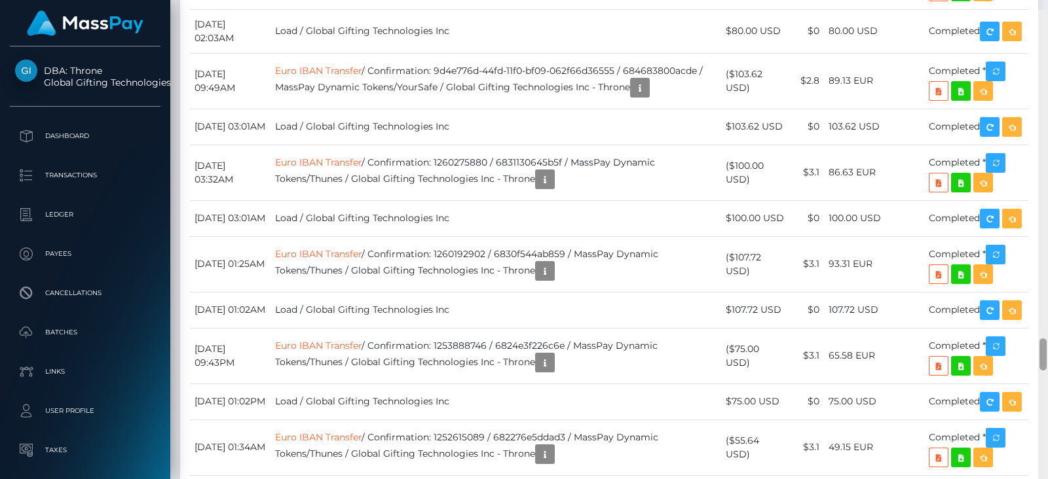
scroll to position [4894, 0]
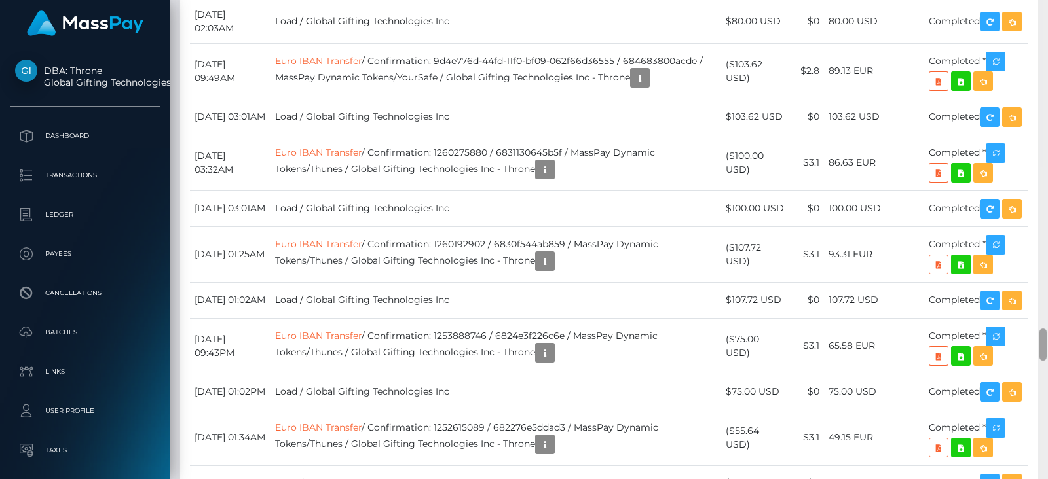
drag, startPoint x: 1042, startPoint y: 295, endPoint x: 1042, endPoint y: 342, distance: 47.1
click at [837, 342] on div at bounding box center [1042, 345] width 7 height 32
click at [422, 194] on body "DBA: Throne Global Gifting Technologies Inc Dashboard Transactions Ledger Payees" at bounding box center [524, 239] width 1048 height 479
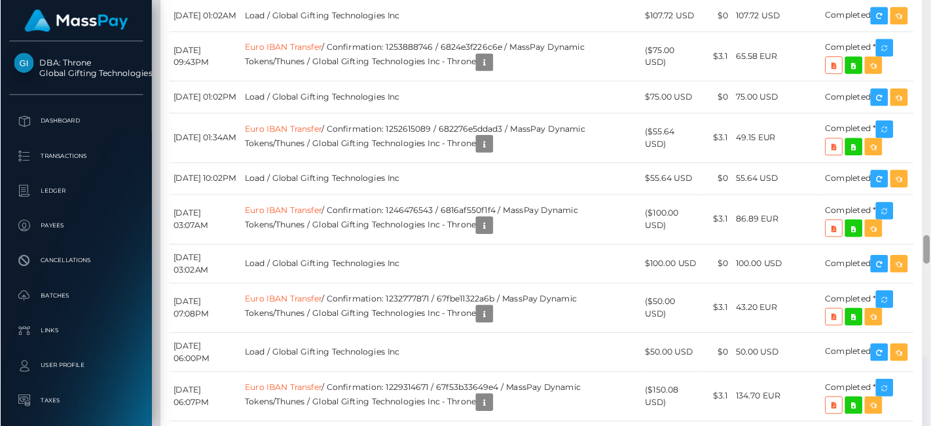
scroll to position [4982, 0]
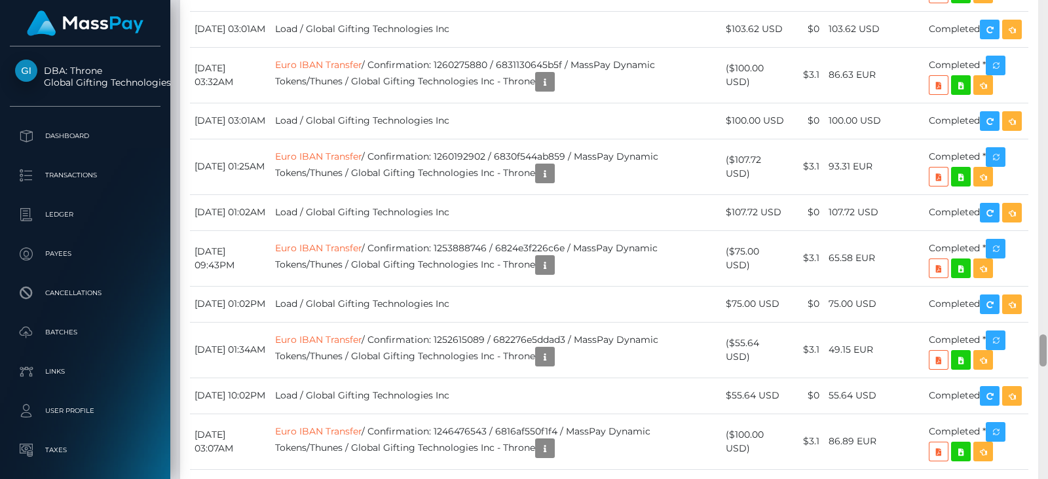
click at [837, 354] on div at bounding box center [1043, 239] width 10 height 479
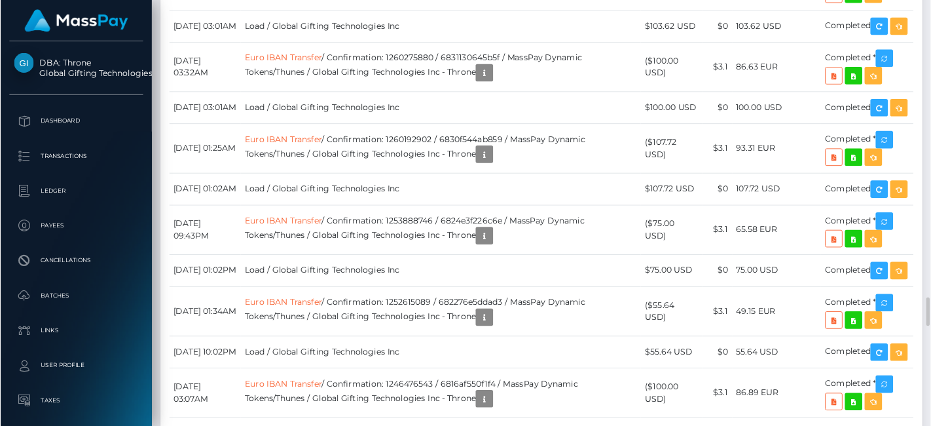
scroll to position [157, 227]
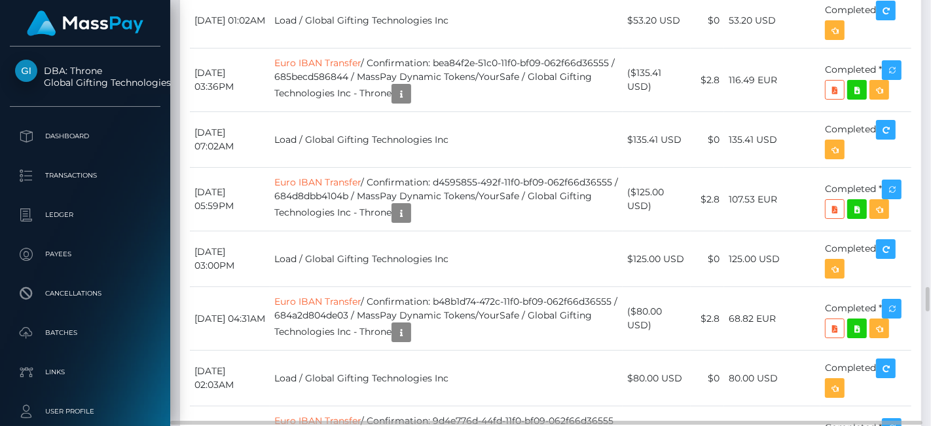
drag, startPoint x: 917, startPoint y: 5, endPoint x: 570, endPoint y: 128, distance: 368.2
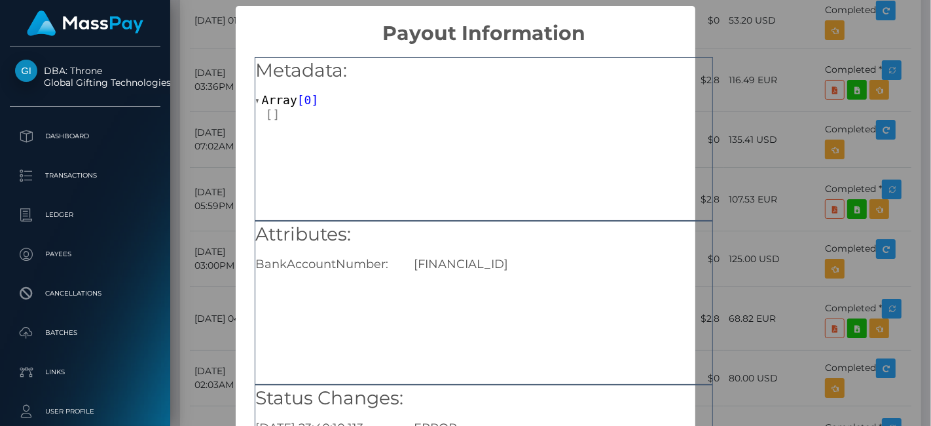
click at [784, 50] on div "× Payout Information Metadata: Array [ 0 ] Attributes: BankAccountNumber: IT04B…" at bounding box center [465, 213] width 931 height 426
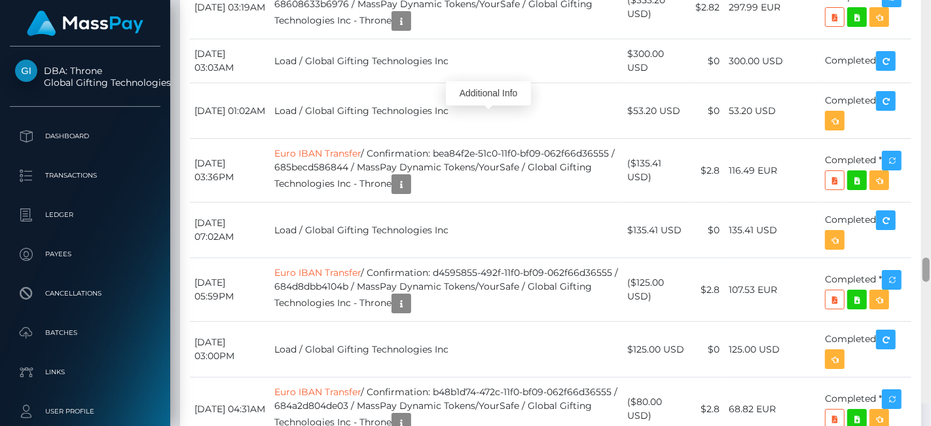
scroll to position [4869, 0]
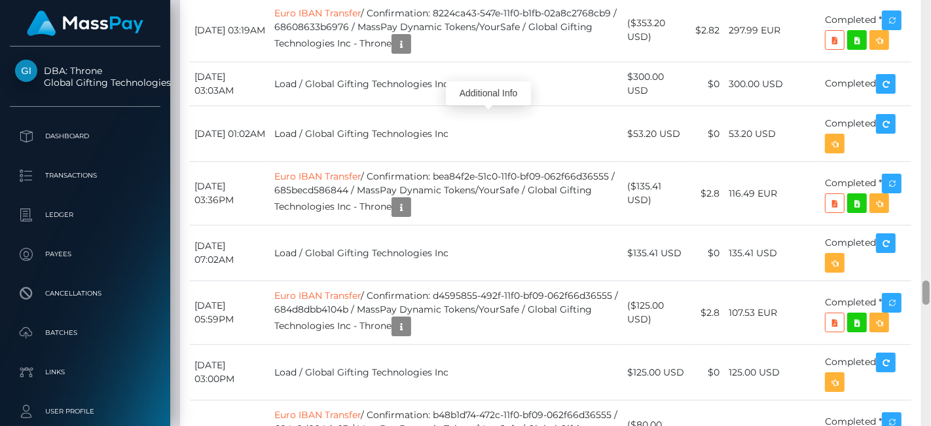
click at [837, 293] on div at bounding box center [926, 292] width 7 height 24
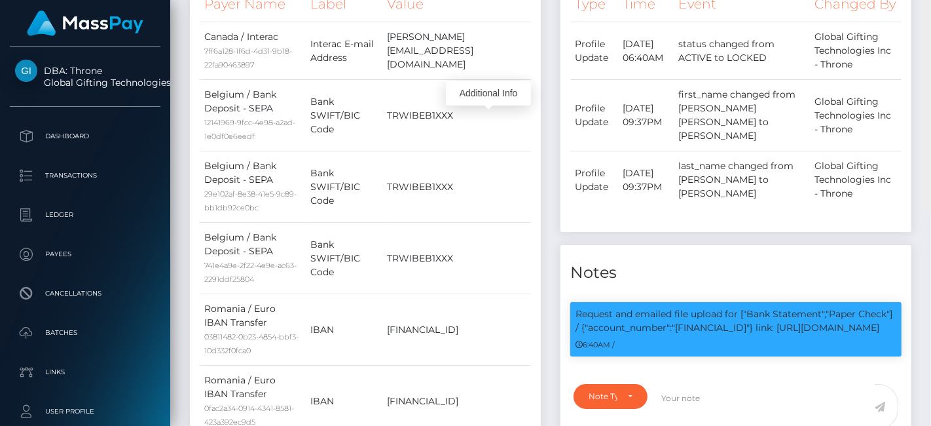
scroll to position [372, 0]
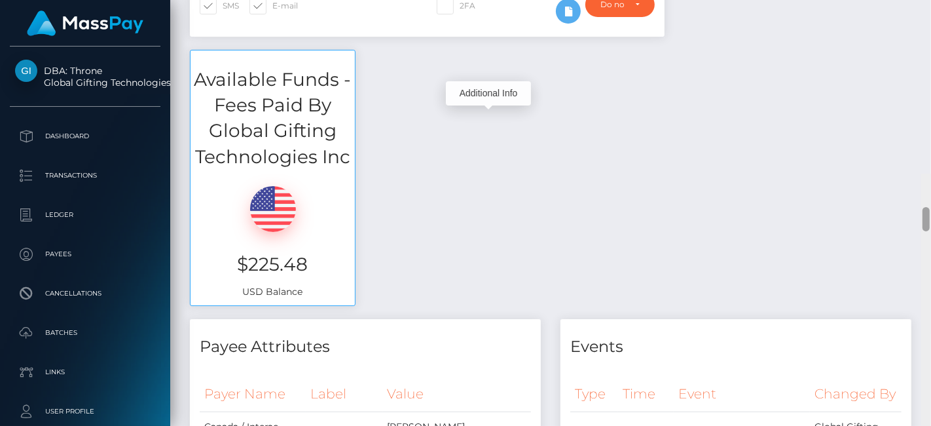
drag, startPoint x: 926, startPoint y: 293, endPoint x: 924, endPoint y: 33, distance: 259.3
click at [837, 208] on div at bounding box center [926, 220] width 7 height 24
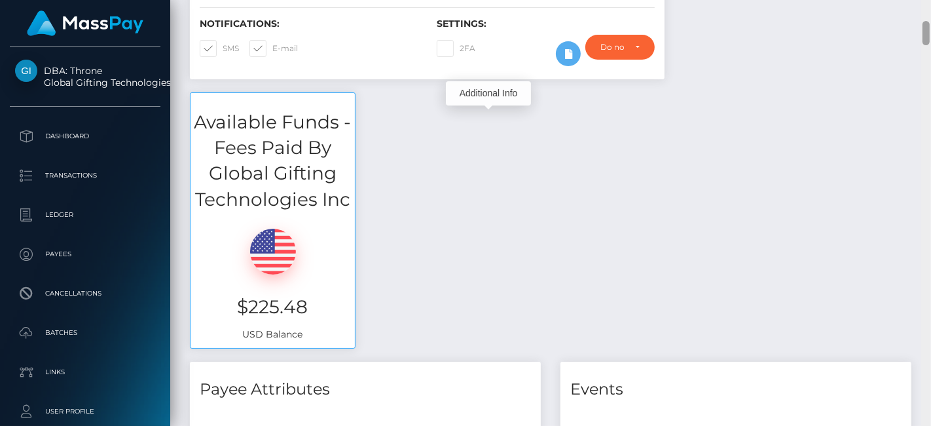
drag, startPoint x: 924, startPoint y: 33, endPoint x: 926, endPoint y: 7, distance: 27.0
click at [837, 7] on div "Customer Profile Loading... Loading..." at bounding box center [550, 213] width 761 height 426
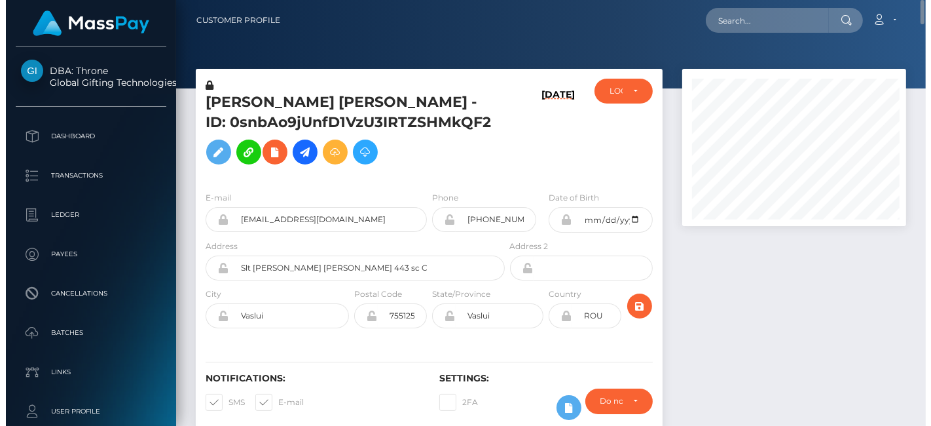
scroll to position [654603, 654536]
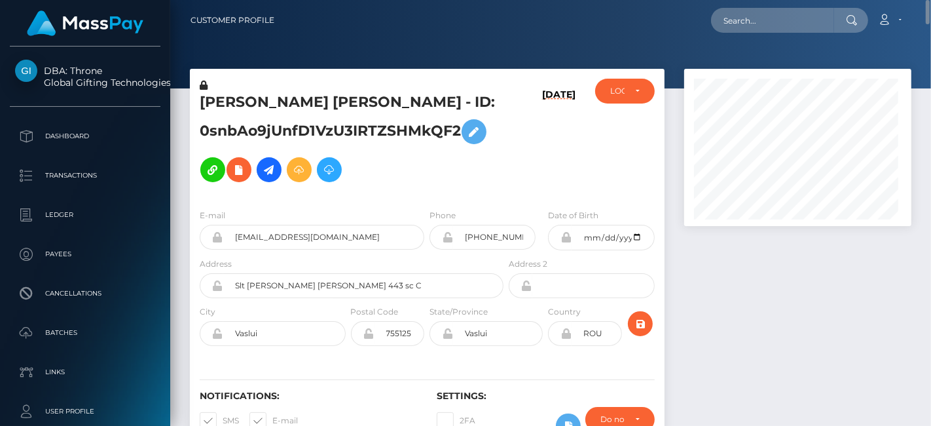
click at [837, 300] on div at bounding box center [797, 266] width 247 height 395
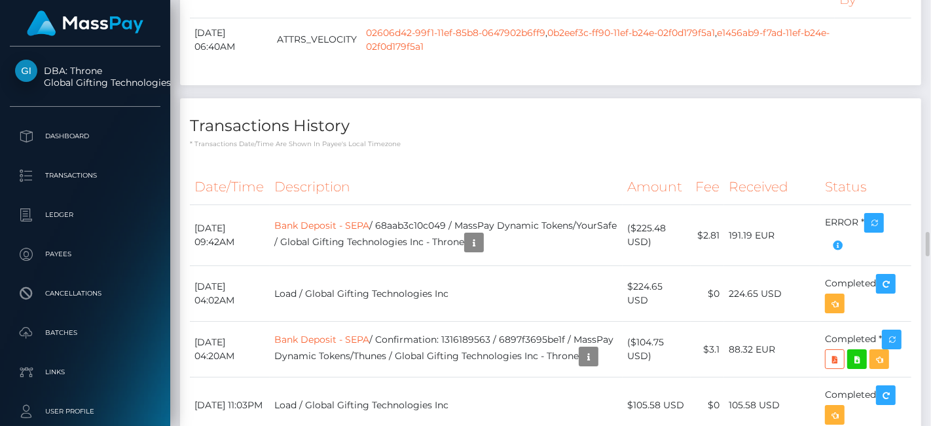
scroll to position [4008, 0]
